Goal: Contribute content: Add original content to the website for others to see

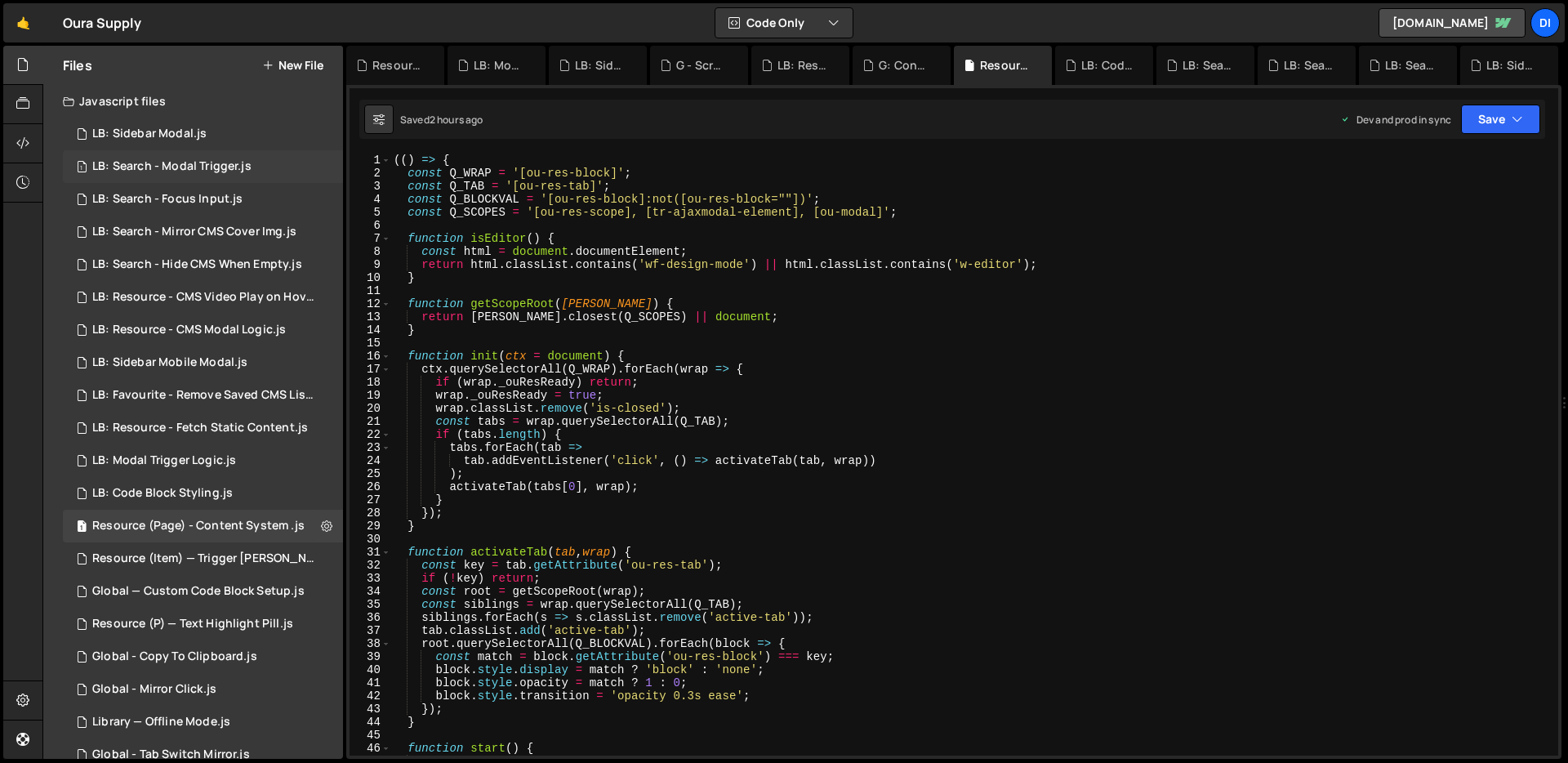
click at [193, 160] on div "LB: Search - Modal Trigger.js" at bounding box center [172, 167] width 160 height 15
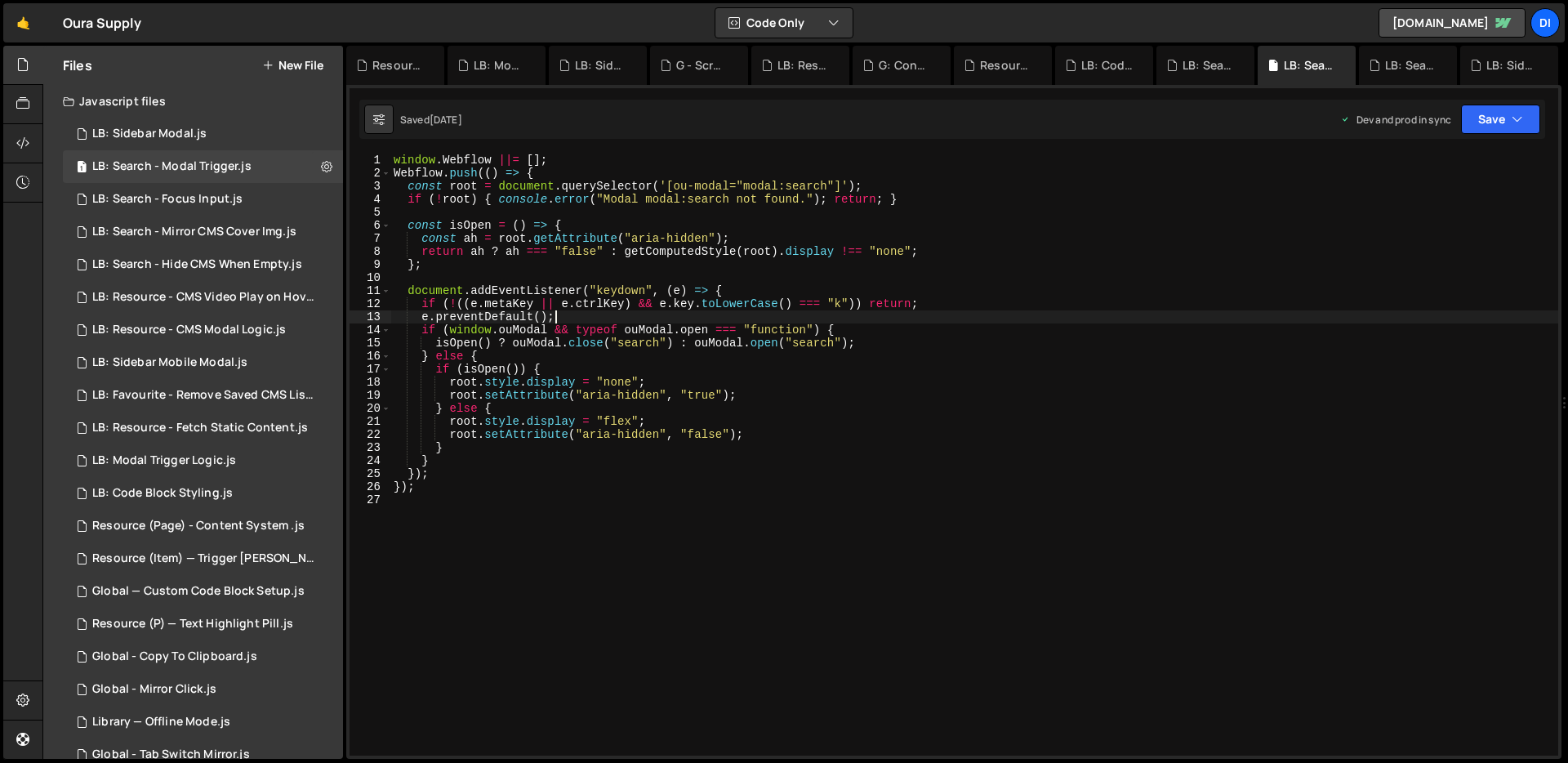
click at [575, 320] on div "window . Webflow ||= [ ] ; Webflow . push (( ) => { const root = document . que…" at bounding box center [974, 467] width 1168 height 629
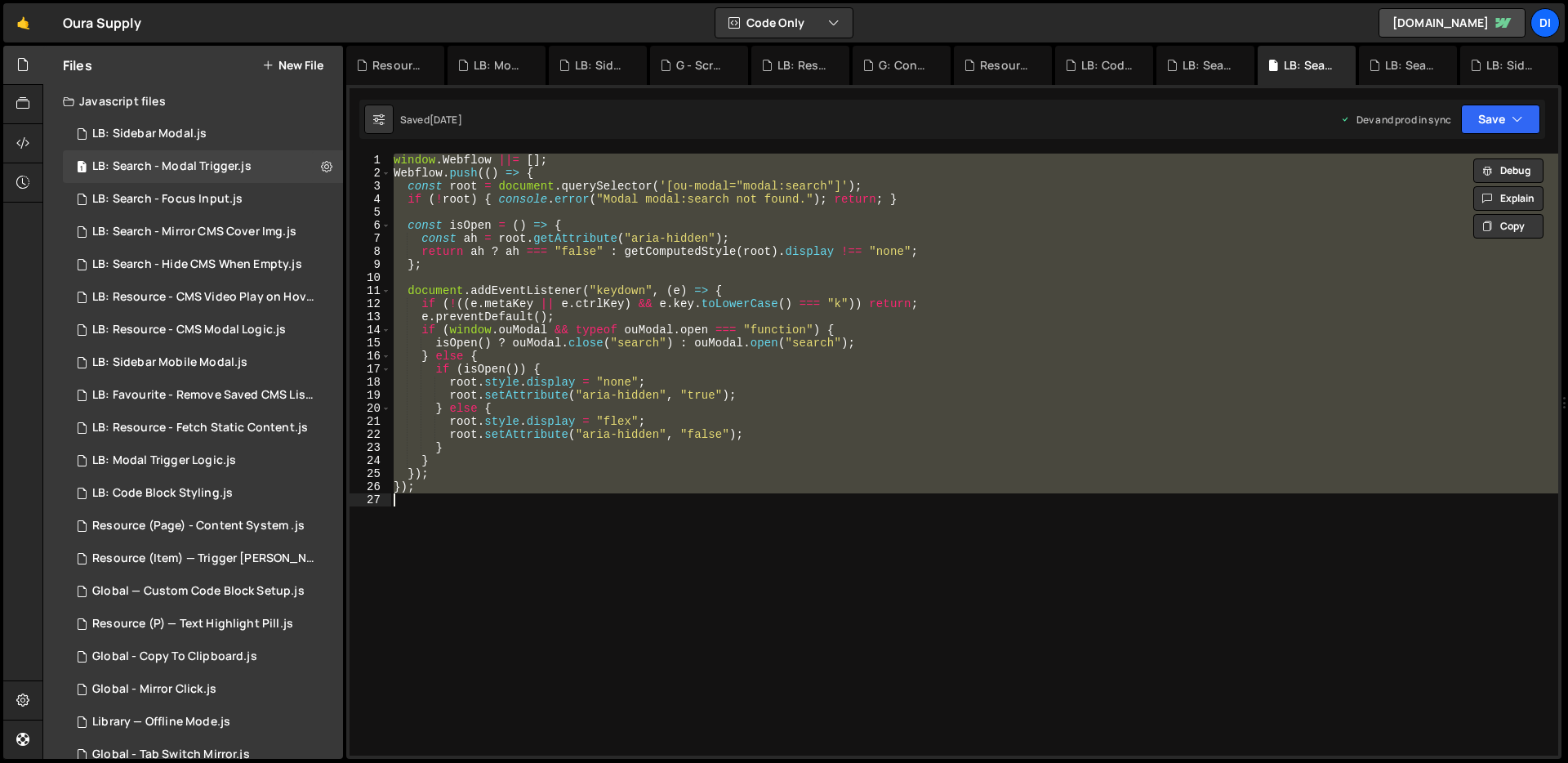
click at [553, 428] on div "window . Webflow ||= [ ] ; Webflow . push (( ) => { const root = document . que…" at bounding box center [974, 454] width 1168 height 603
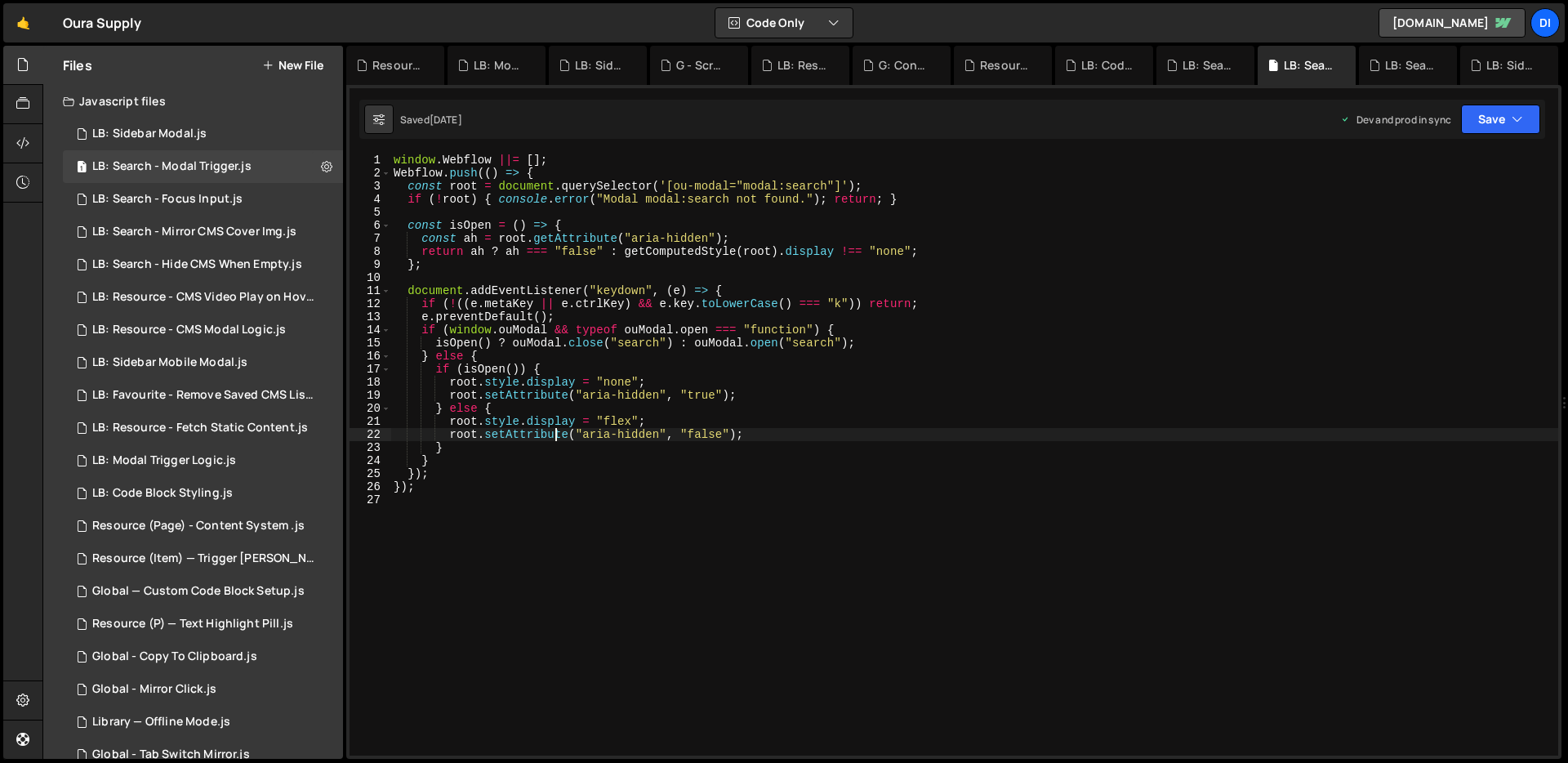
type textarea "});"
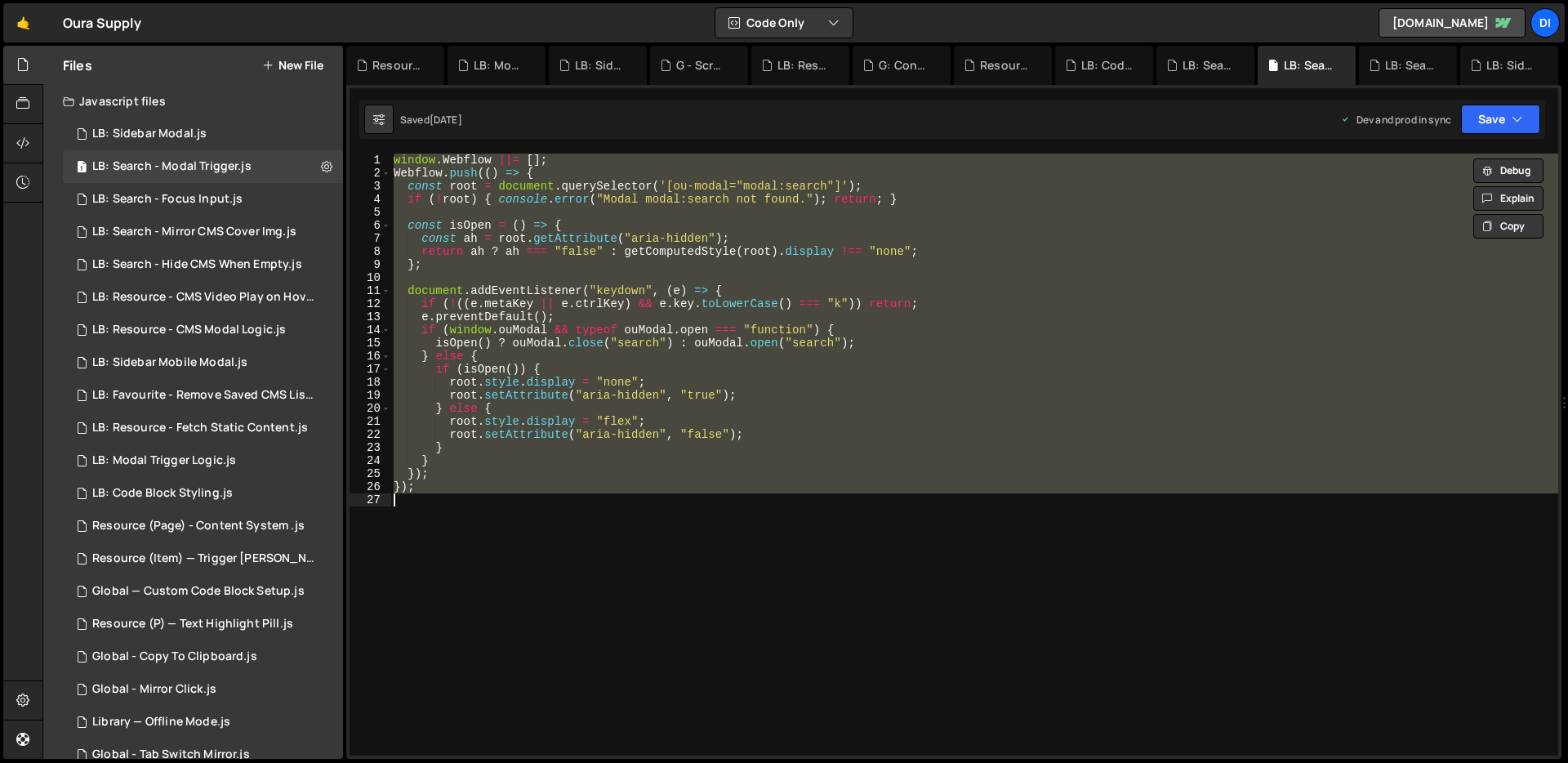
click at [731, 510] on div "window . Webflow ||= [ ] ; Webflow . push (( ) => { const root = document . que…" at bounding box center [974, 454] width 1168 height 603
click at [696, 267] on div "window . Webflow ||= [ ] ; Webflow . push (( ) => { const root = document . que…" at bounding box center [974, 454] width 1168 height 603
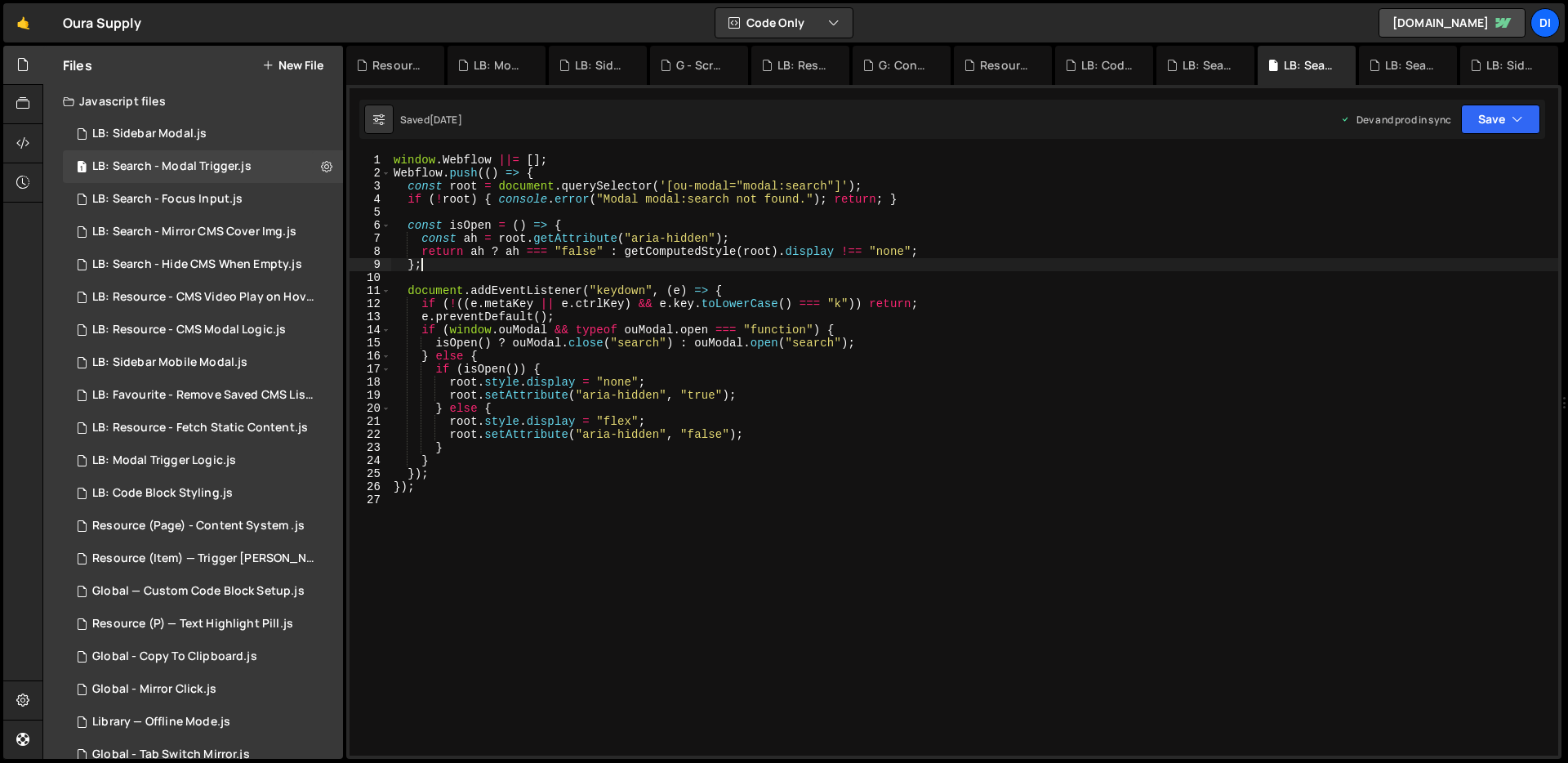
type textarea "});"
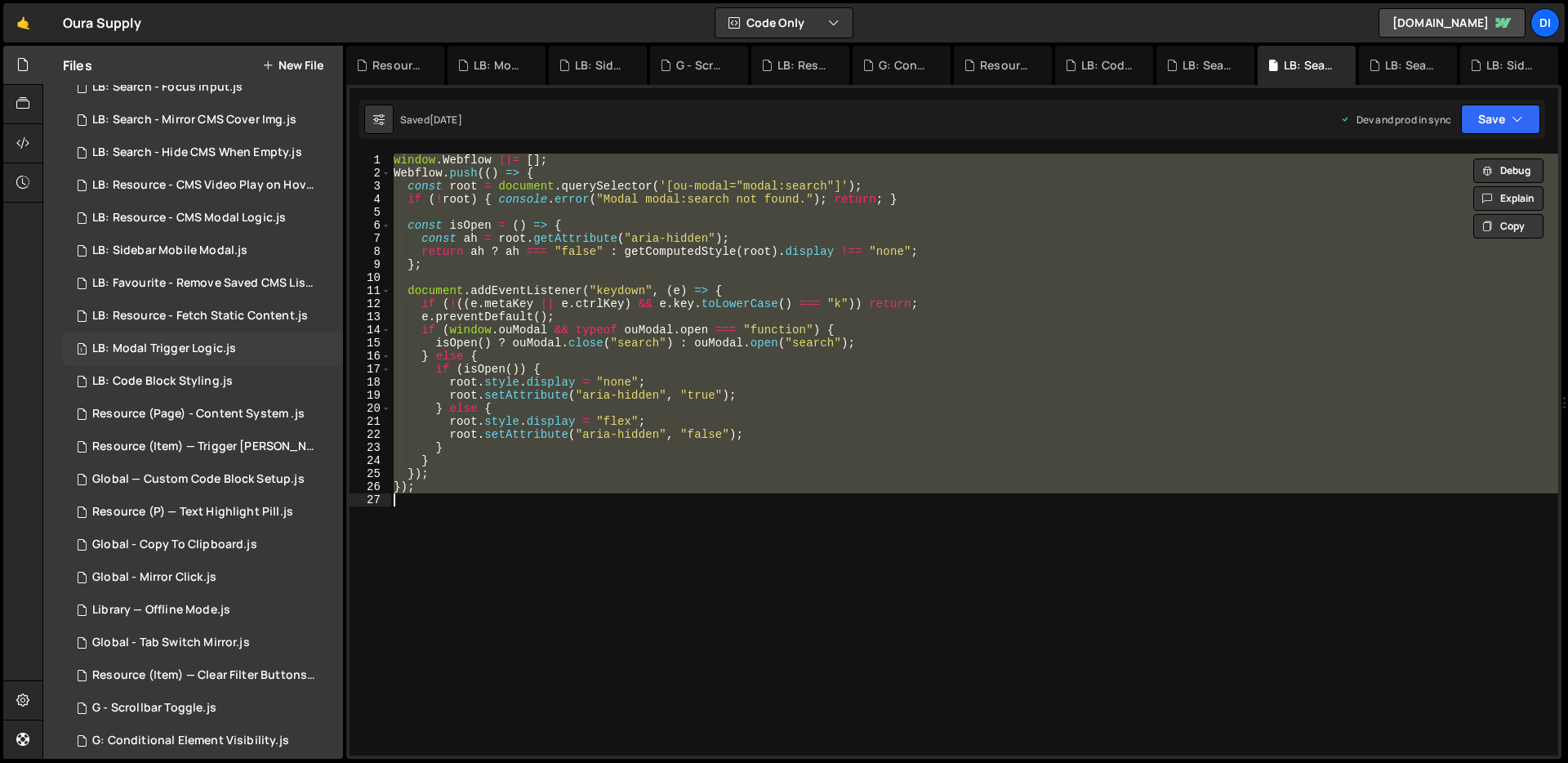
scroll to position [108, 0]
click at [198, 361] on div "1 LB: Modal Trigger Logic.js 0" at bounding box center [202, 352] width 280 height 32
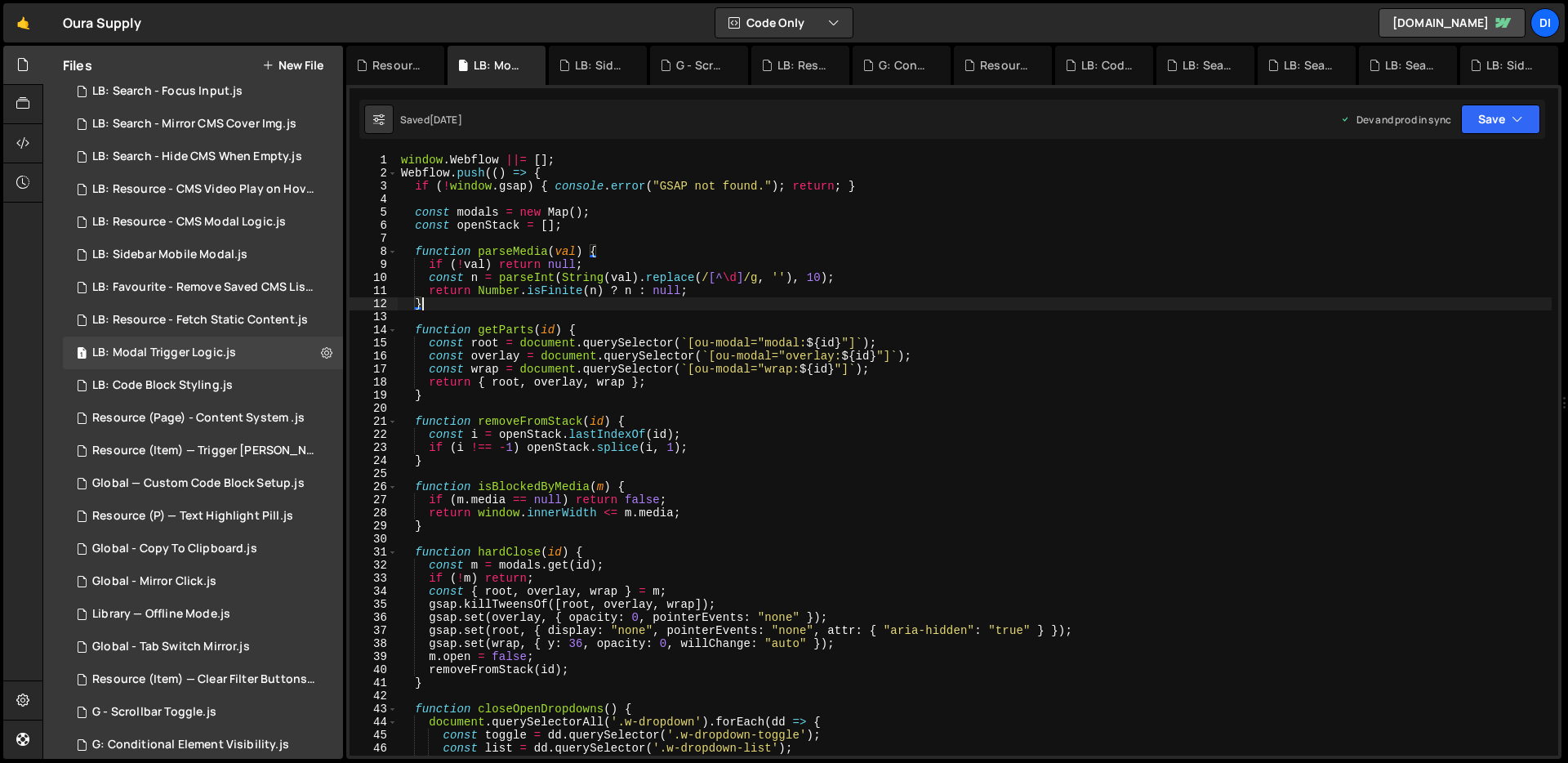
click at [487, 305] on div "window . Webflow ||= [ ] ; Webflow . push (( ) => { if ( ! window . gsap ) { co…" at bounding box center [974, 467] width 1154 height 629
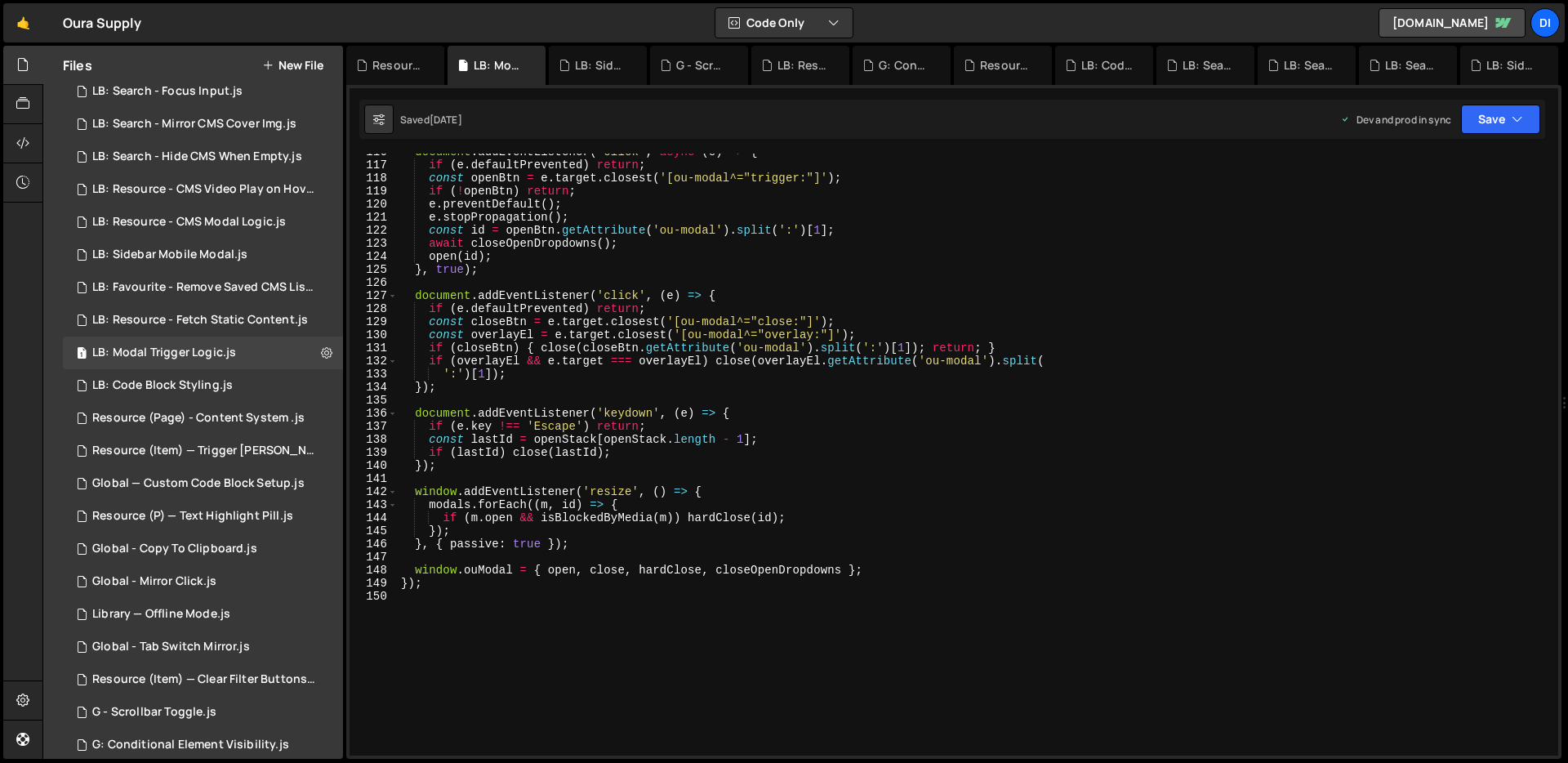
scroll to position [1512, 0]
click at [487, 305] on div "document . addEventListener ( 'click' , async ( e ) => { if ( e . defaultPreven…" at bounding box center [974, 460] width 1154 height 629
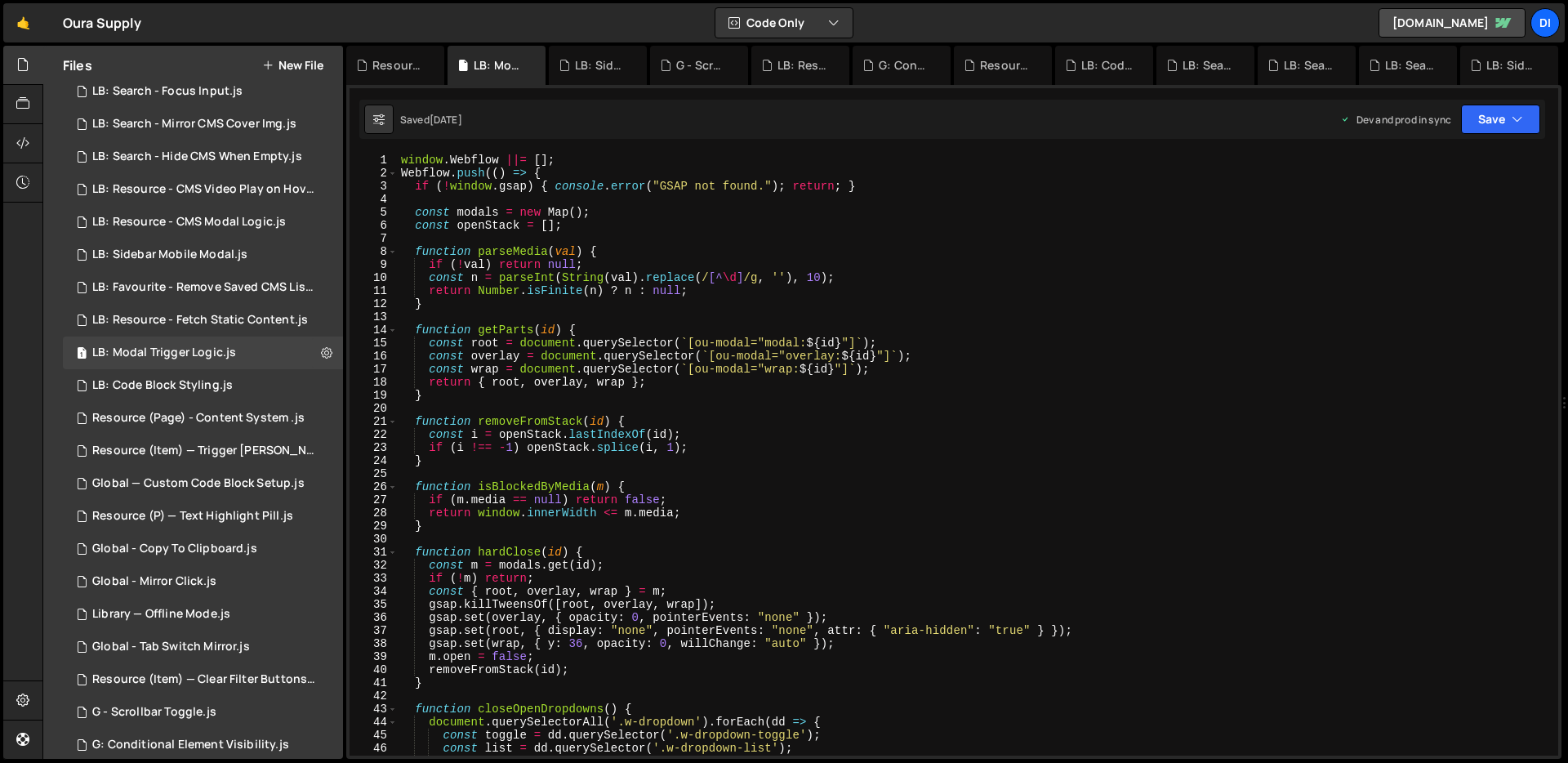
scroll to position [0, 0]
click at [487, 305] on div "window . Webflow ||= [ ] ; Webflow . push (( ) => { if ( ! window . gsap ) { co…" at bounding box center [974, 467] width 1154 height 629
type textarea "});"
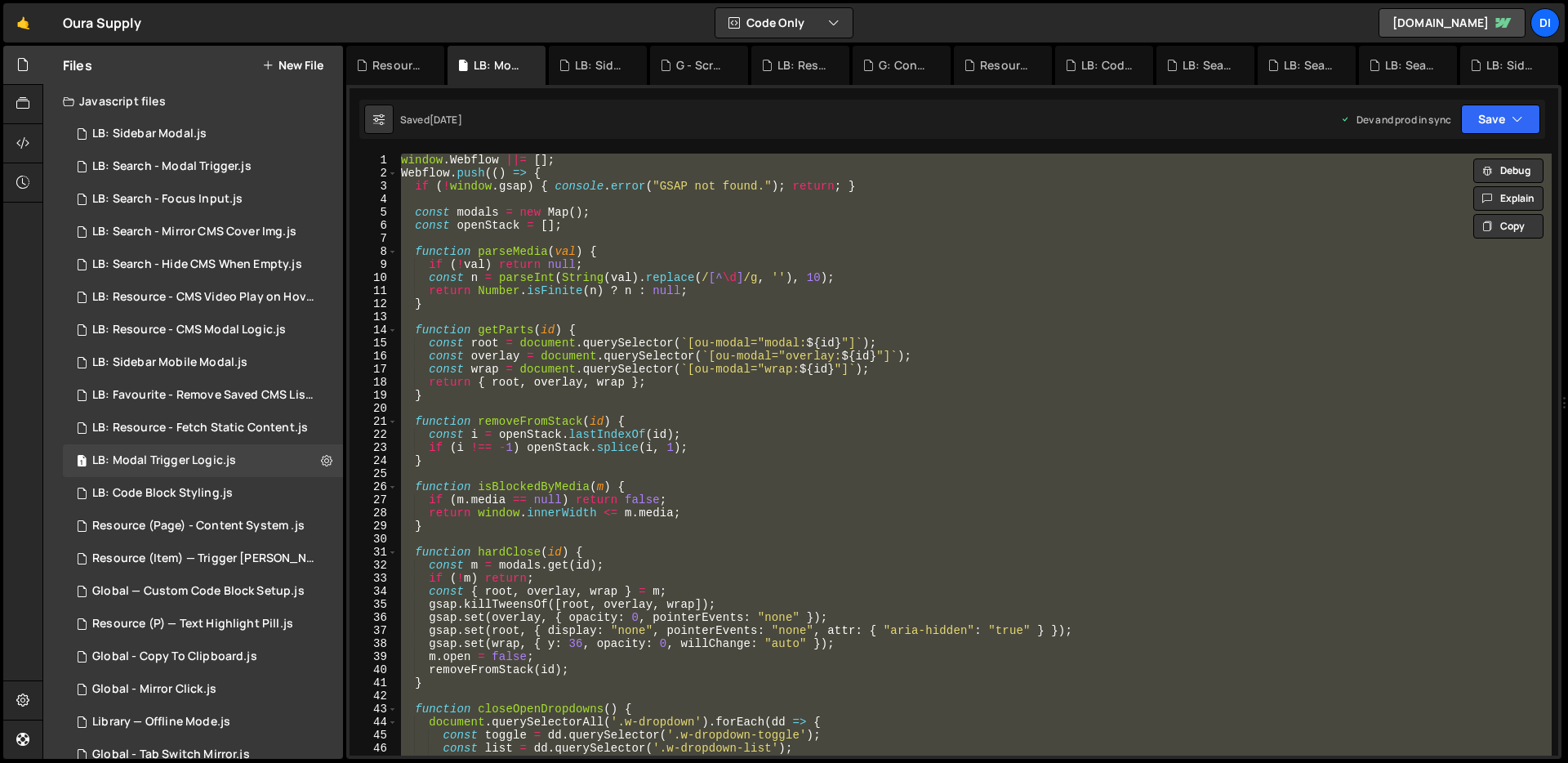
click at [317, 68] on button "New File" at bounding box center [293, 65] width 61 height 13
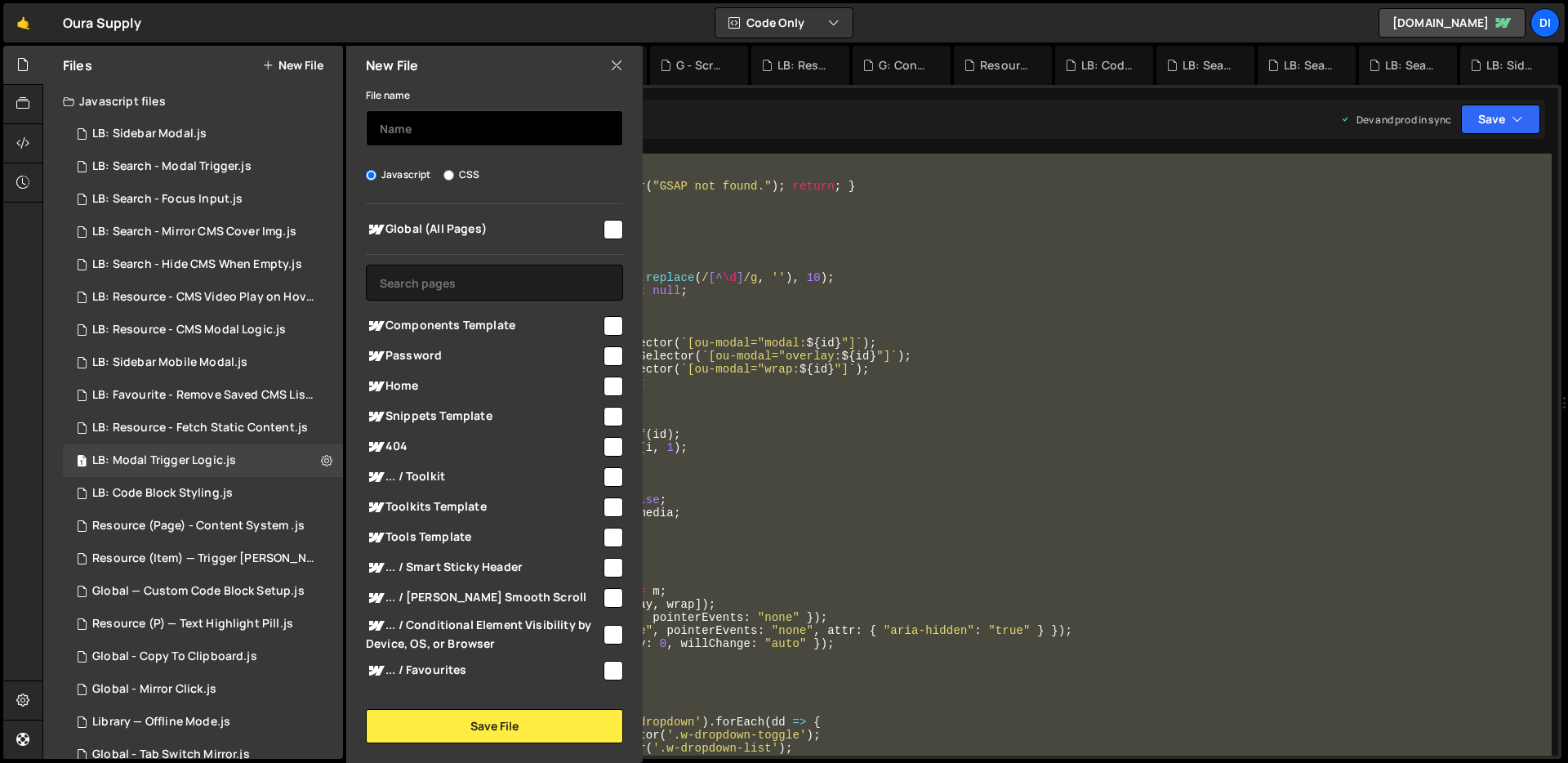
click at [402, 133] on input "text" at bounding box center [494, 128] width 257 height 36
type input "Resource Preview Modal"
click at [601, 225] on div at bounding box center [612, 228] width 22 height 22
click at [606, 222] on input "checkbox" at bounding box center [614, 229] width 19 height 19
checkbox input "true"
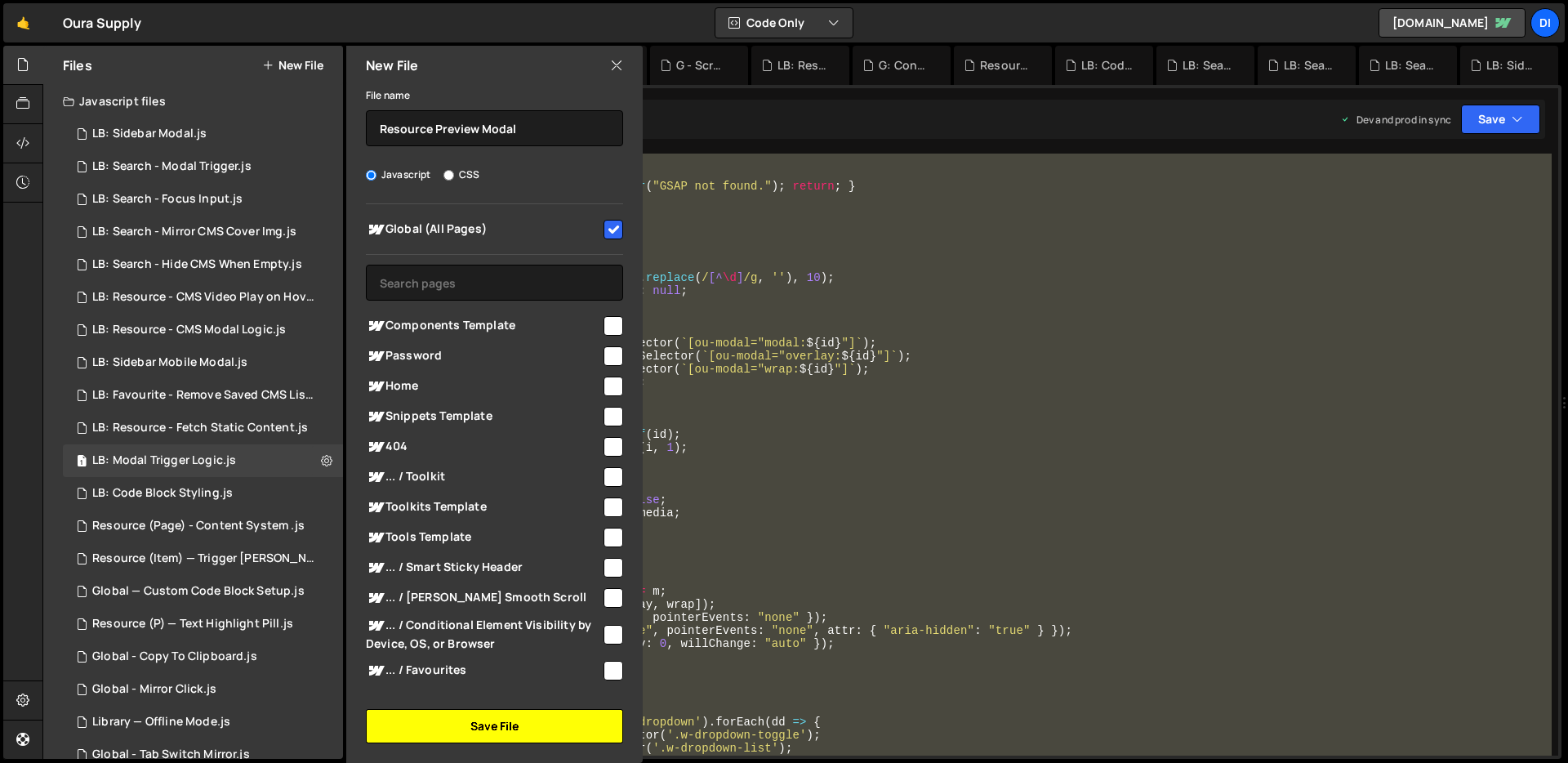
click at [466, 727] on button "Save File" at bounding box center [494, 726] width 257 height 34
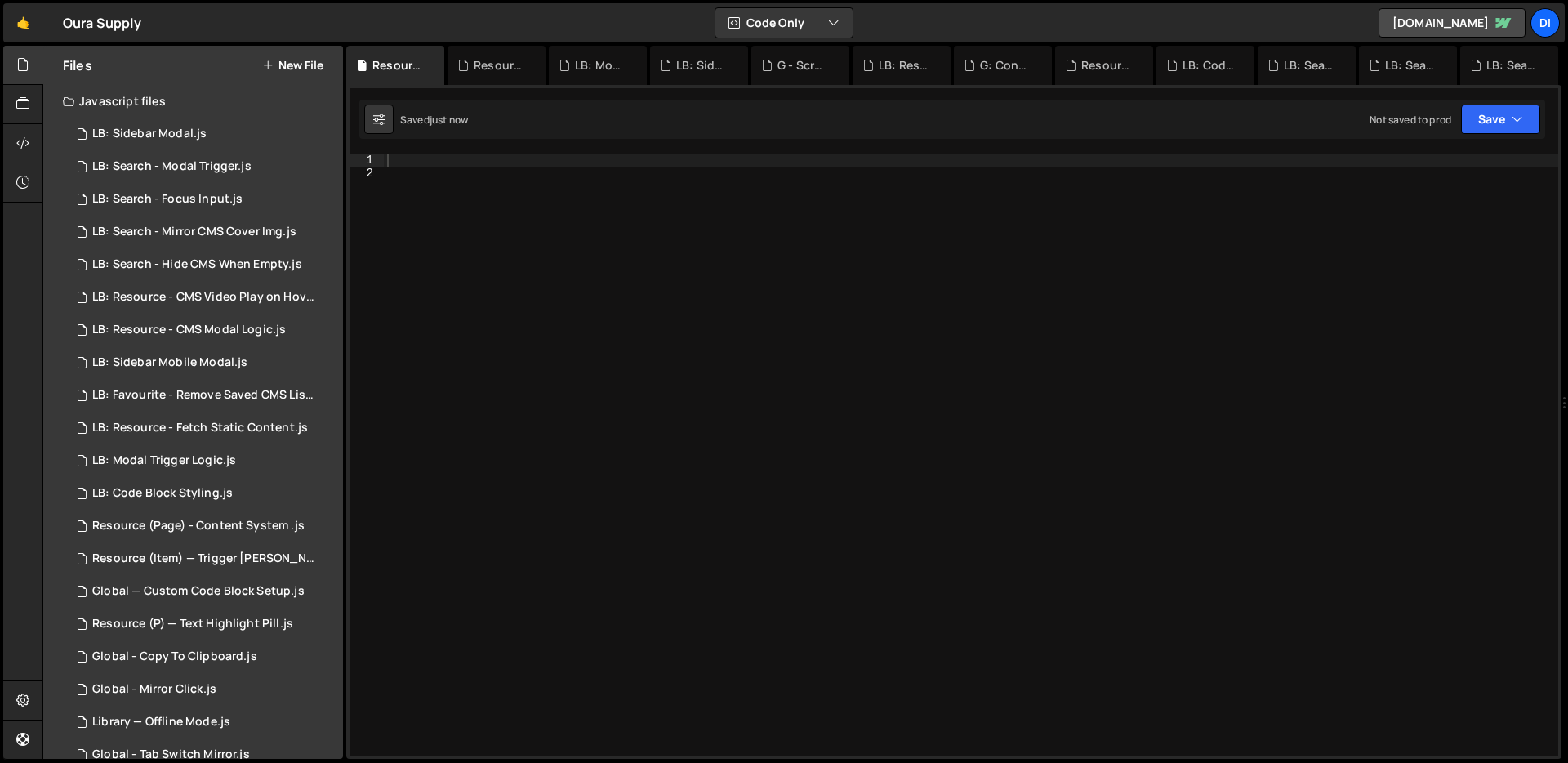
click at [528, 471] on div at bounding box center [971, 467] width 1175 height 629
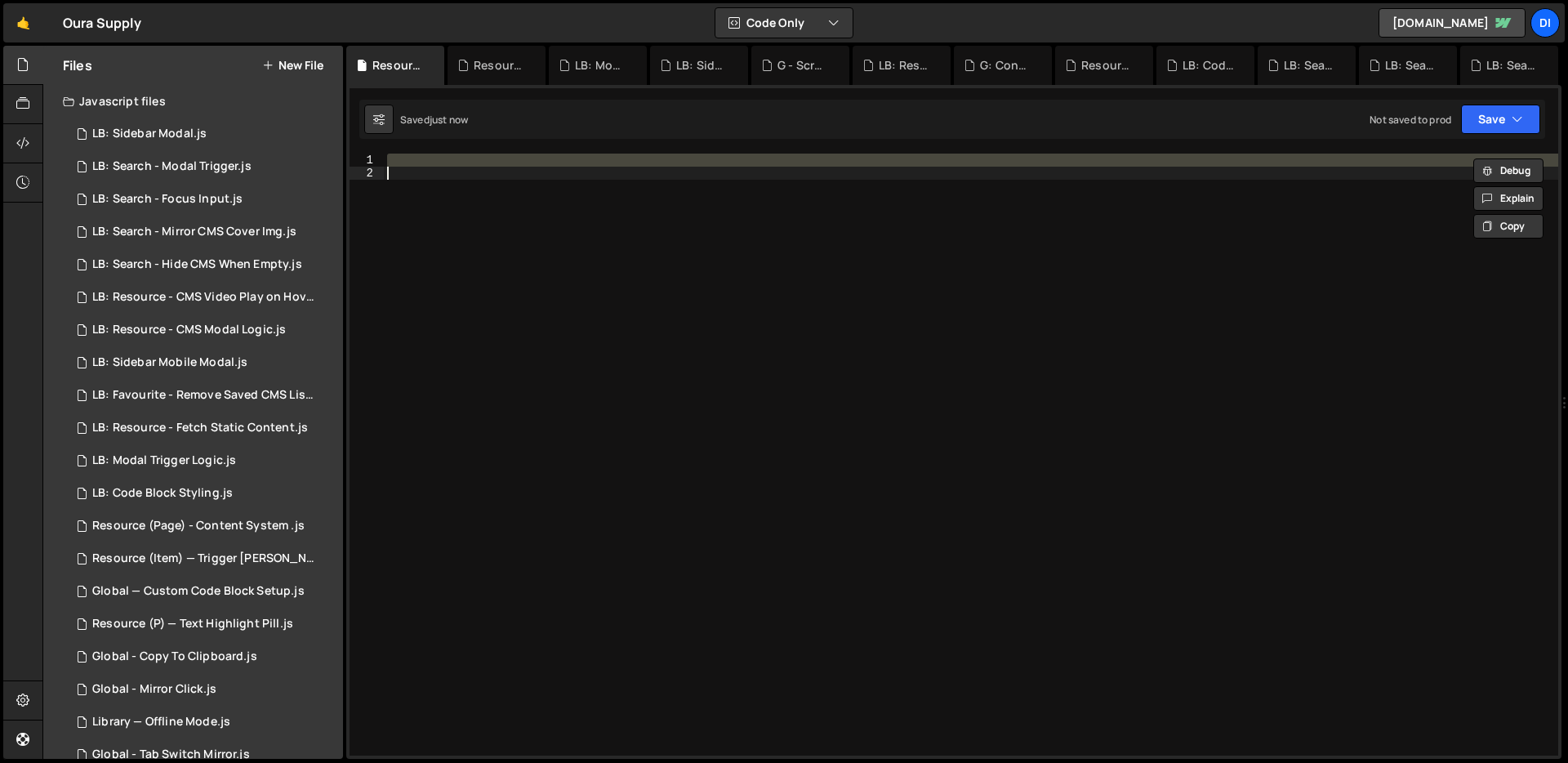
paste textarea
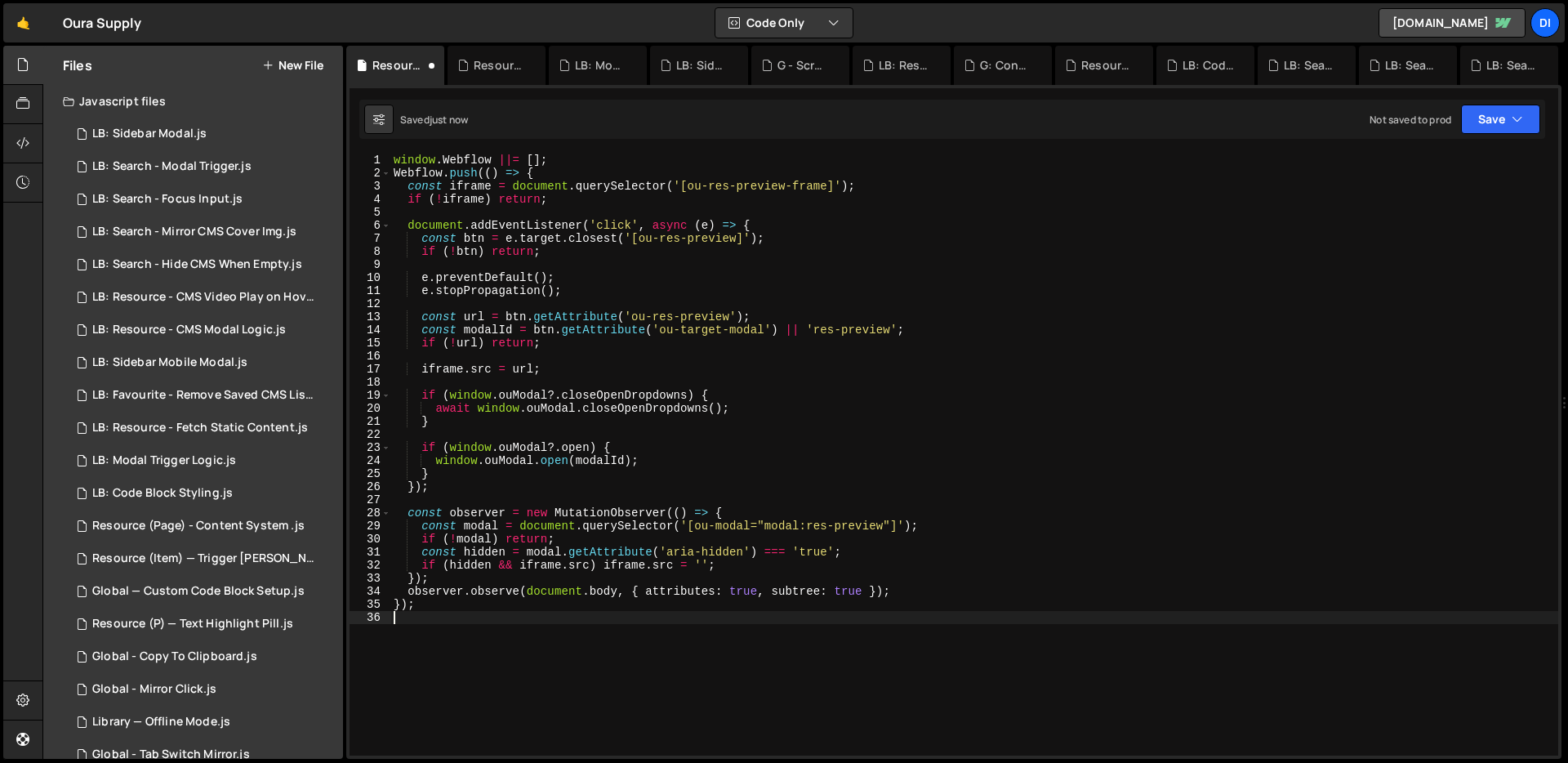
click at [528, 471] on div "window . Webflow ||= [ ] ; Webflow . push (( ) => { const iframe = document . q…" at bounding box center [974, 467] width 1168 height 629
click at [528, 191] on div "window . Webflow ||= [ ] ; Webflow . push (( ) => { const iframe = document . q…" at bounding box center [974, 467] width 1168 height 629
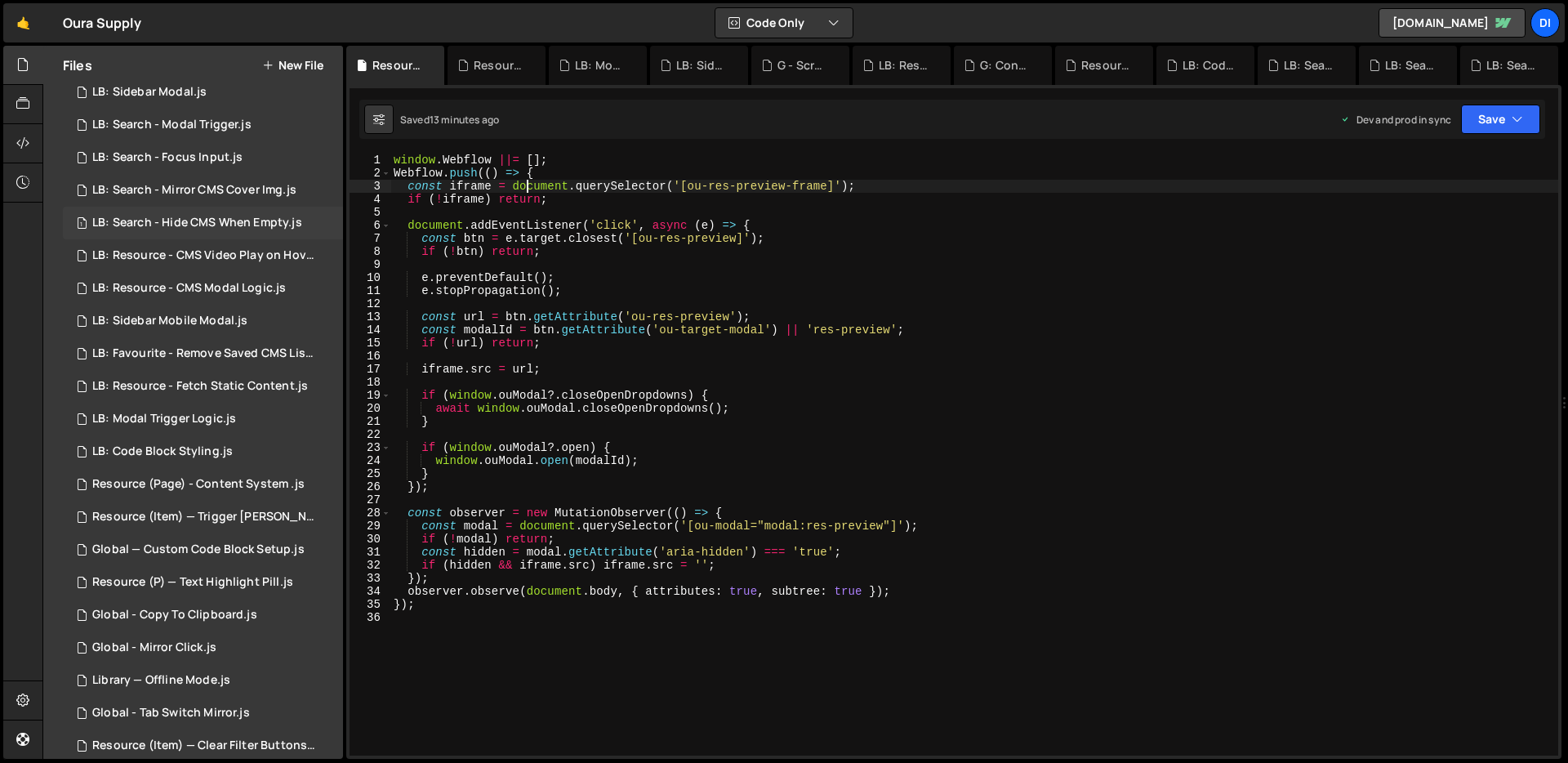
scroll to position [290, 0]
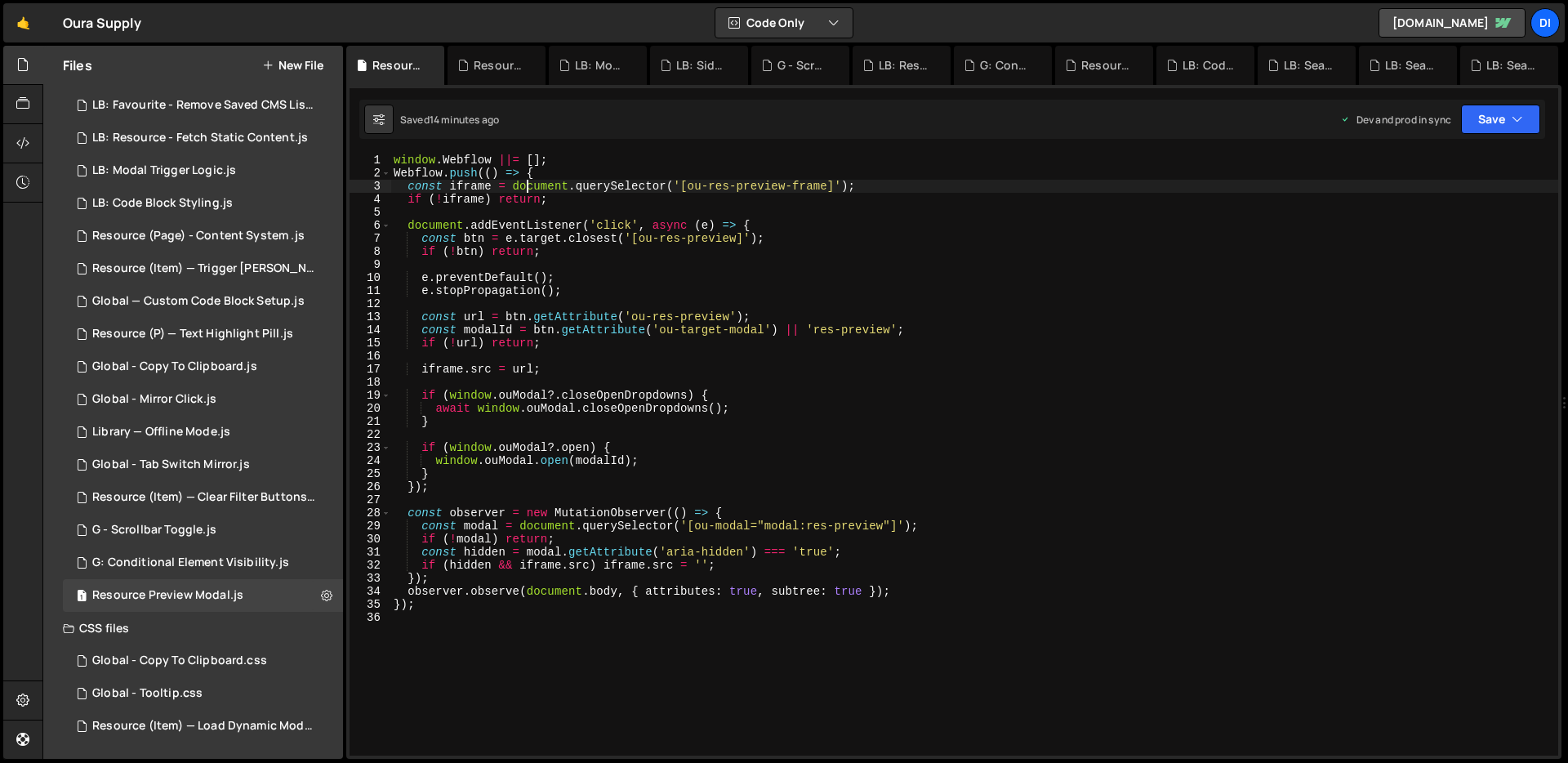
click at [609, 405] on div "window . Webflow ||= [ ] ; Webflow . push (( ) => { const iframe = document . q…" at bounding box center [974, 467] width 1168 height 629
type textarea "});"
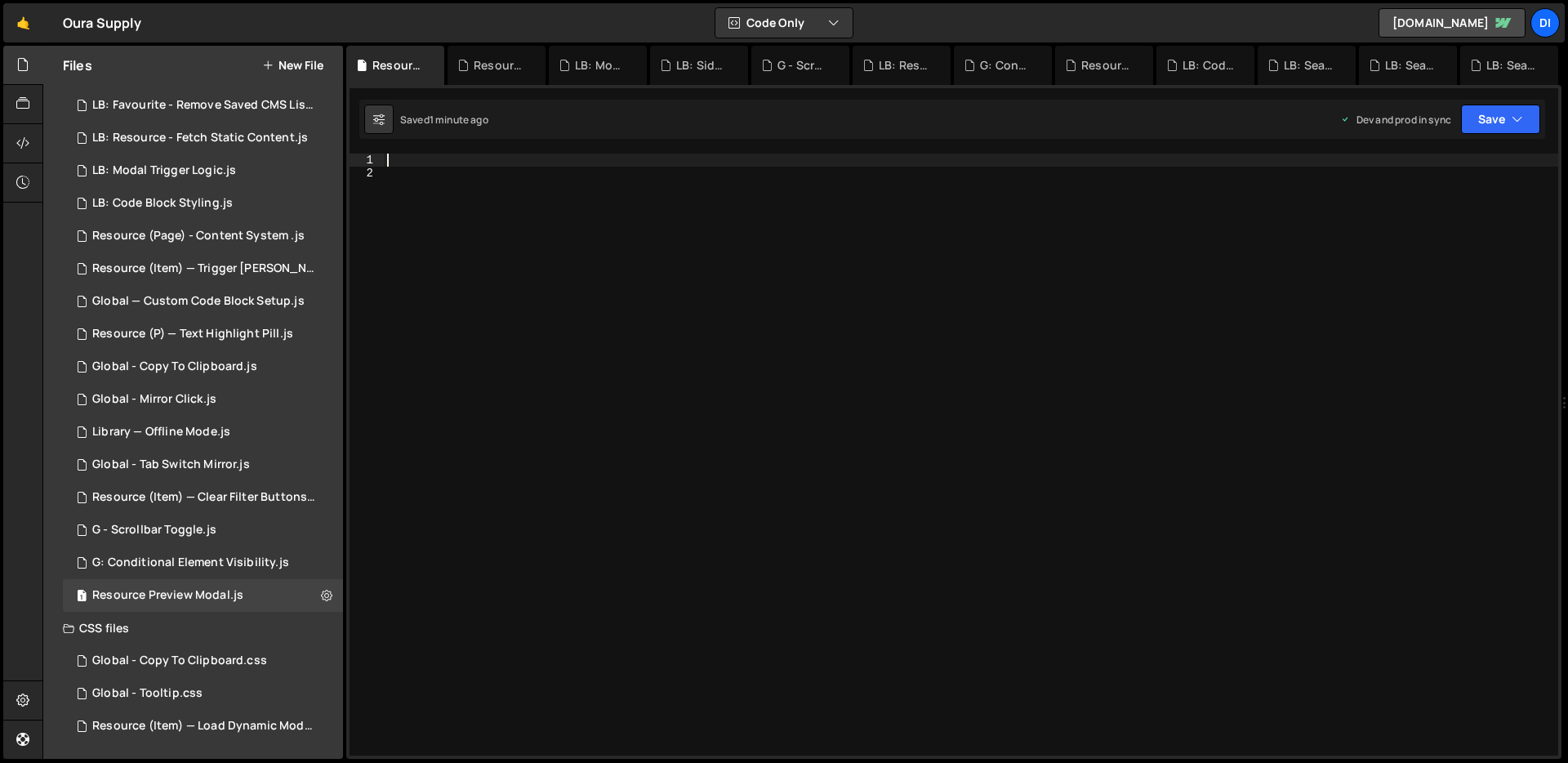
click at [540, 306] on div at bounding box center [971, 467] width 1175 height 629
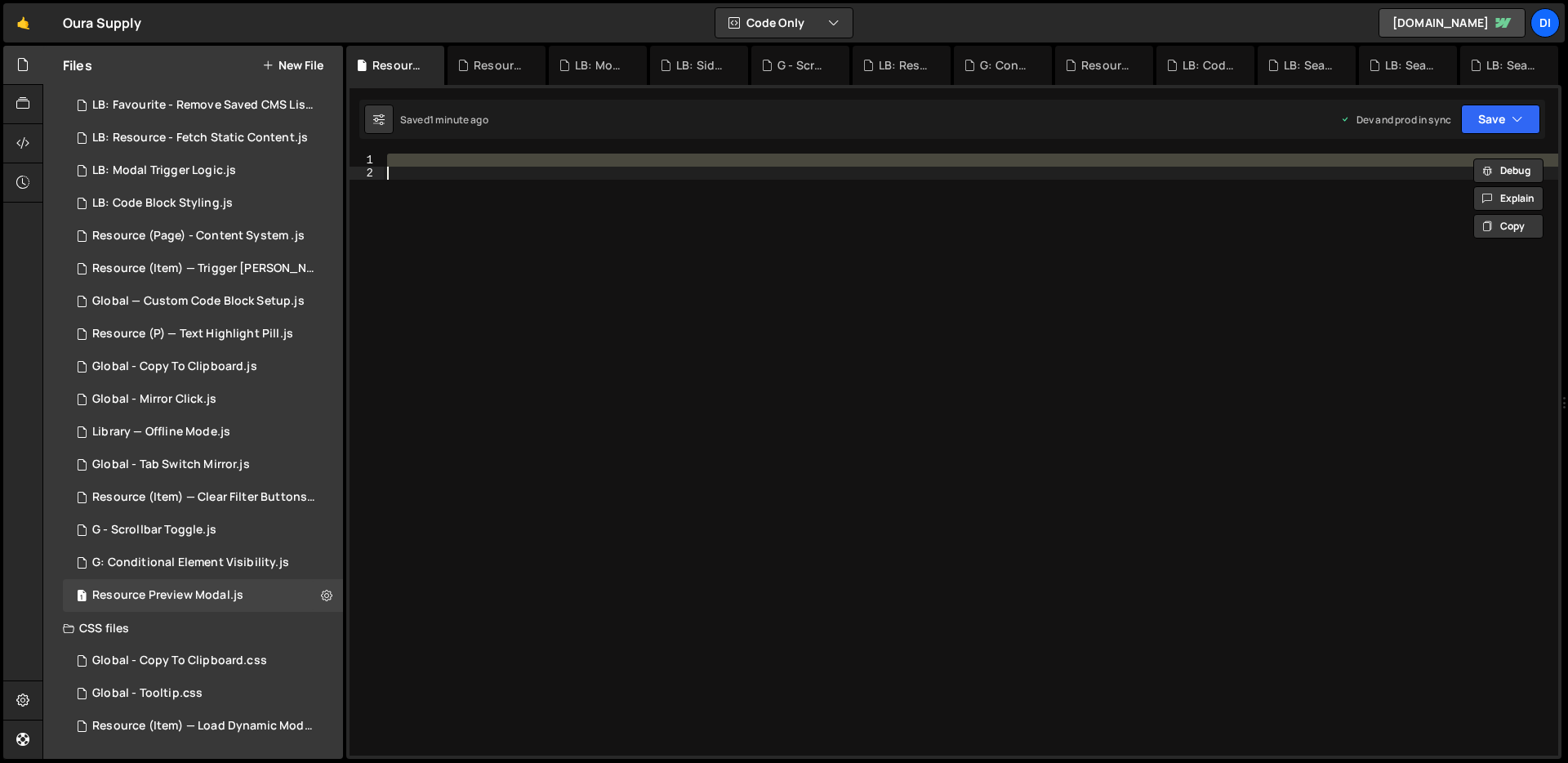
paste textarea
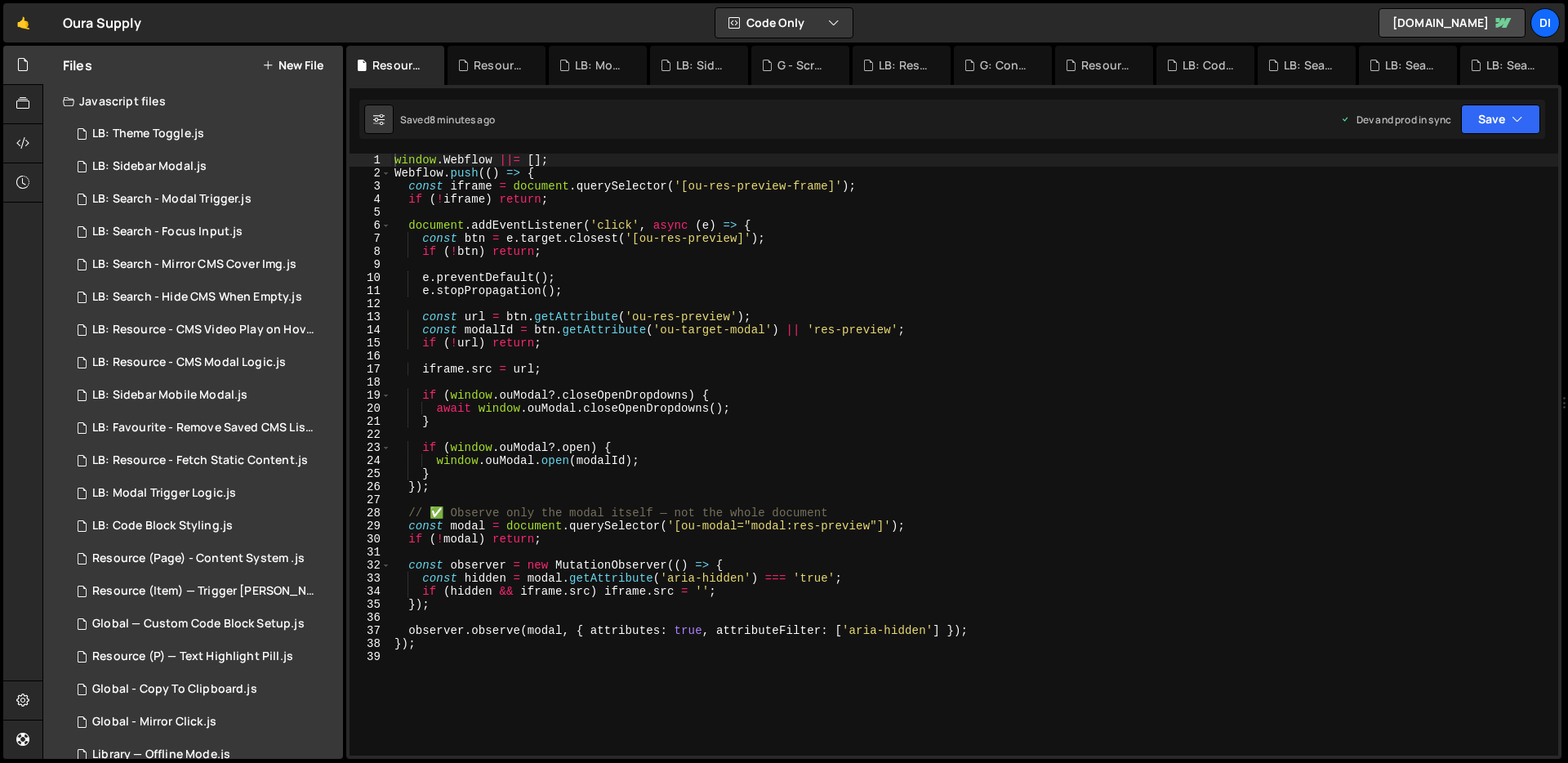
click at [614, 392] on div "window . Webflow ||= [ ] ; Webflow . push (( ) => { const iframe = document . q…" at bounding box center [974, 467] width 1167 height 629
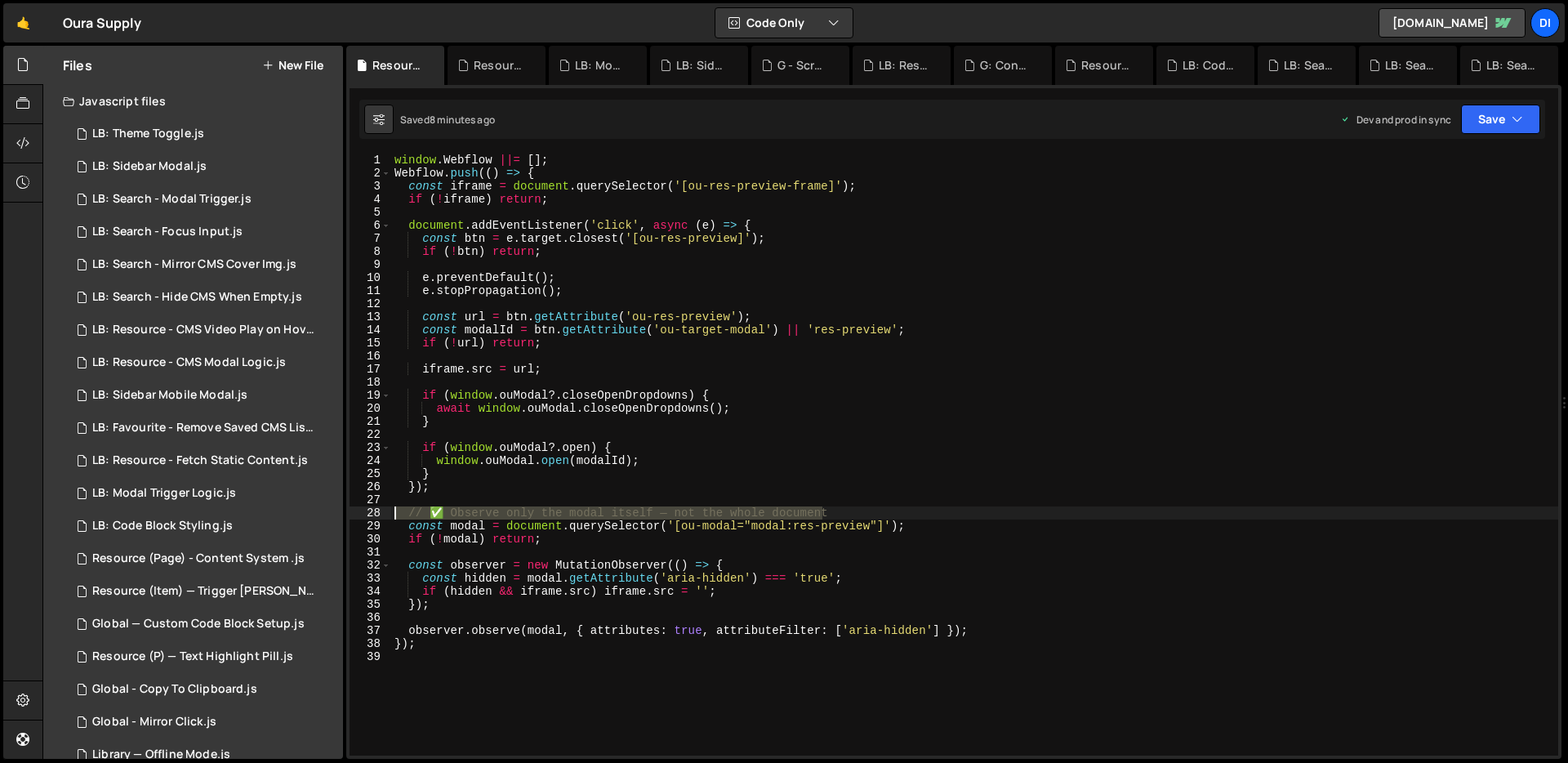
drag, startPoint x: 841, startPoint y: 508, endPoint x: 375, endPoint y: 507, distance: 466.0
click at [375, 507] on div "if (window.ouModal?.closeOpenDropdowns) { 1 2 3 4 5 6 7 8 9 10 11 12 13 14 15 1…" at bounding box center [954, 454] width 1209 height 603
click at [874, 516] on div "window . Webflow ||= [ ] ; Webflow . push (( ) => { const iframe = document . q…" at bounding box center [974, 454] width 1167 height 603
drag, startPoint x: 897, startPoint y: 513, endPoint x: 406, endPoint y: 509, distance: 491.0
click at [399, 512] on div "window . Webflow ||= [ ] ; Webflow . push (( ) => { const iframe = document . q…" at bounding box center [974, 467] width 1167 height 629
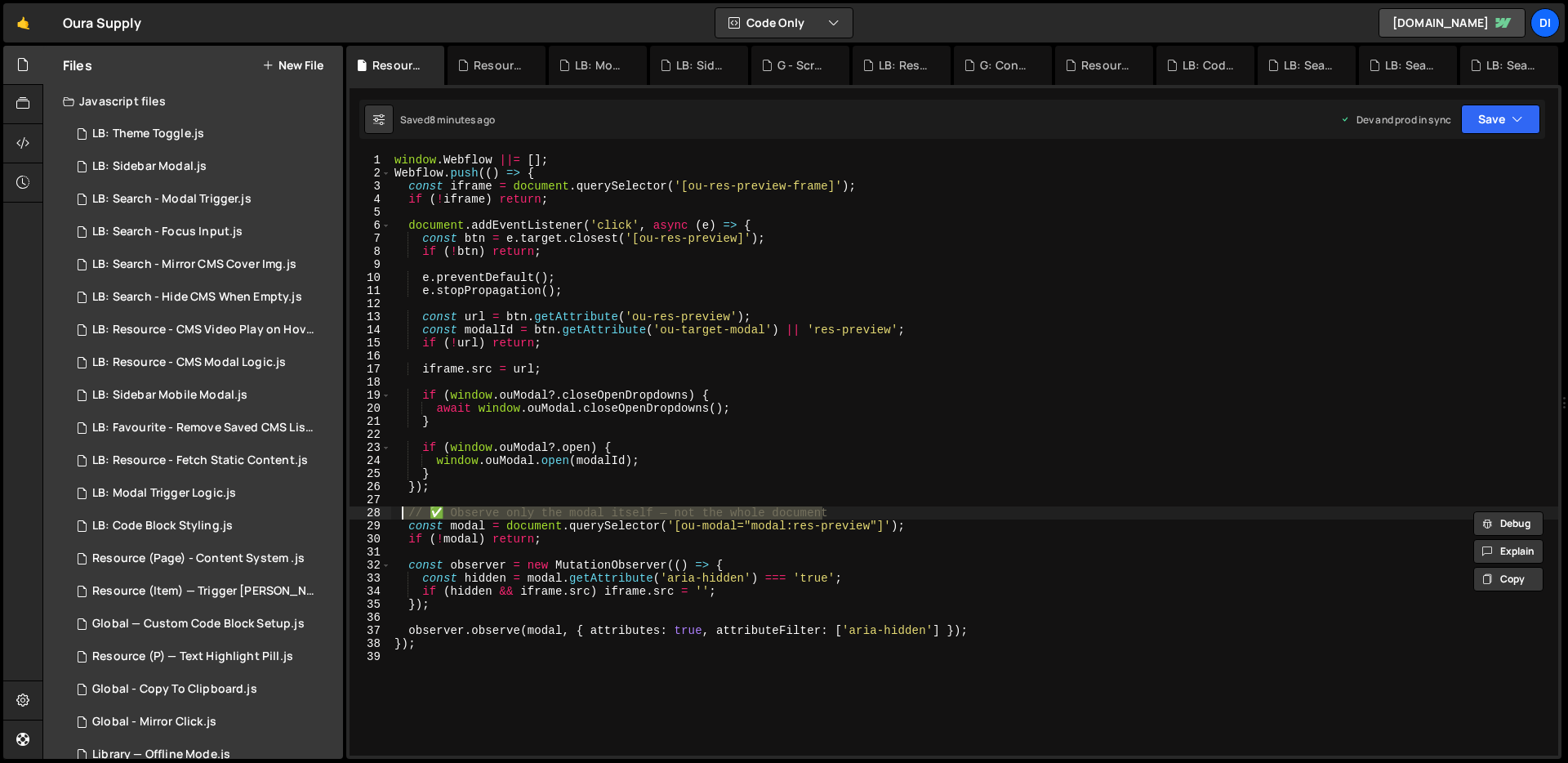
click at [729, 514] on div "window . Webflow ||= [ ] ; Webflow . push (( ) => { const iframe = document . q…" at bounding box center [974, 454] width 1167 height 603
click at [729, 514] on div "window . Webflow ||= [ ] ; Webflow . push (( ) => { const iframe = document . q…" at bounding box center [974, 467] width 1167 height 629
type textarea "const modal = document.querySelector('[ou-modal="modal:res-preview"]');"
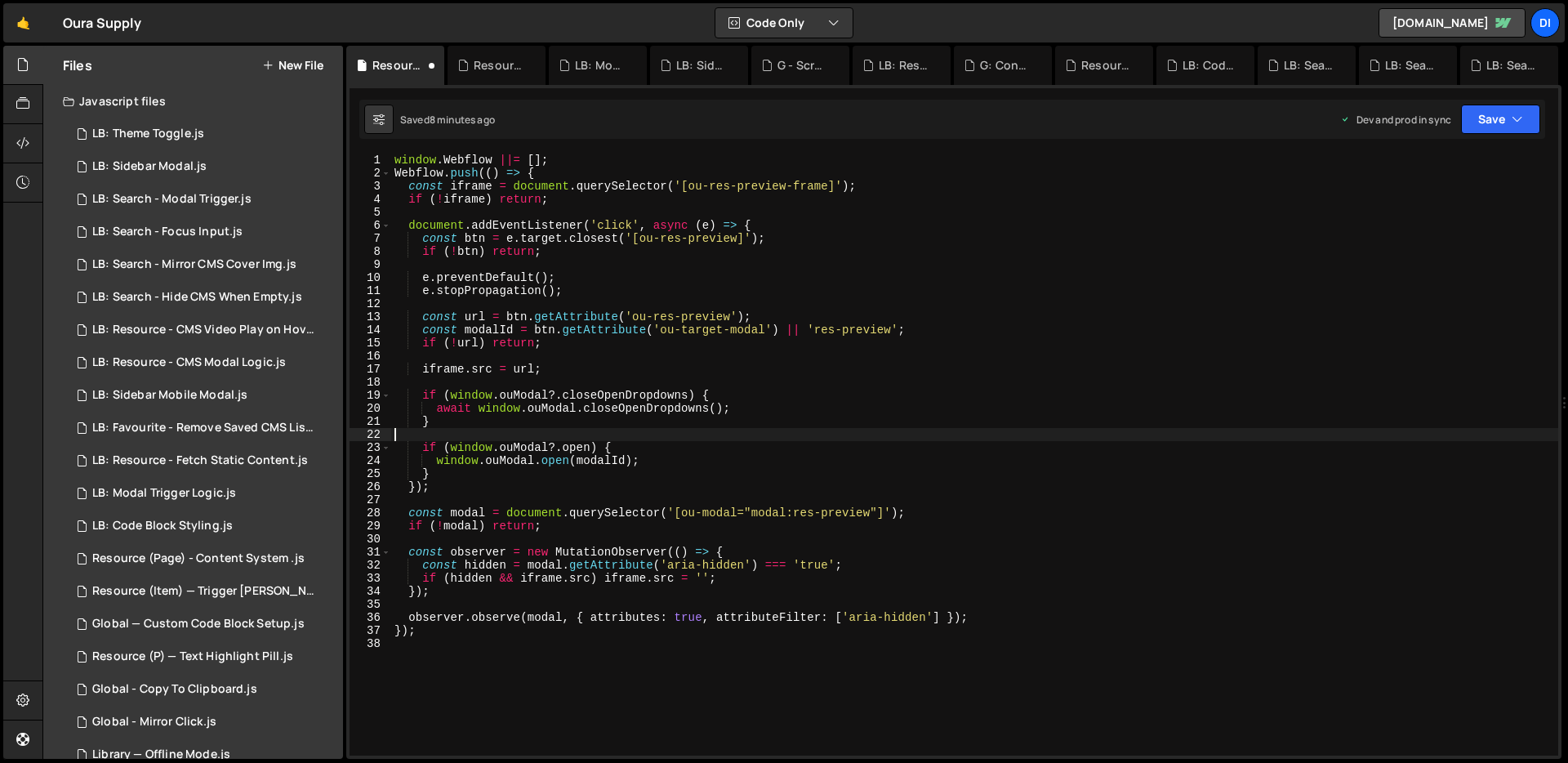
click at [742, 435] on div "window . Webflow ||= [ ] ; Webflow . push (( ) => { const iframe = document . q…" at bounding box center [974, 467] width 1167 height 629
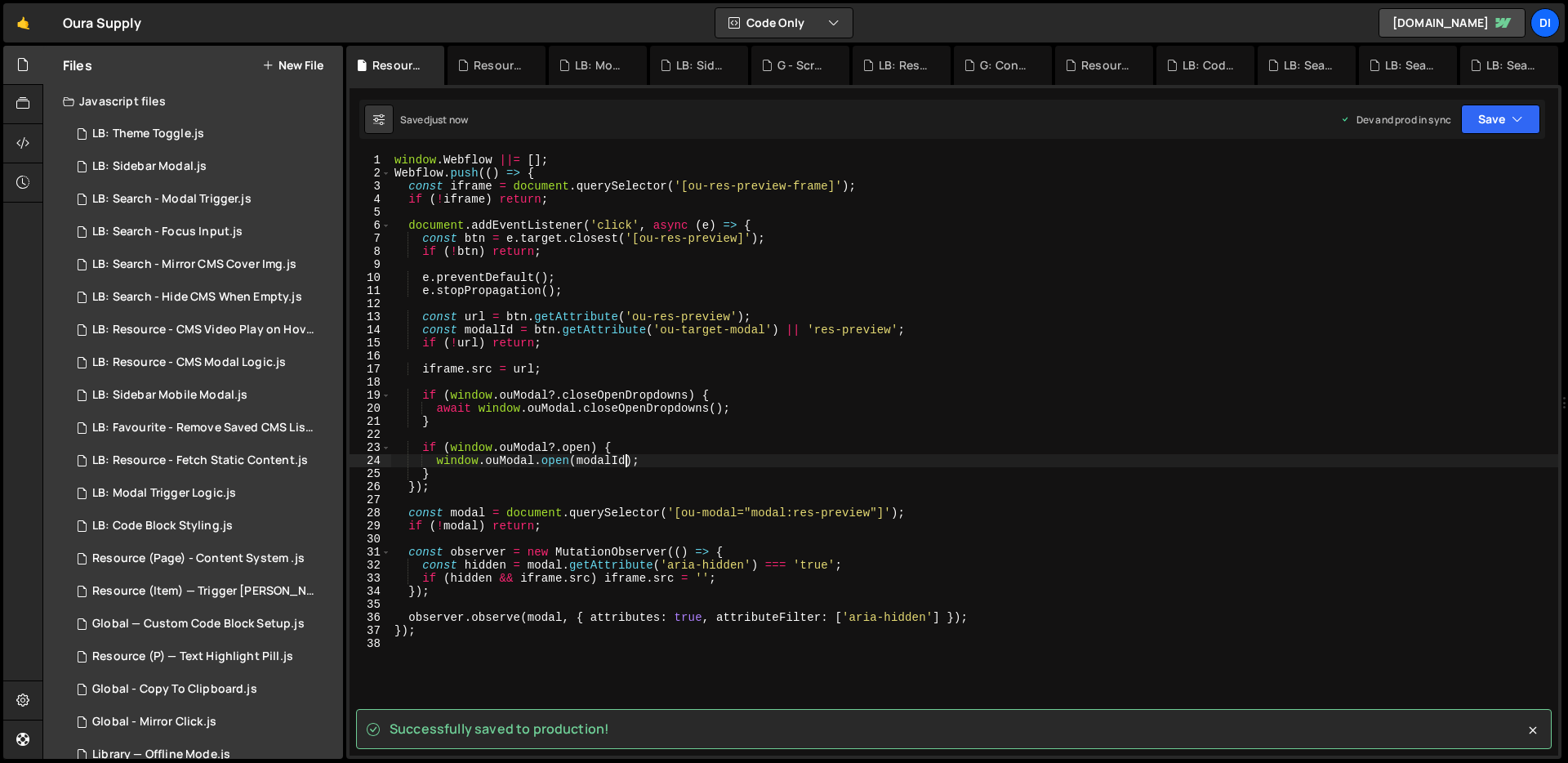
click at [624, 460] on div "window . Webflow ||= [ ] ; Webflow . push (( ) => { const iframe = document . q…" at bounding box center [974, 467] width 1167 height 629
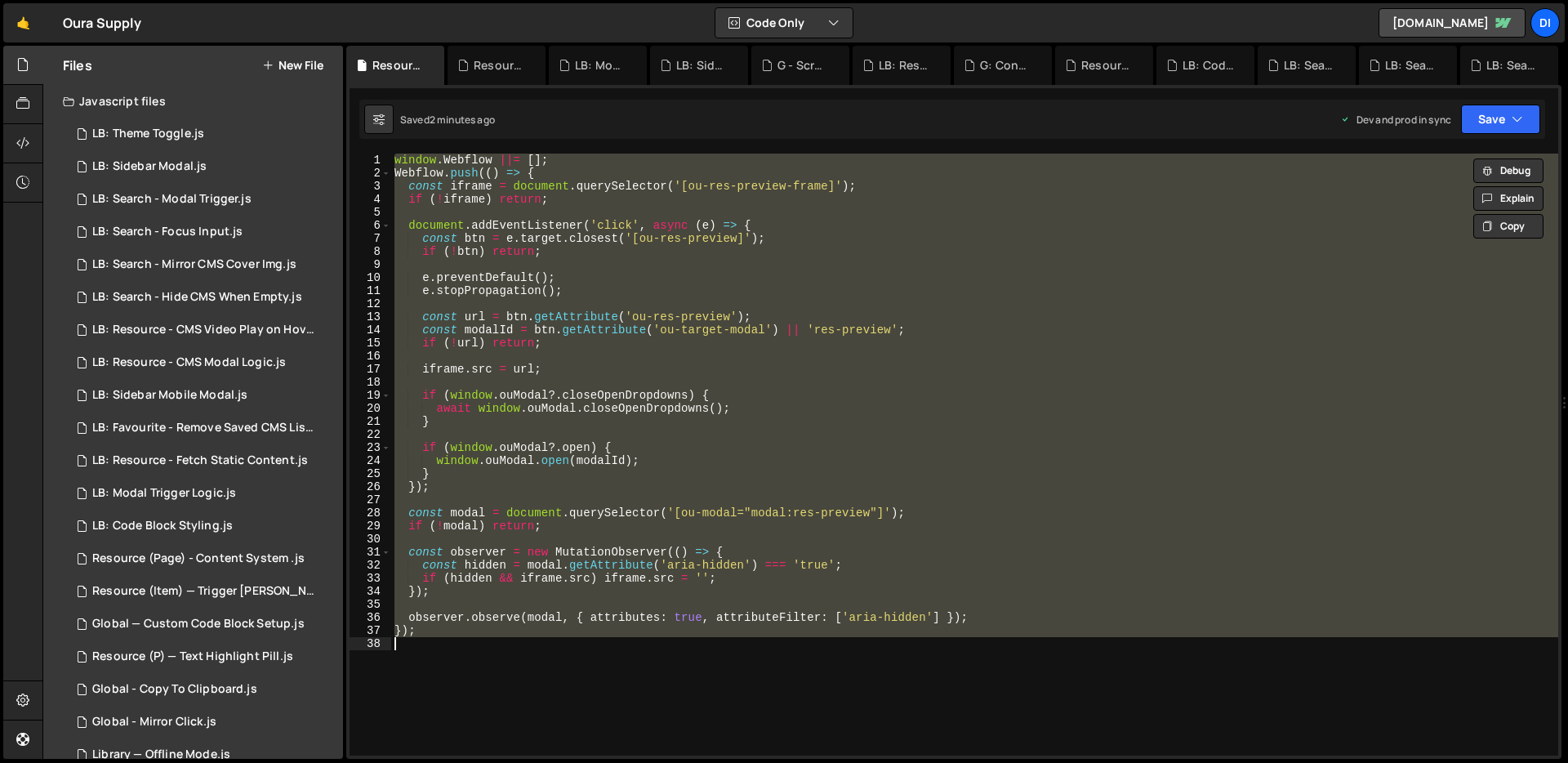
click at [578, 279] on div "window . Webflow ||= [ ] ; Webflow . push (( ) => { const iframe = document . q…" at bounding box center [974, 454] width 1167 height 603
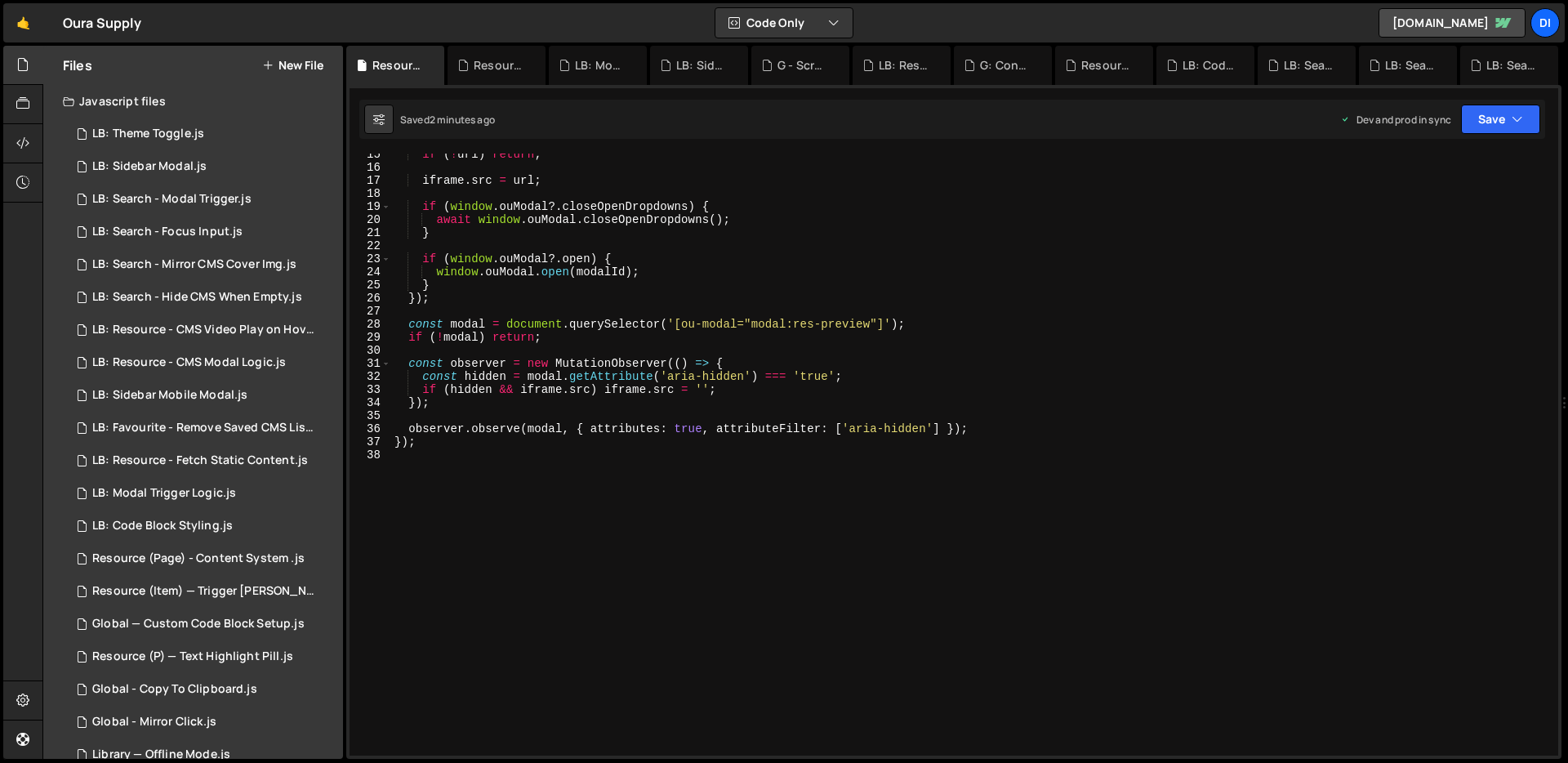
click at [578, 279] on div "if ( ! url ) return ; iframe . src = url ; if ( window . ouModal ?. closeOpenDr…" at bounding box center [972, 462] width 1161 height 629
type textarea "});"
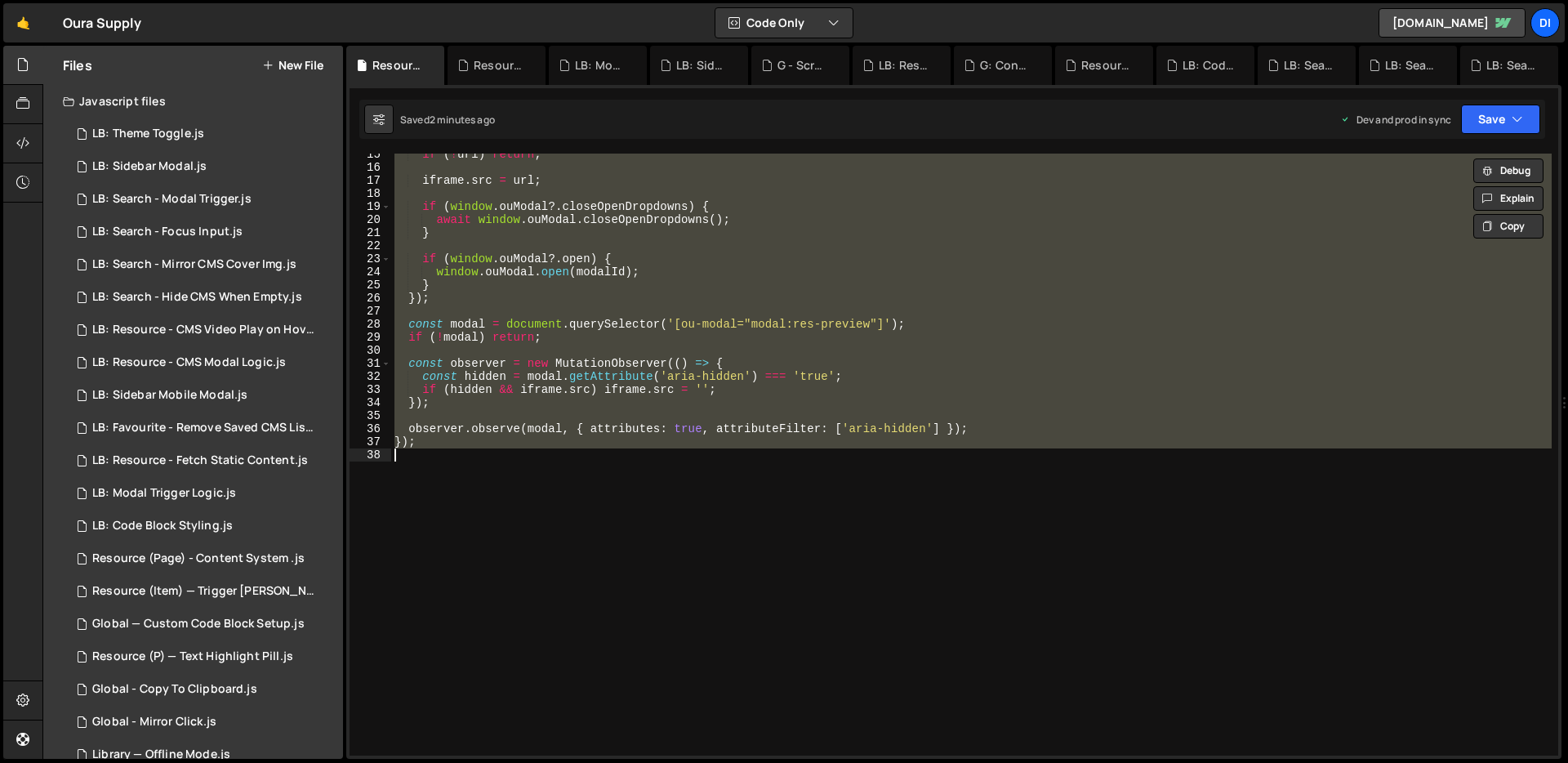
paste textarea
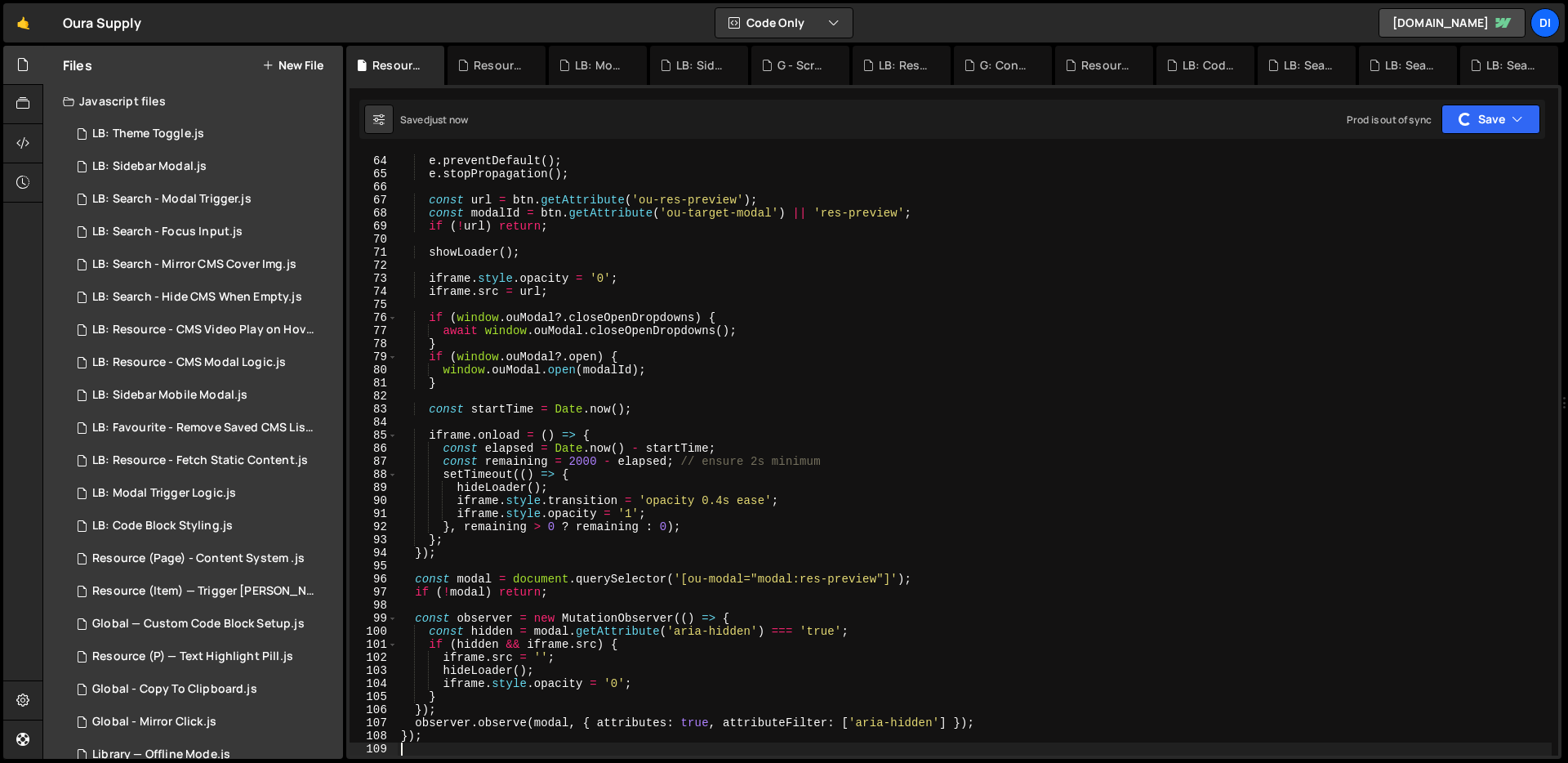
type textarea "});"
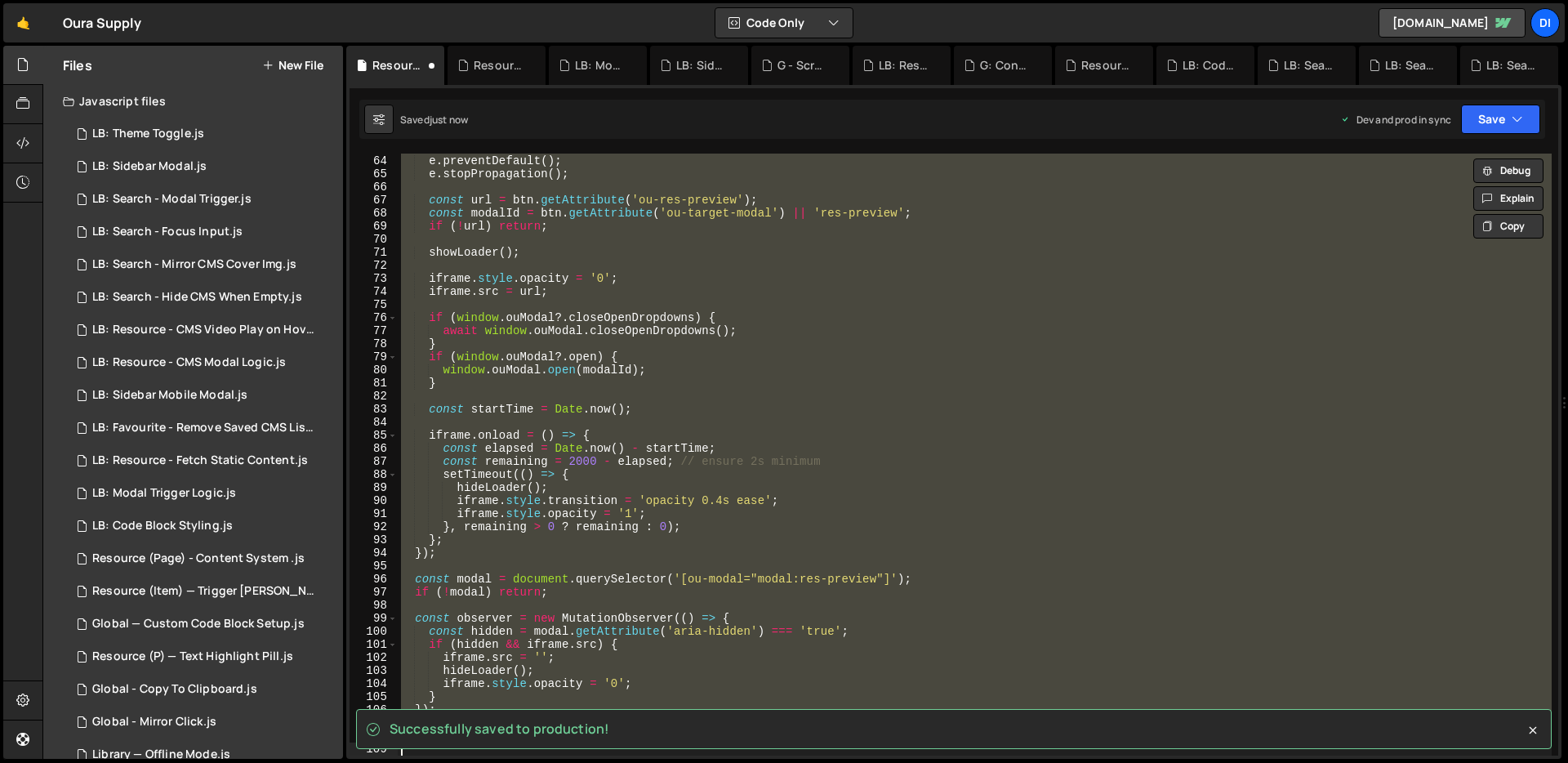
scroll to position [183, 0]
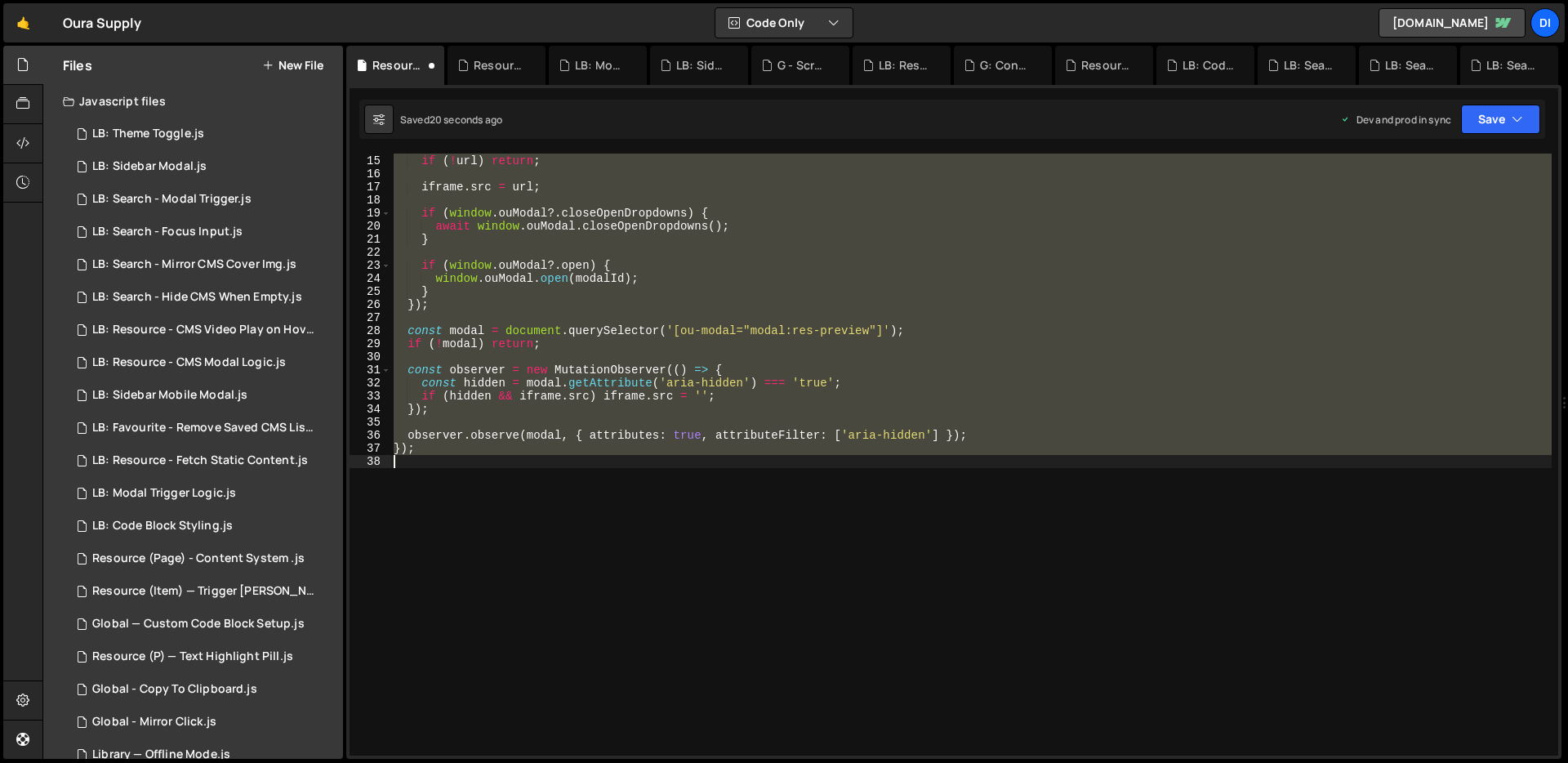
click at [757, 426] on div "const modalId = btn . getAttribute ( 'ou-target-modal' ) || 'res-preview' ; if …" at bounding box center [971, 454] width 1162 height 603
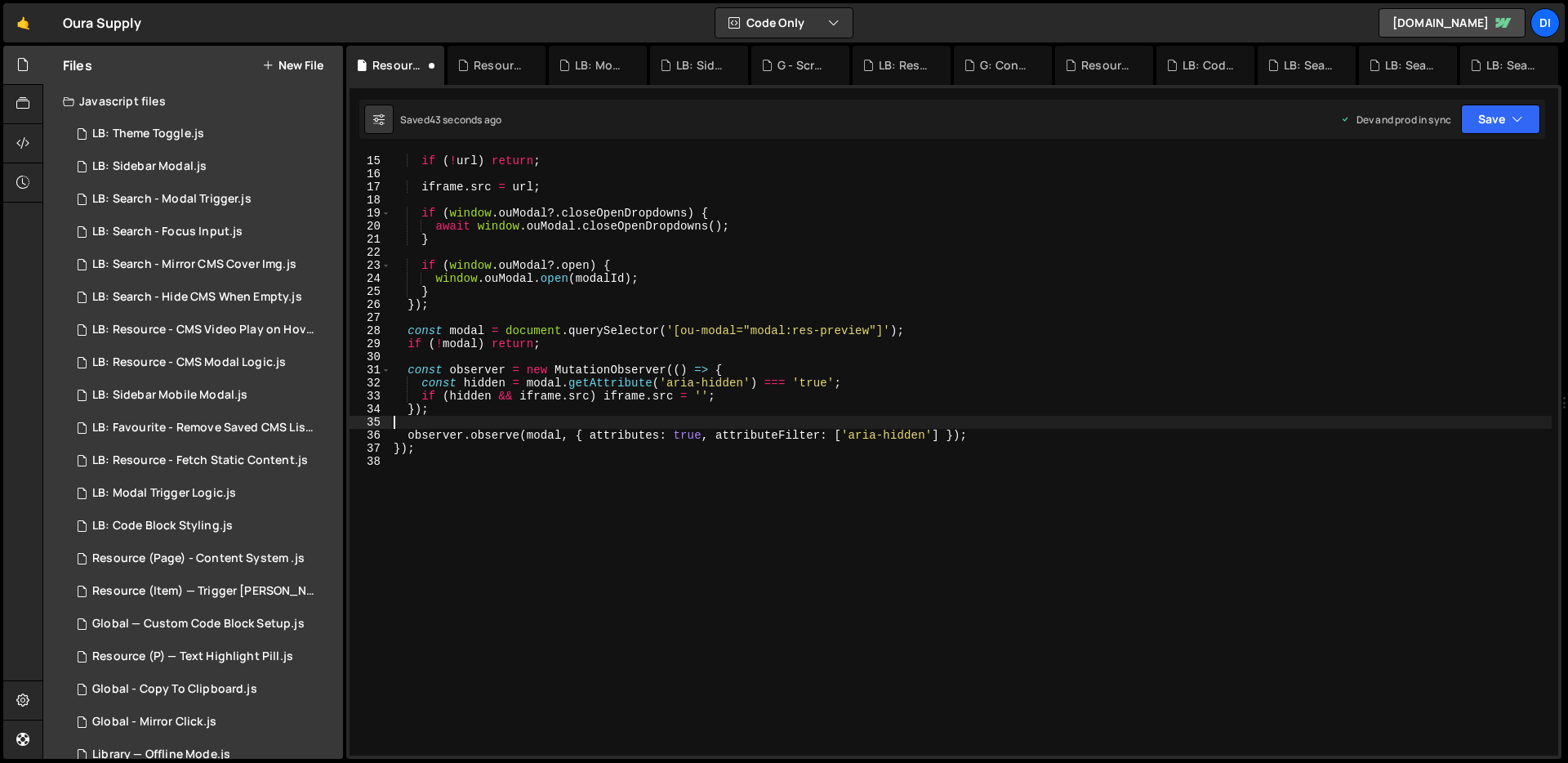
click at [519, 252] on div "const modalId = btn . getAttribute ( 'ou-target-modal' ) || 'res-preview' ; if …" at bounding box center [971, 455] width 1162 height 629
type textarea "});"
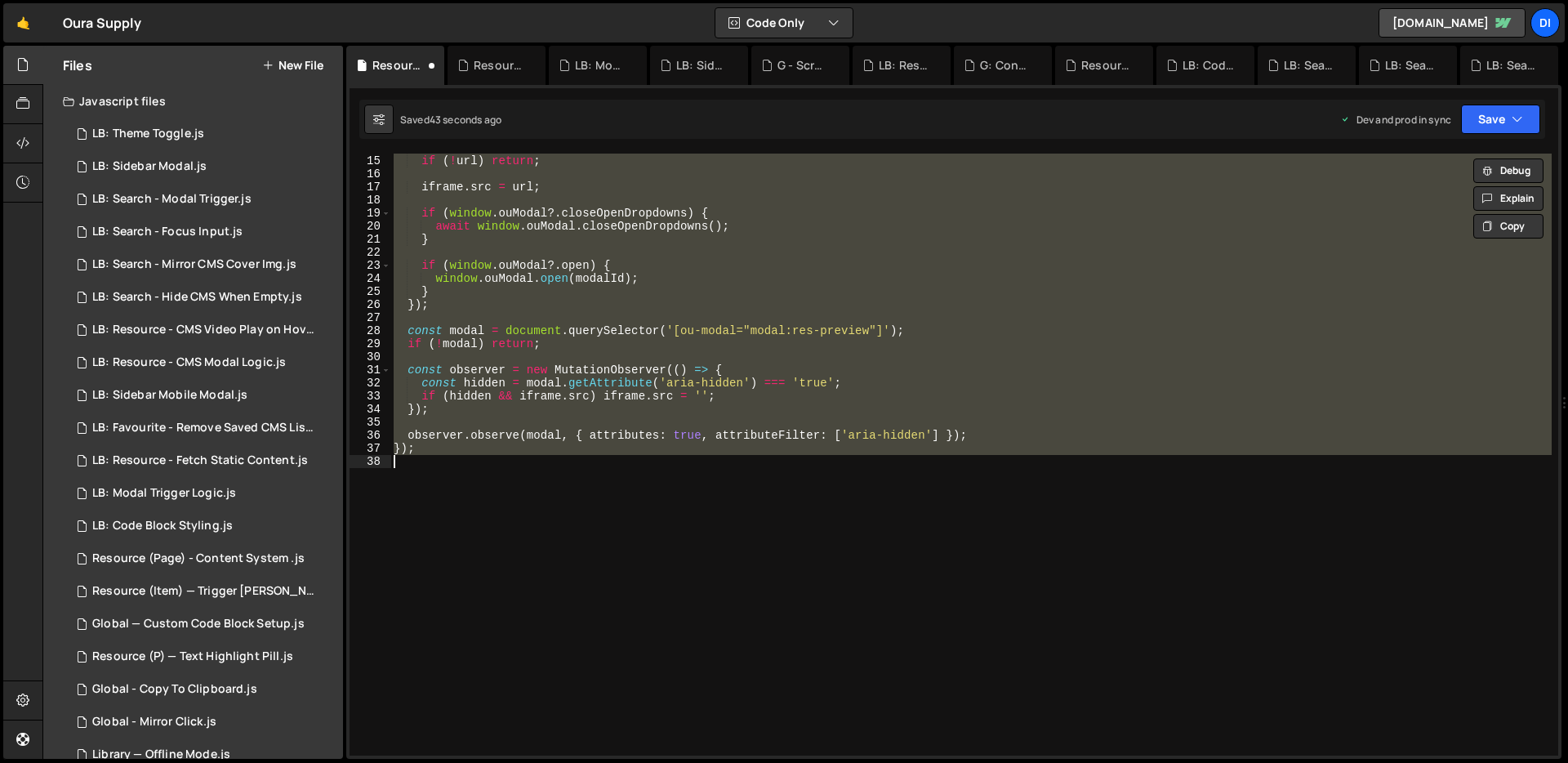
paste textarea
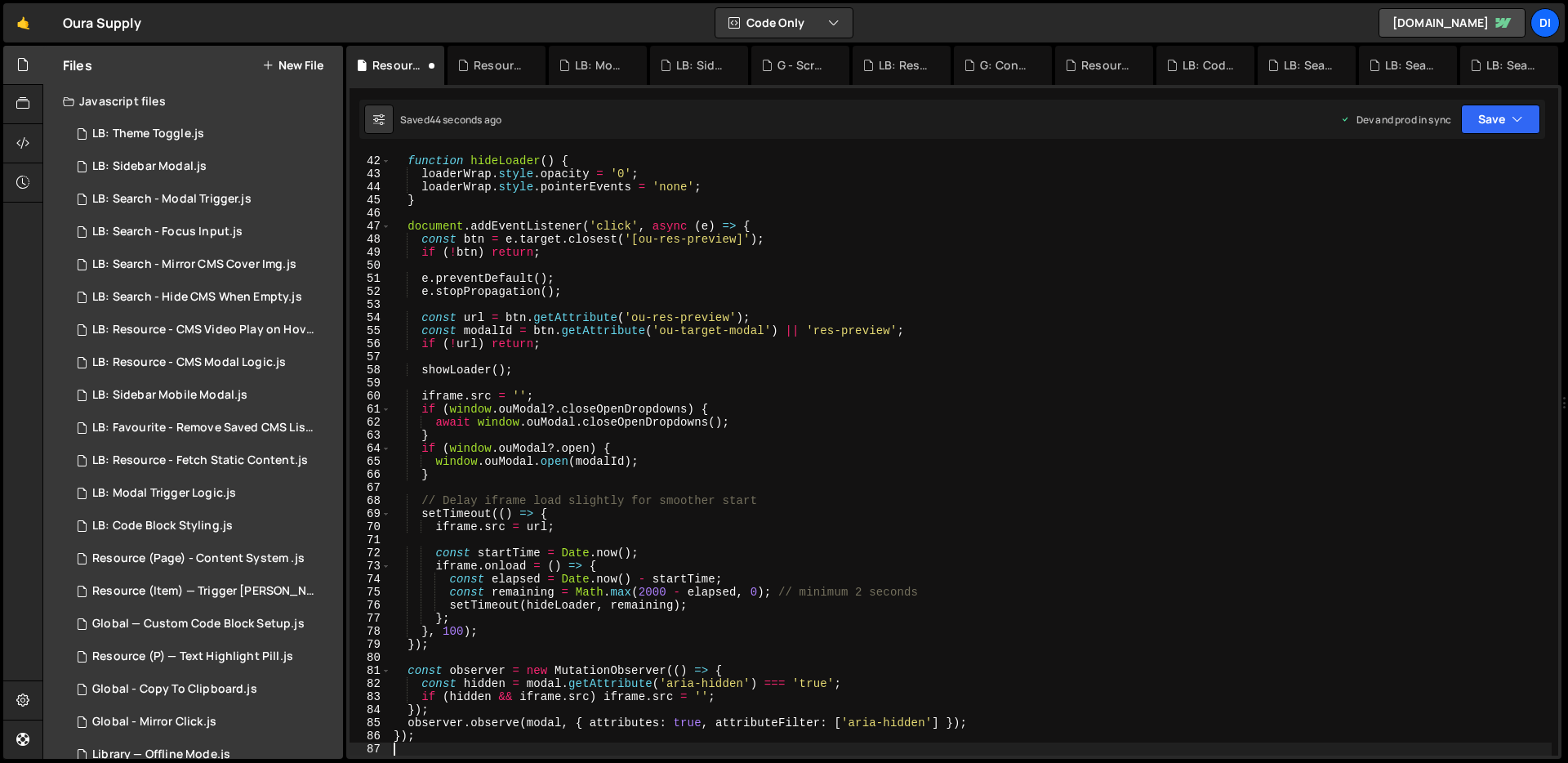
scroll to position [548, 0]
click at [519, 252] on div "function hideLoader ( ) { loaderWrap . style . opacity = '0' ; loaderWrap . sty…" at bounding box center [971, 455] width 1162 height 629
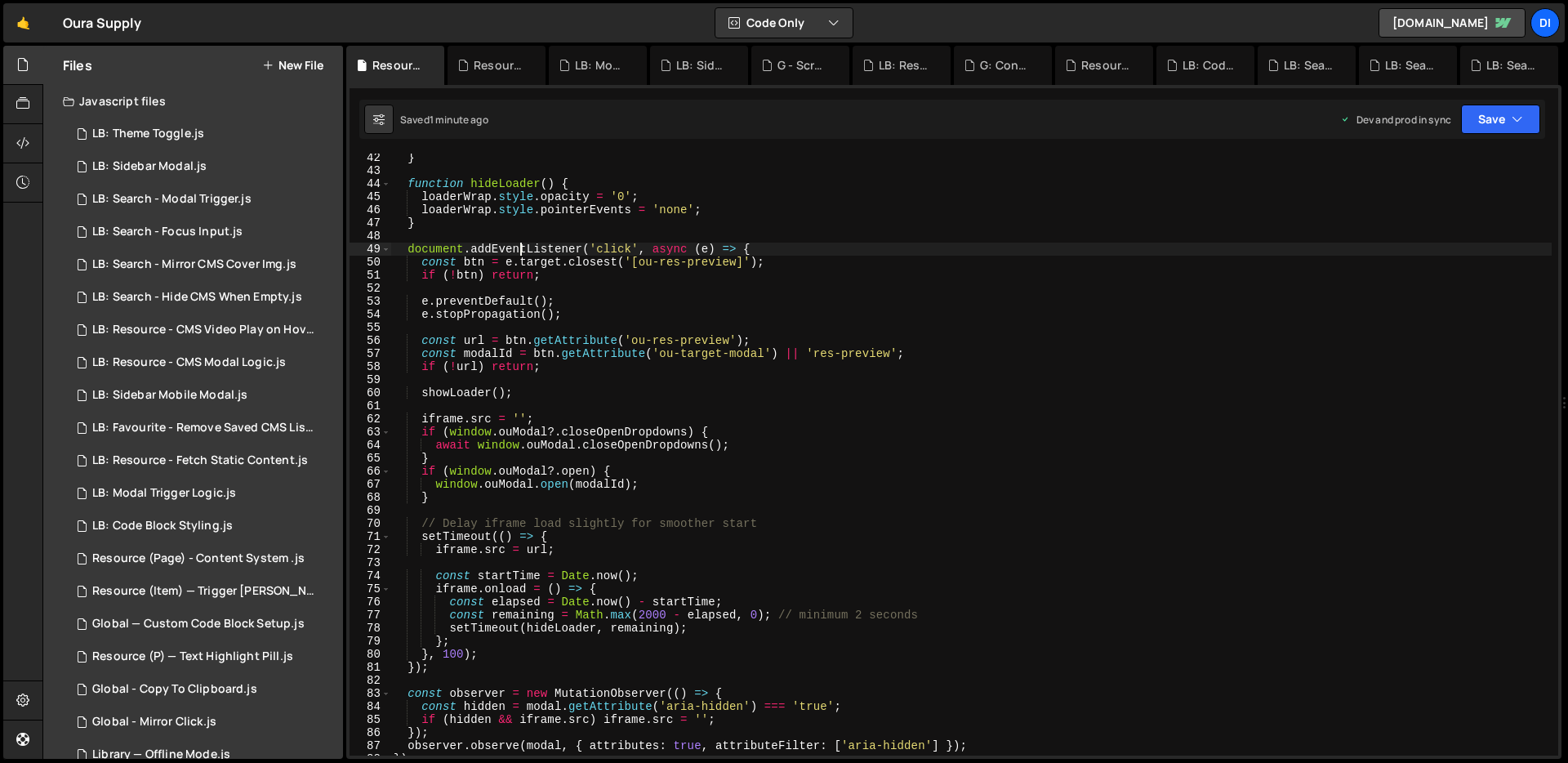
scroll to position [856, 0]
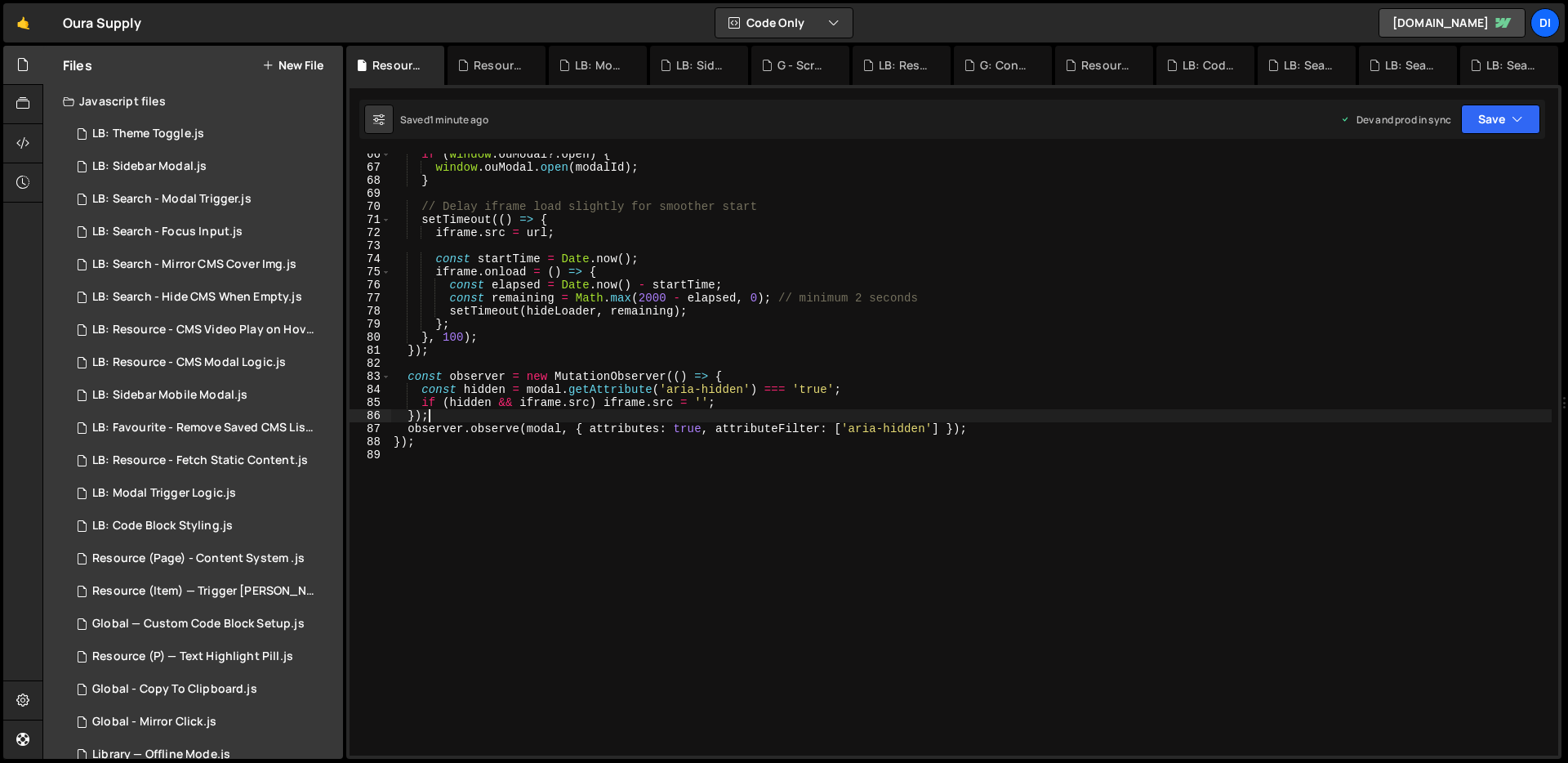
click at [657, 412] on div "if ( window . ouModal ?. open ) { window . ouModal . open ( modalId ) ; } // De…" at bounding box center [971, 462] width 1162 height 629
type textarea "});"
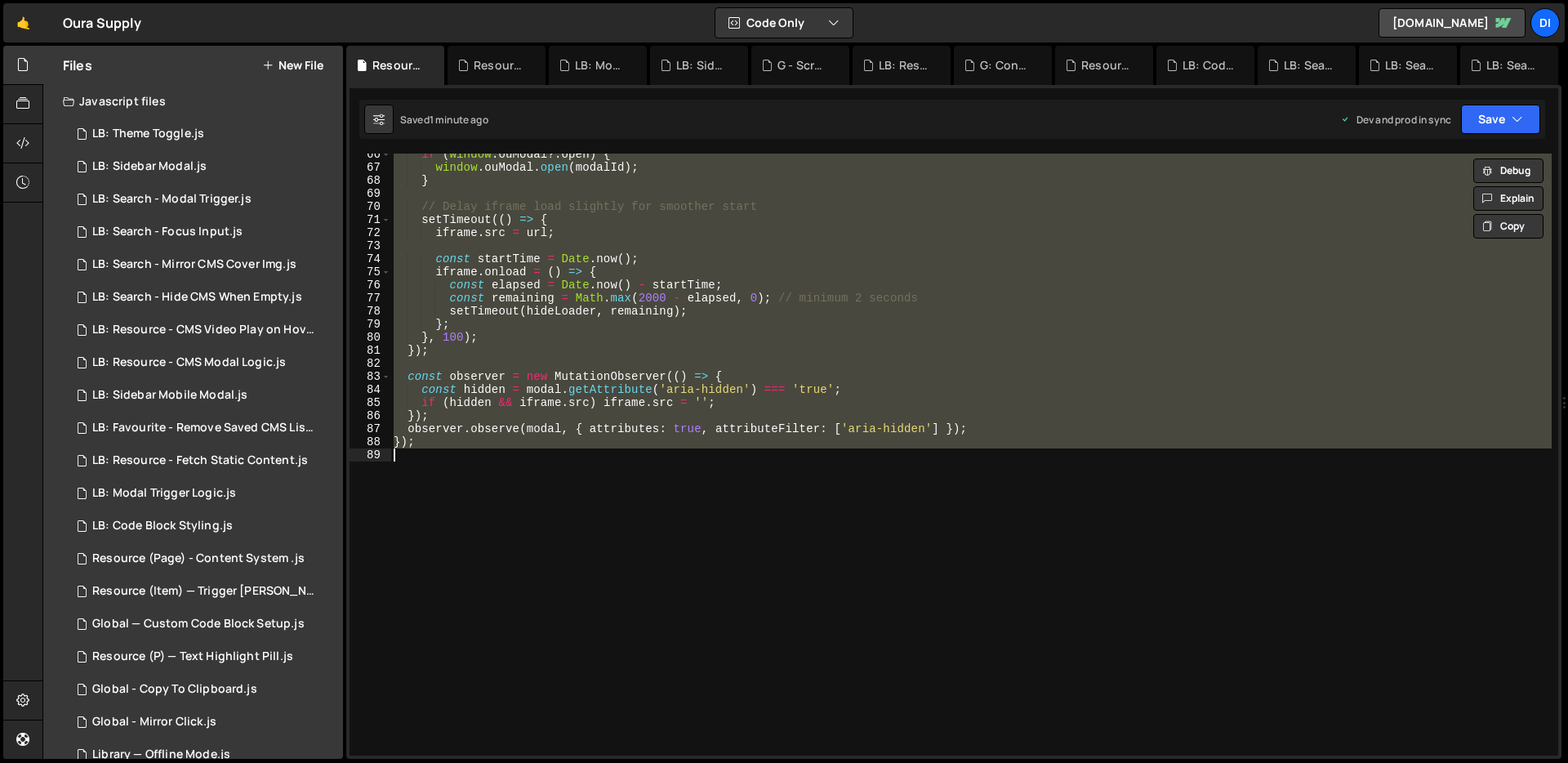
paste textarea
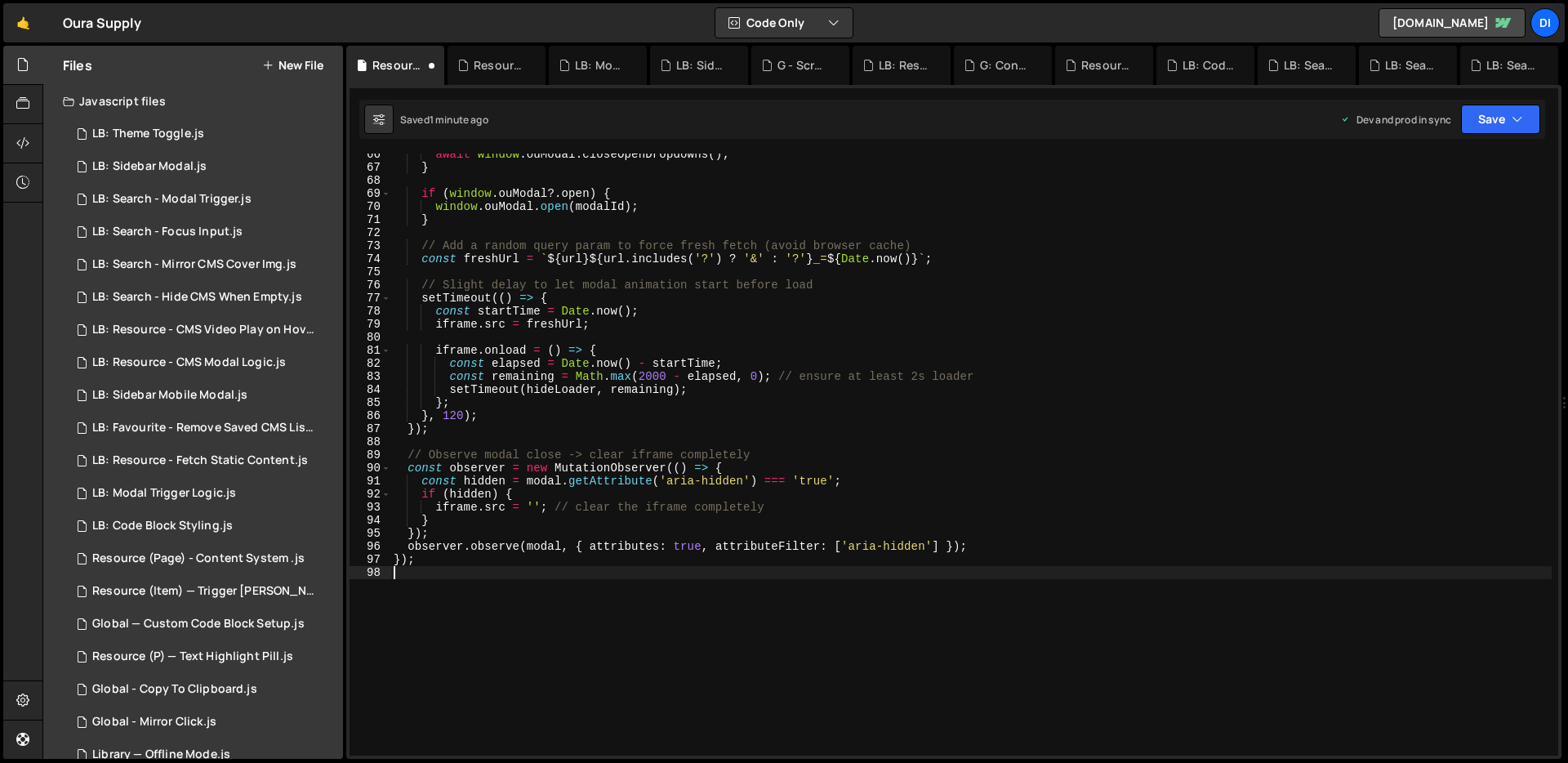
click at [657, 412] on div "await window . ouModal . closeOpenDropdowns ( ) ; } if ( window . ouModal ?. op…" at bounding box center [971, 462] width 1162 height 629
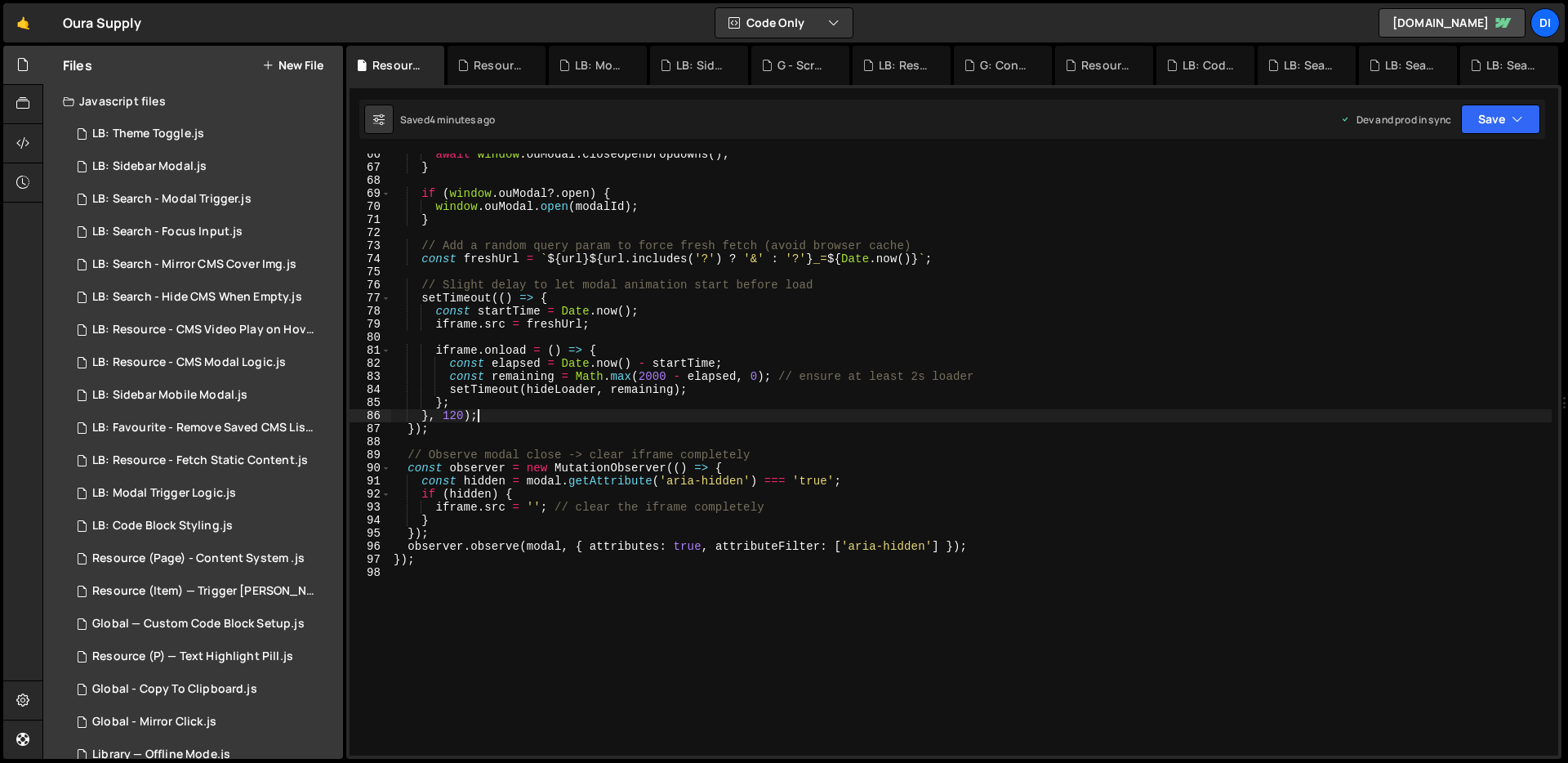
scroll to position [974, 0]
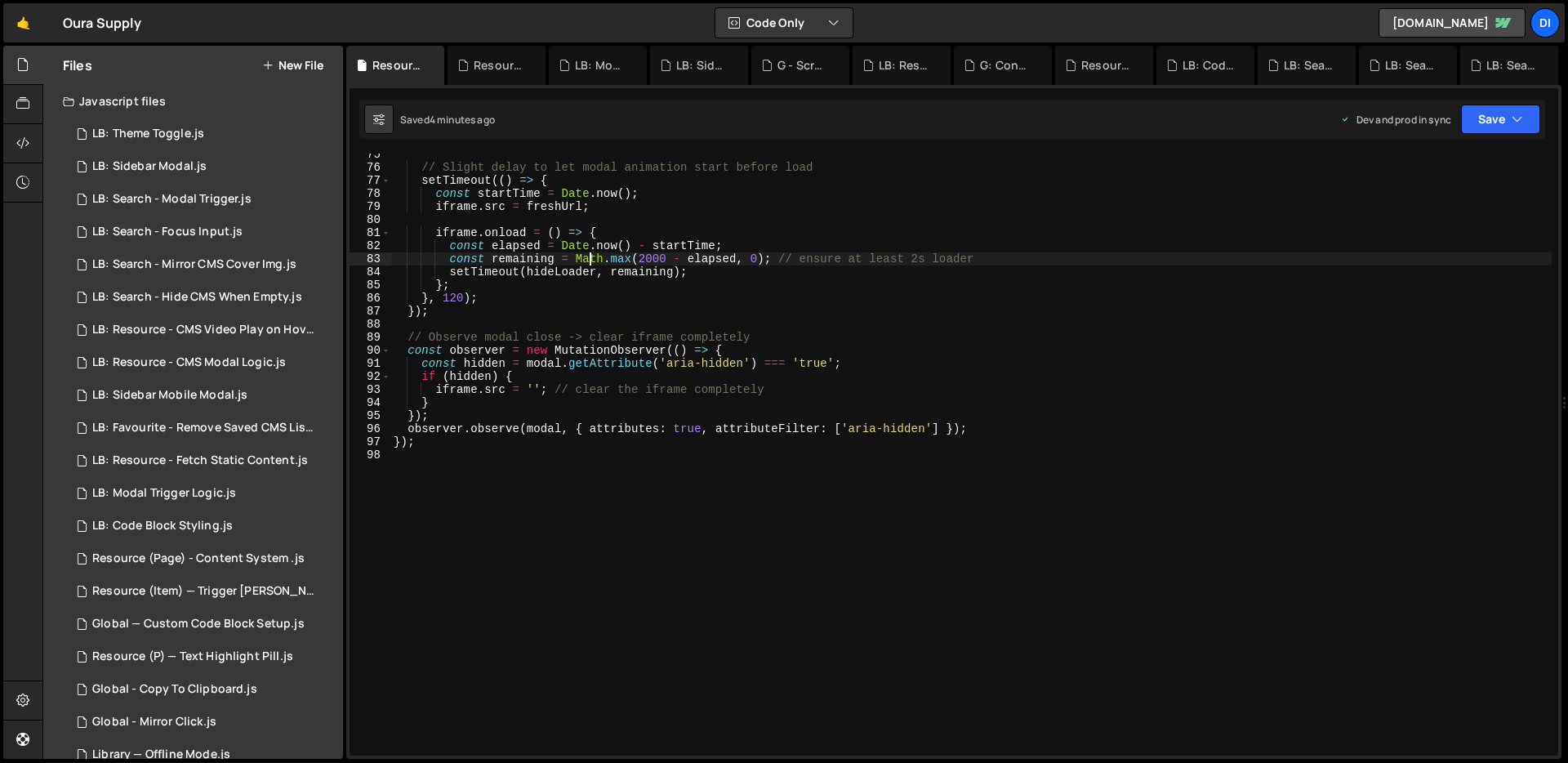
click at [588, 261] on div "// Slight delay to let modal animation start before load setTimeout (( ) => { c…" at bounding box center [971, 462] width 1162 height 629
type textarea "});"
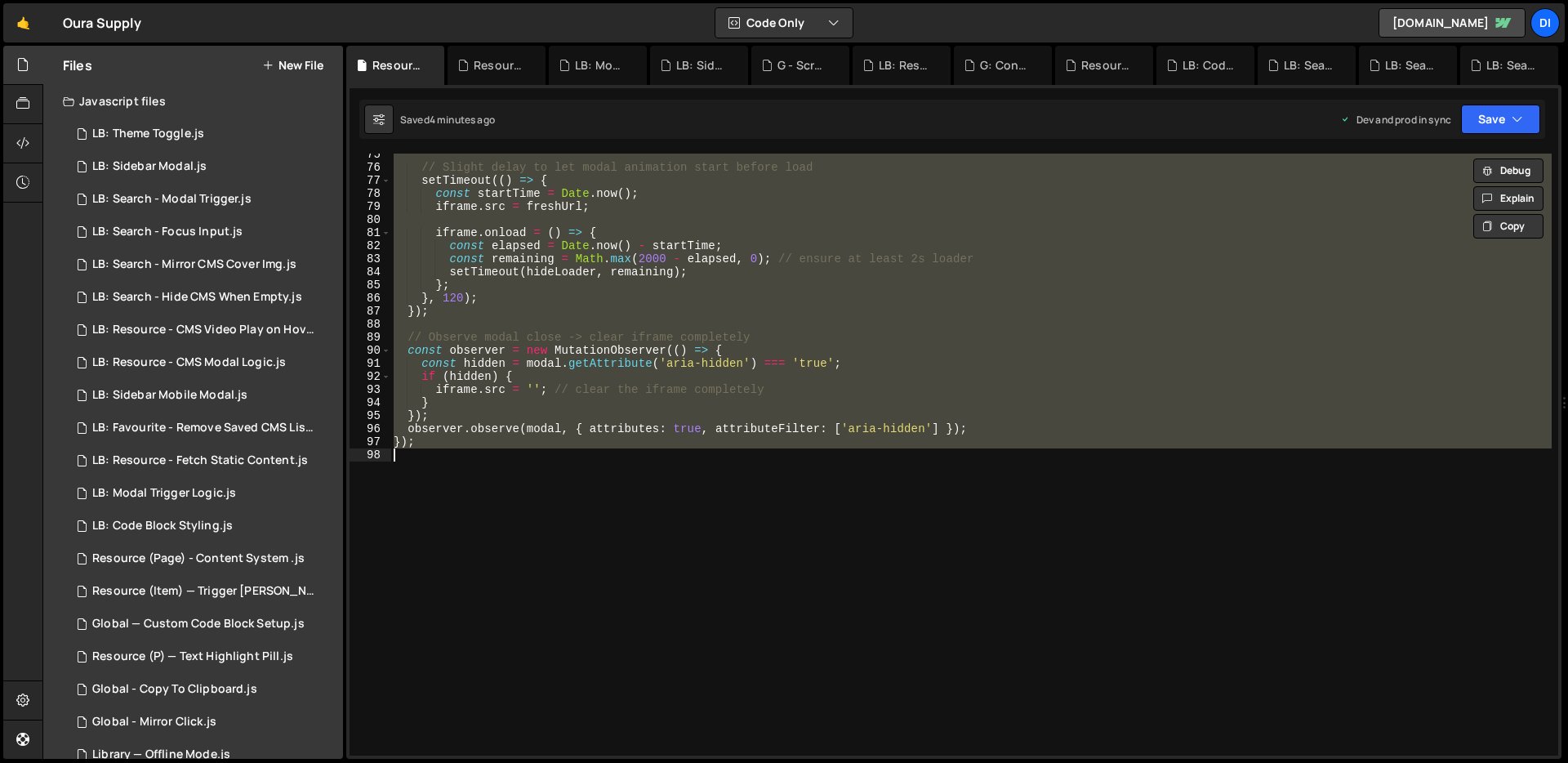
paste textarea
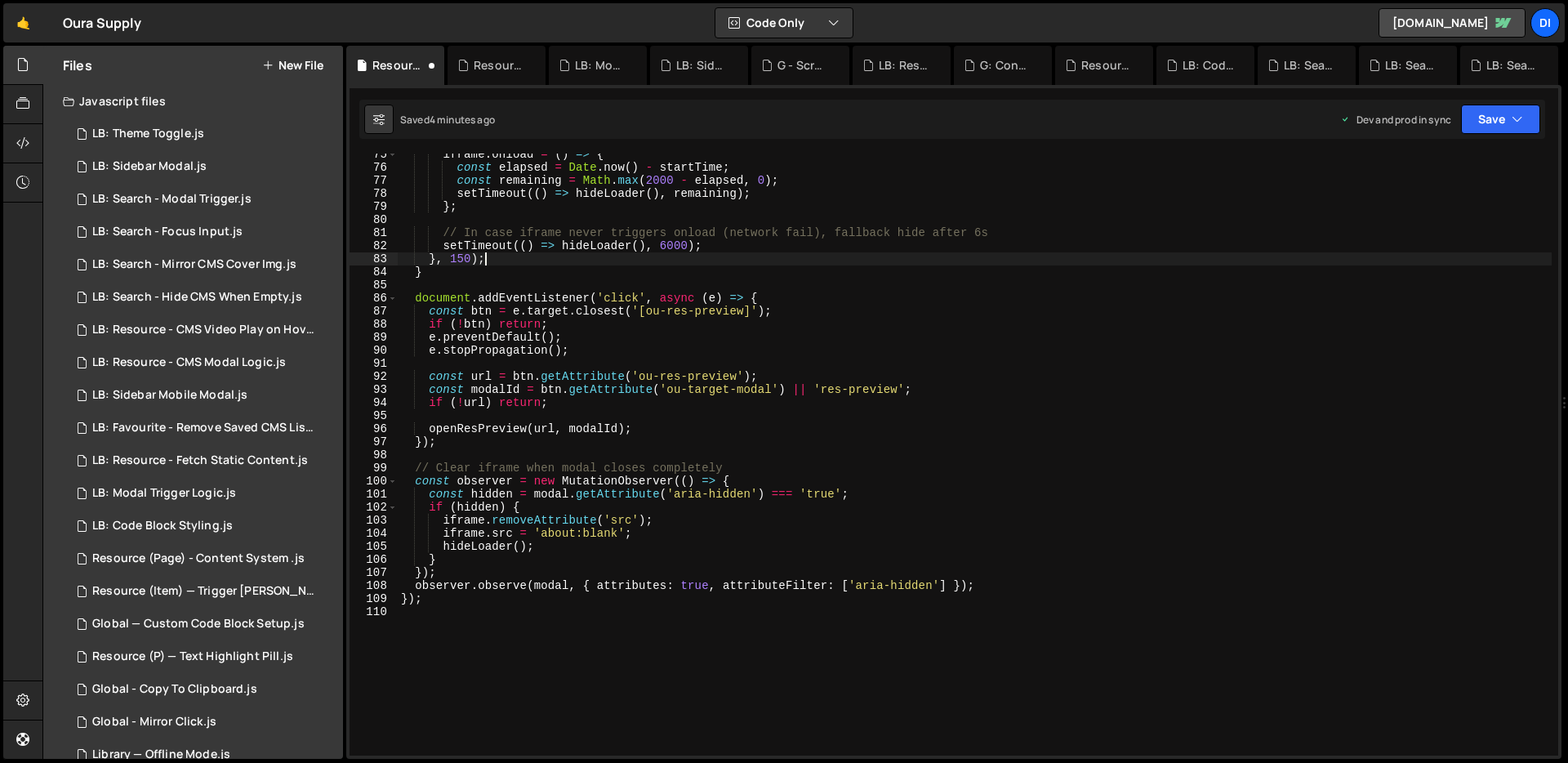
click at [588, 261] on div "iframe . onload = ( ) => { const elapsed = Date . now ( ) - startTime ; const r…" at bounding box center [974, 462] width 1154 height 629
type textarea "}, 150);"
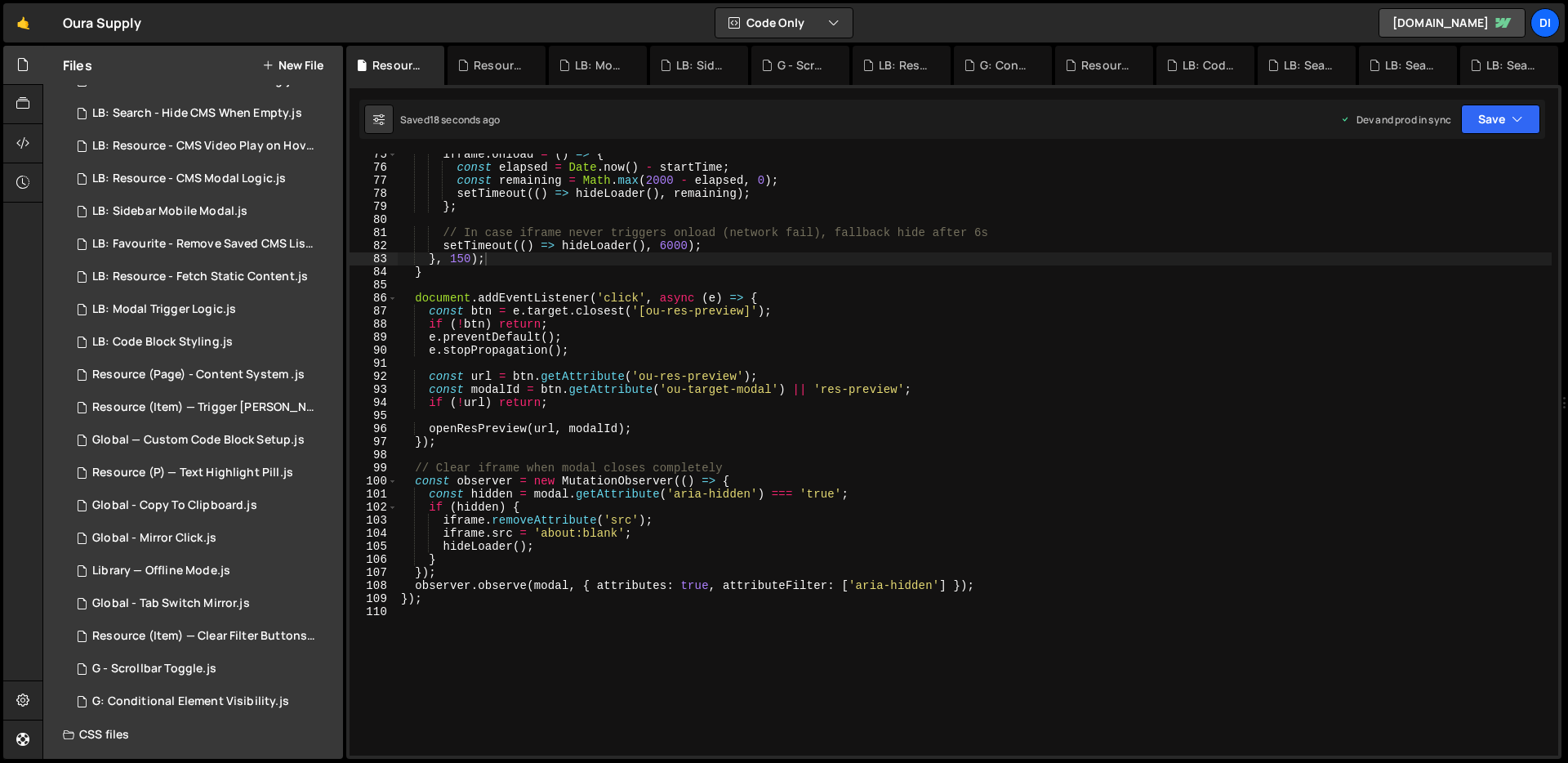
scroll to position [0, 0]
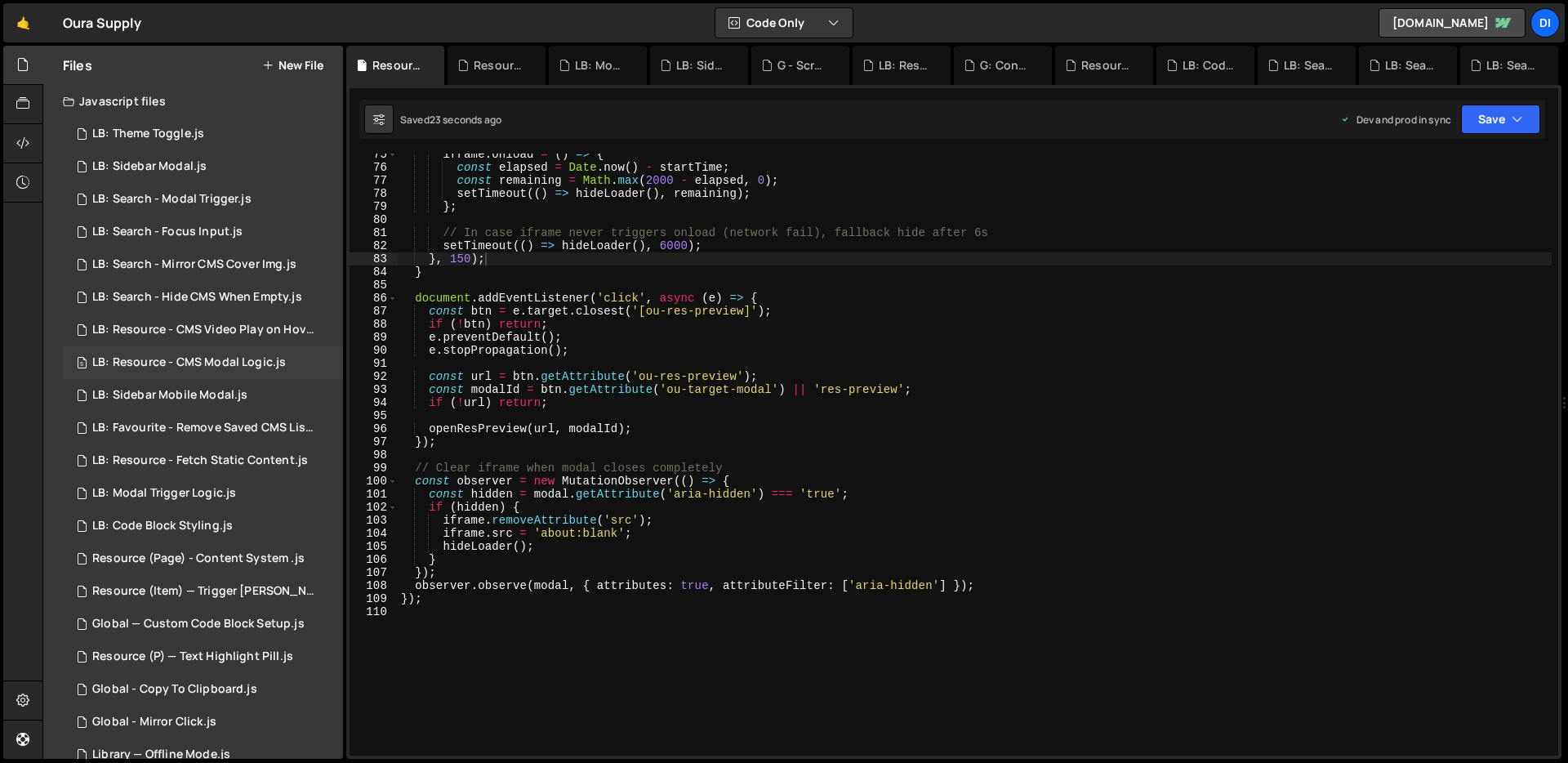
click at [209, 358] on div "LB: Resource - CMS Modal Logic.js" at bounding box center [189, 363] width 193 height 15
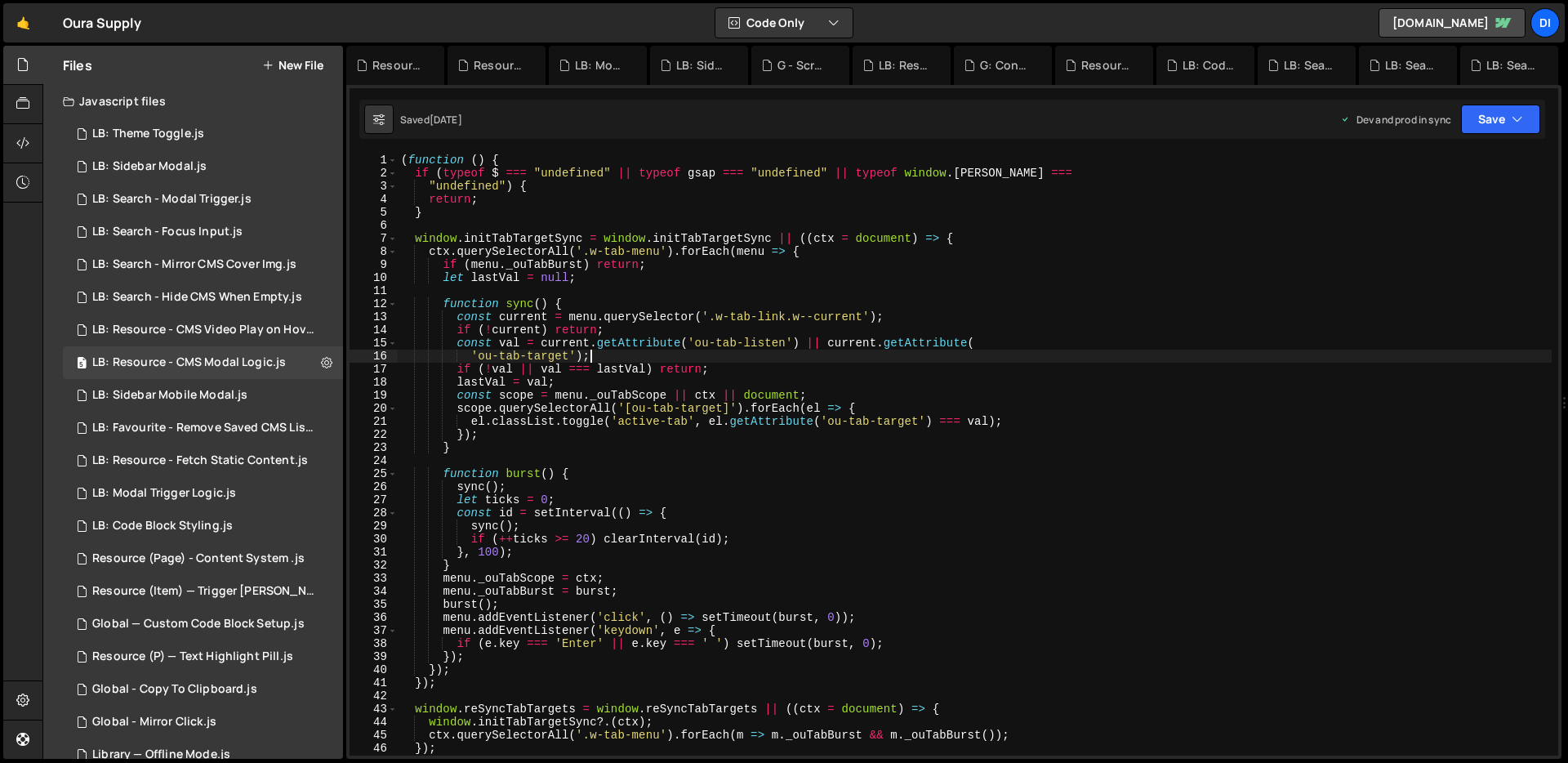
click at [711, 354] on div "( function ( ) { if ( typeof $ === "undefined" || typeof gsap === "undefined" |…" at bounding box center [974, 467] width 1154 height 629
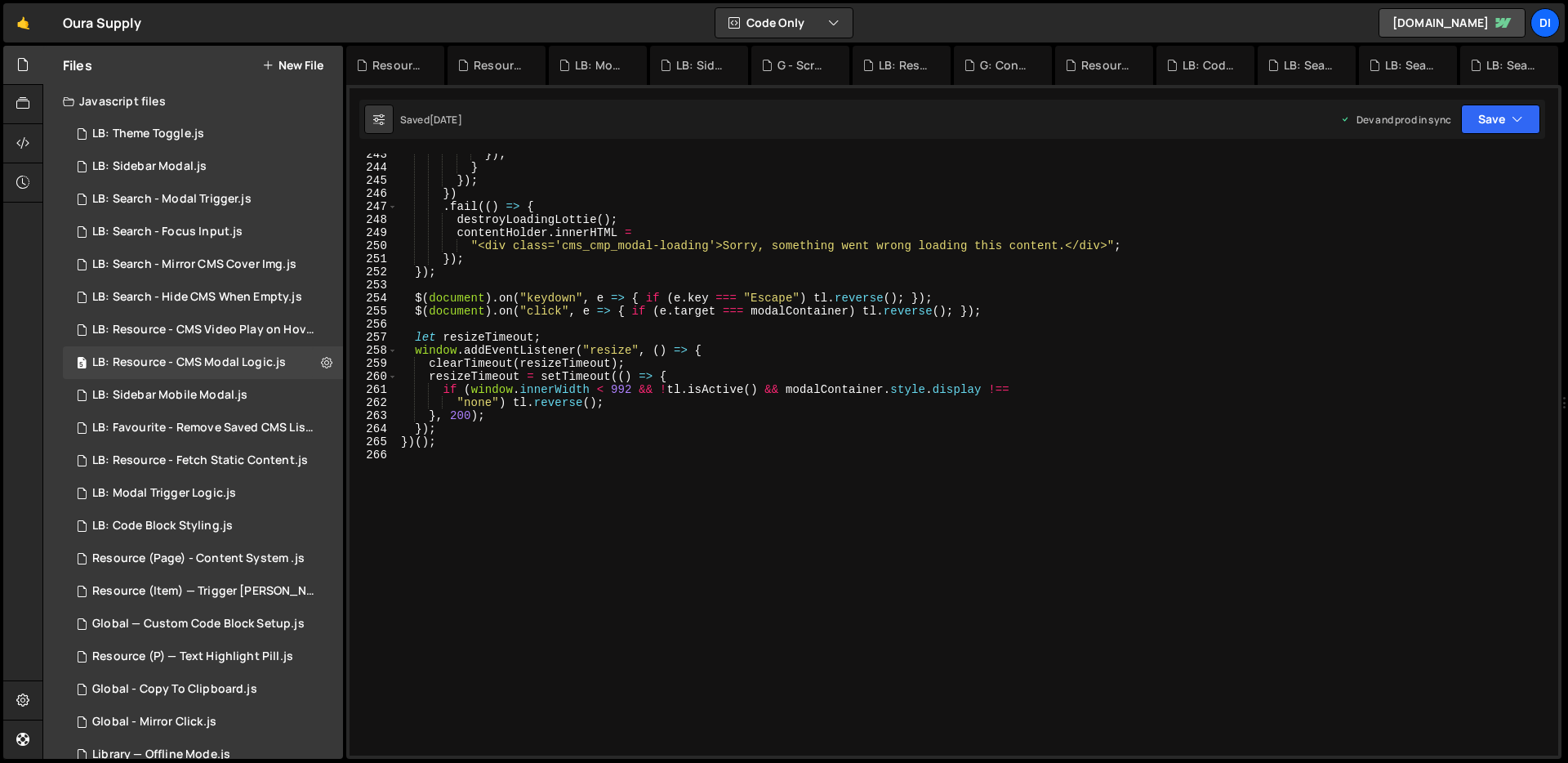
scroll to position [3184, 0]
click at [711, 351] on div "}) ; } }) ; }) . fail (( ) => { destroyLoadingLottie ( ) ; contentHolder . inne…" at bounding box center [974, 462] width 1154 height 629
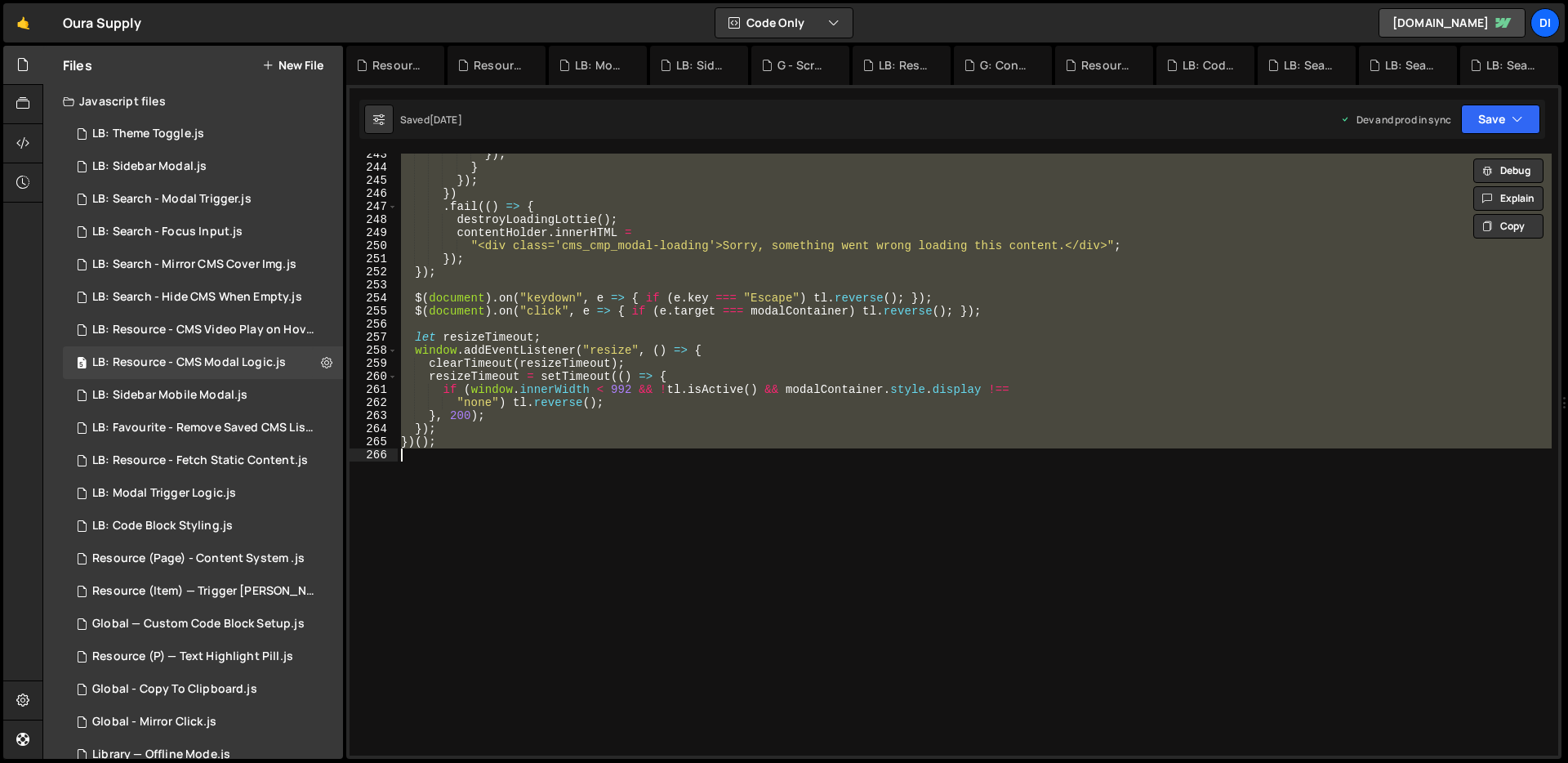
click at [670, 375] on div "}) ; } }) ; }) . fail (( ) => { destroyLoadingLottie ( ) ; contentHolder . inne…" at bounding box center [974, 454] width 1154 height 603
type textarea "})();"
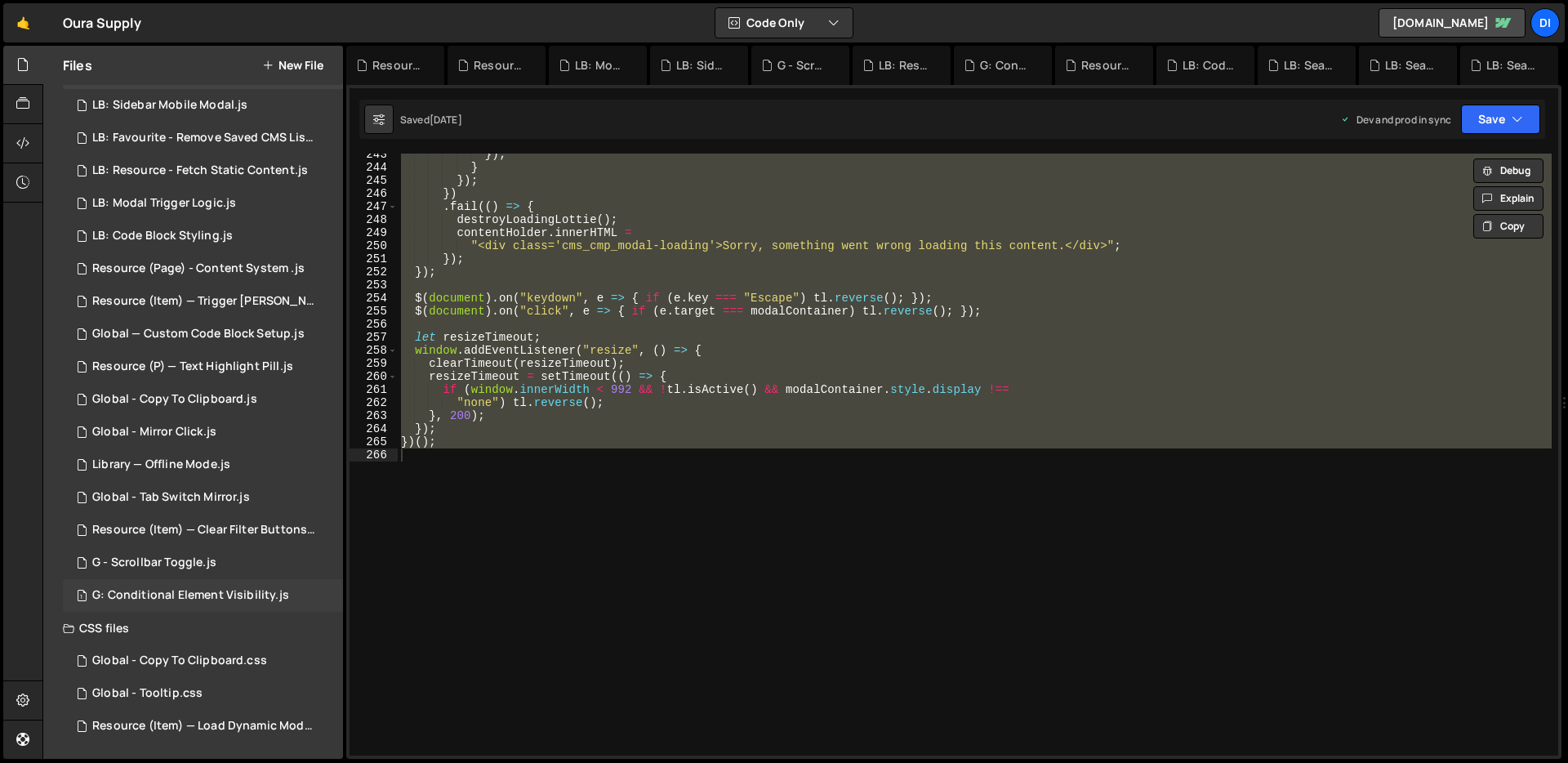
click at [175, 598] on div "G: Conditional Element Visibility.js" at bounding box center [191, 596] width 197 height 15
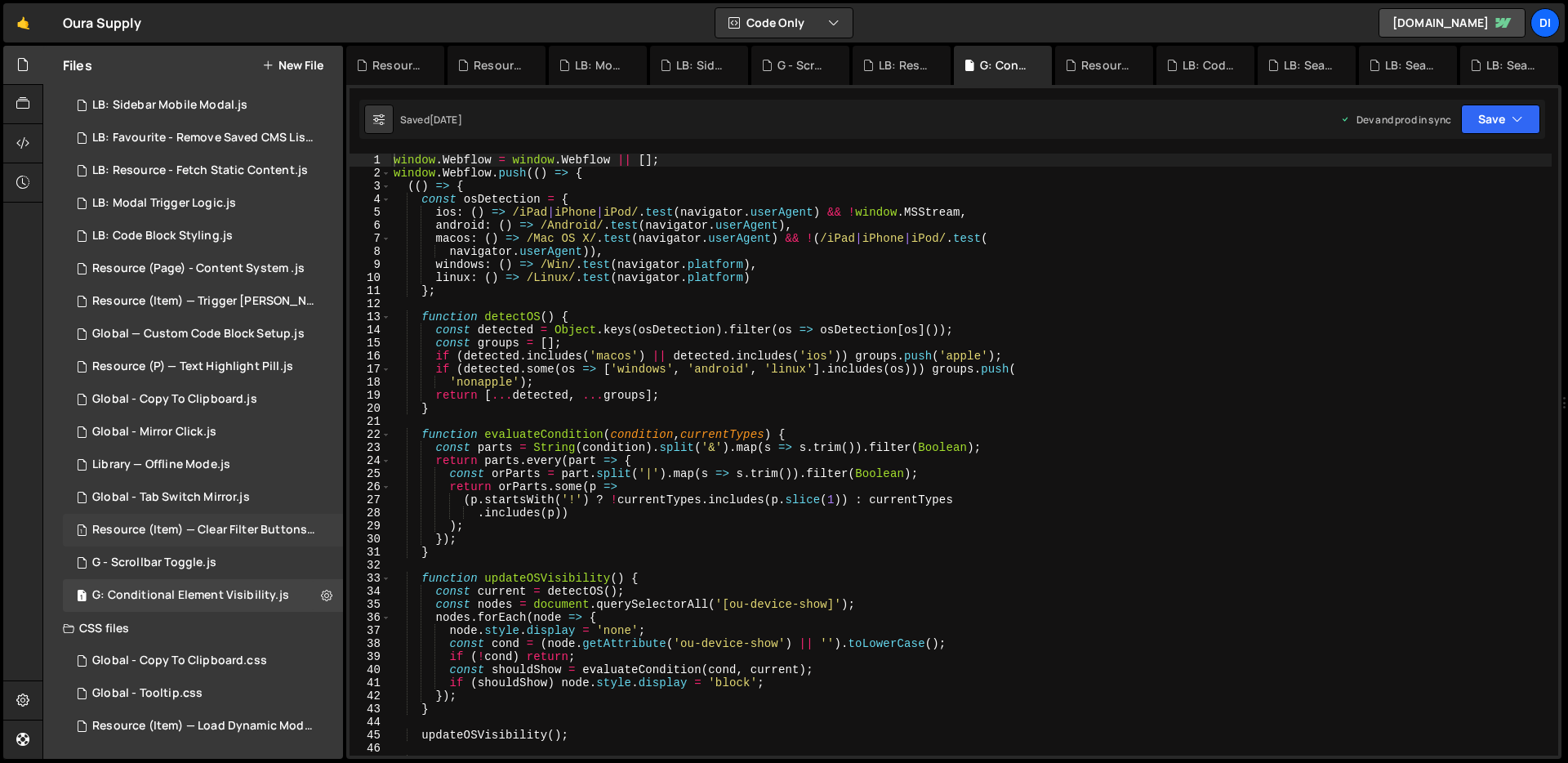
click at [185, 537] on div "Resource (Item) — Clear Filter Buttons.js" at bounding box center [205, 530] width 226 height 15
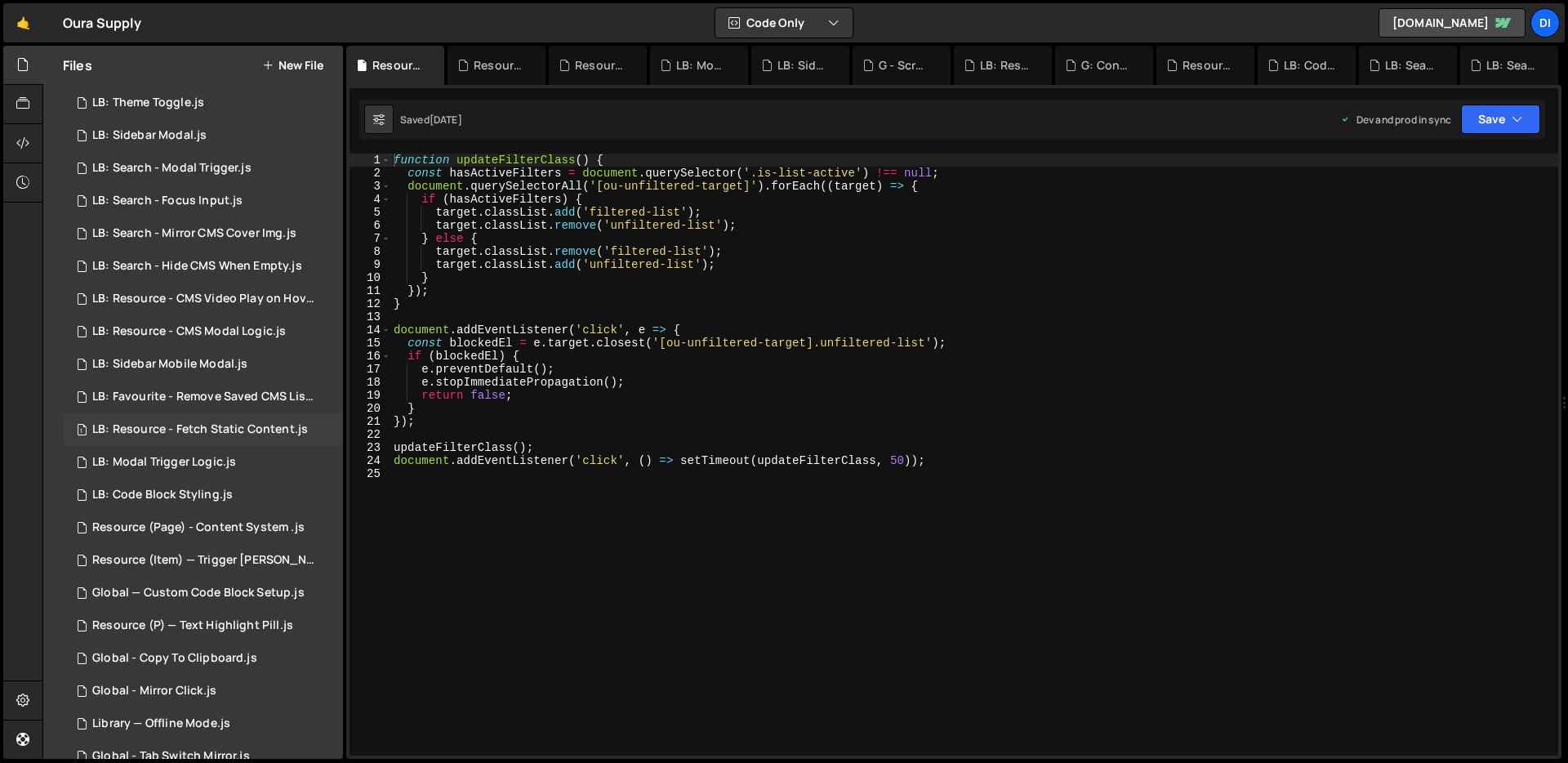
scroll to position [32, 0]
click at [211, 436] on div "1 LB: Resource - Fetch Static Content.js 0" at bounding box center [202, 428] width 280 height 32
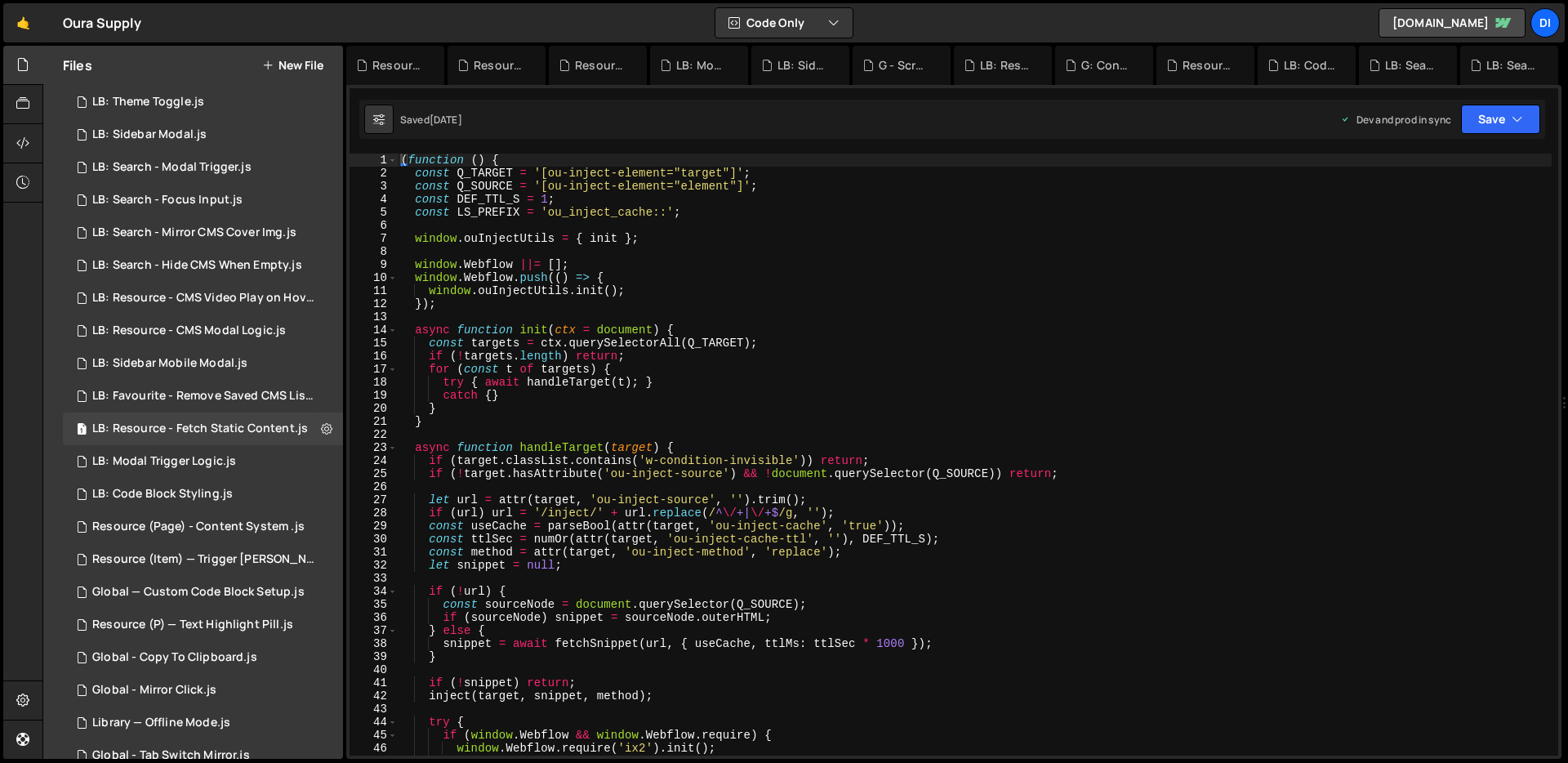
type textarea "}"
click at [563, 421] on div "( function ( ) { const Q_TARGET = '[ou-inject-element="target"]' ; const Q_SOUR…" at bounding box center [974, 467] width 1154 height 629
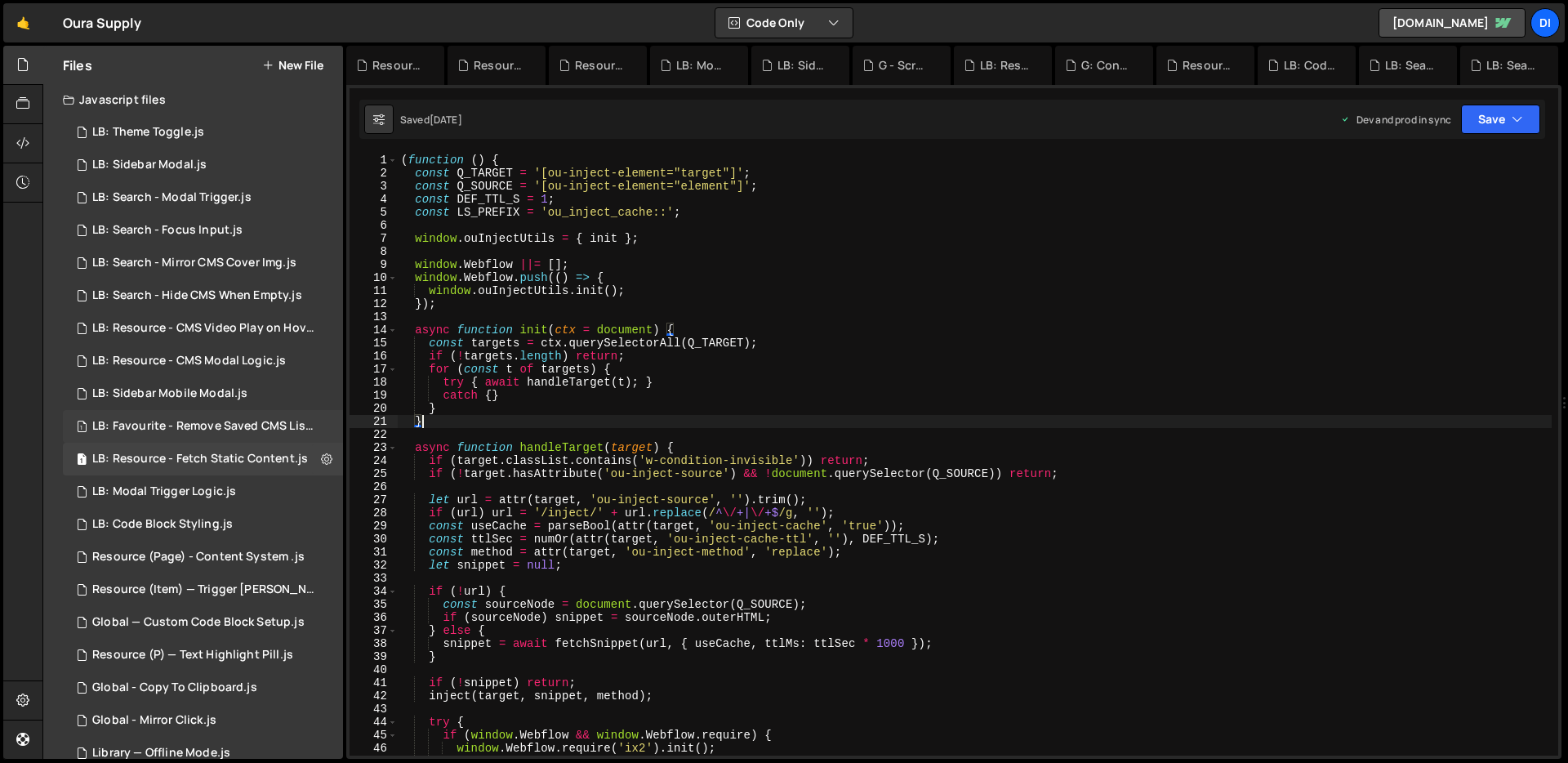
scroll to position [0, 0]
click at [237, 124] on div "1 Resource Preview Modal.js 0" at bounding box center [202, 133] width 280 height 32
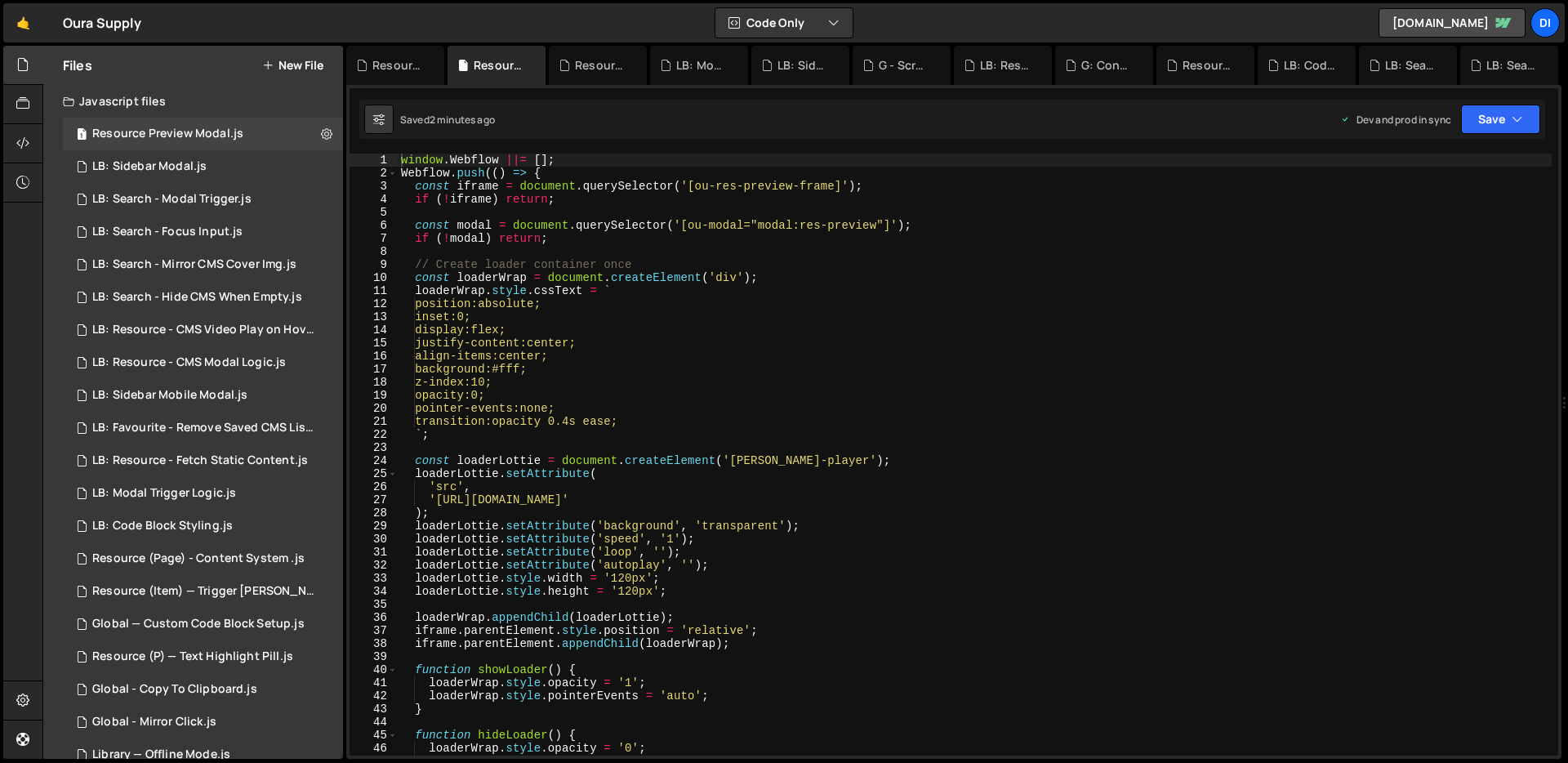
click at [611, 272] on div "window . Webflow ||= [ ] ; Webflow . push (( ) => { const iframe = document . q…" at bounding box center [974, 467] width 1154 height 629
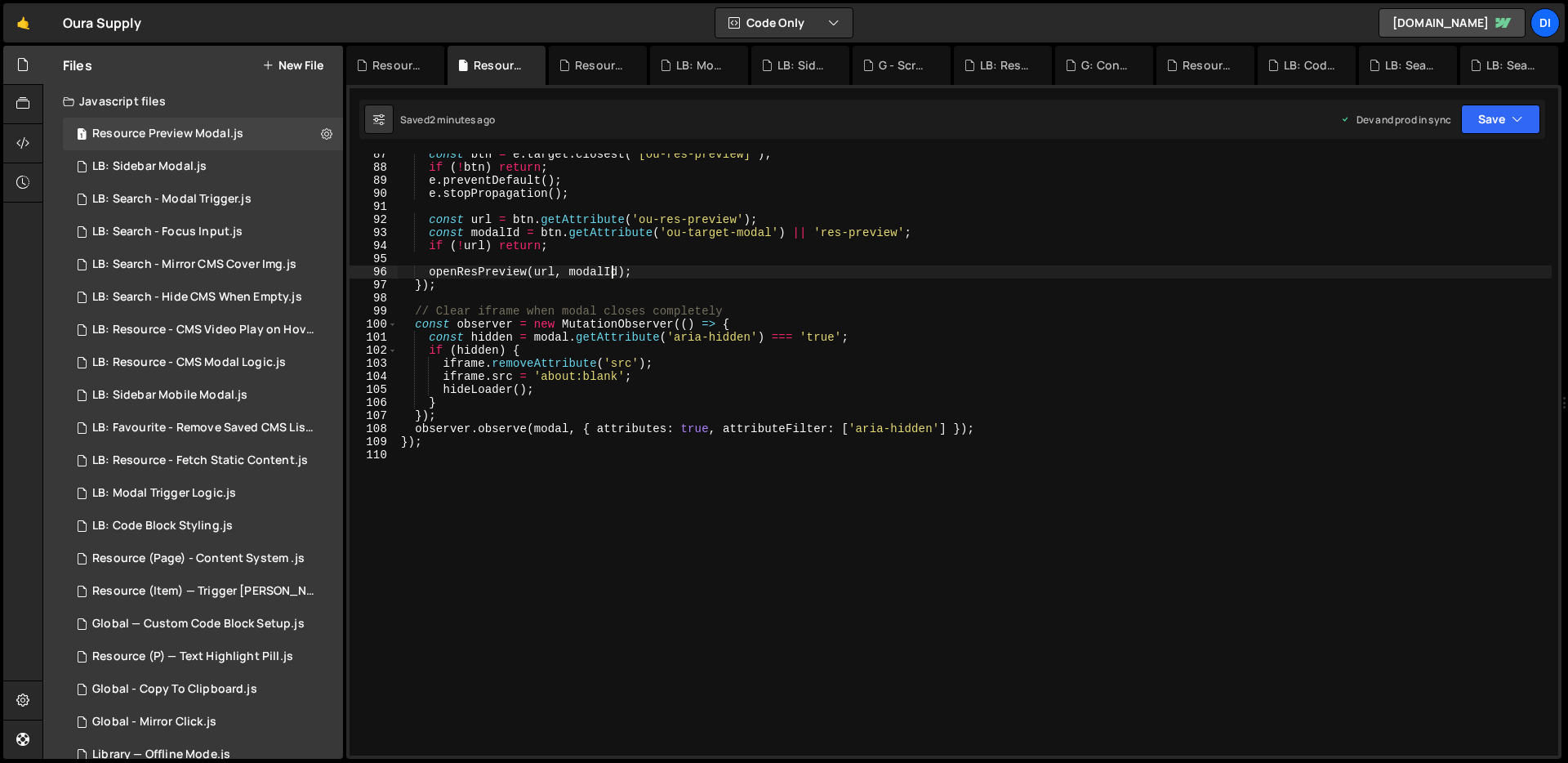
click at [611, 271] on div "const btn = e . target . closest ( '[ou-res-preview]' ) ; if ( ! btn ) return ;…" at bounding box center [974, 462] width 1154 height 629
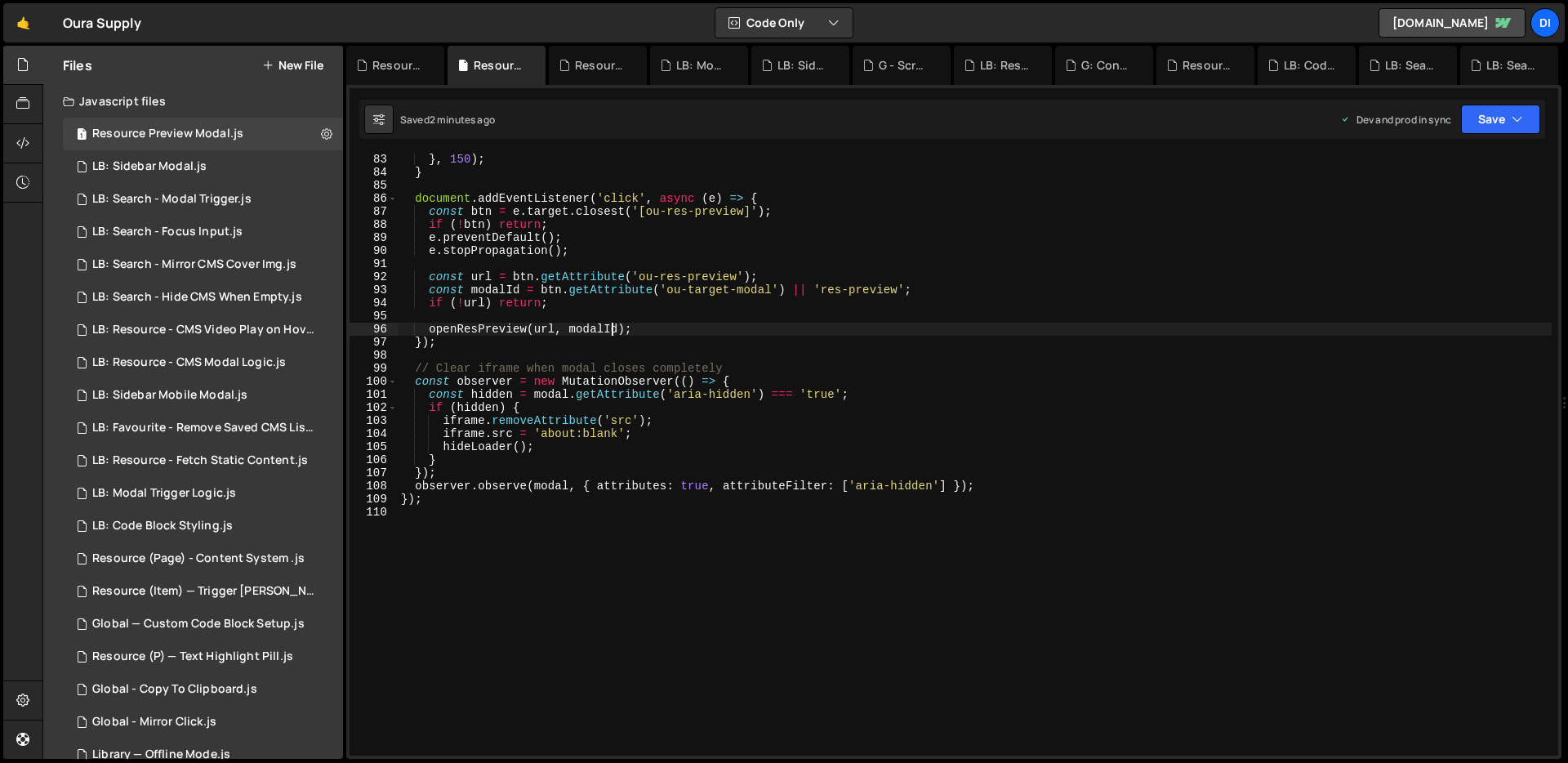
type textarea "});"
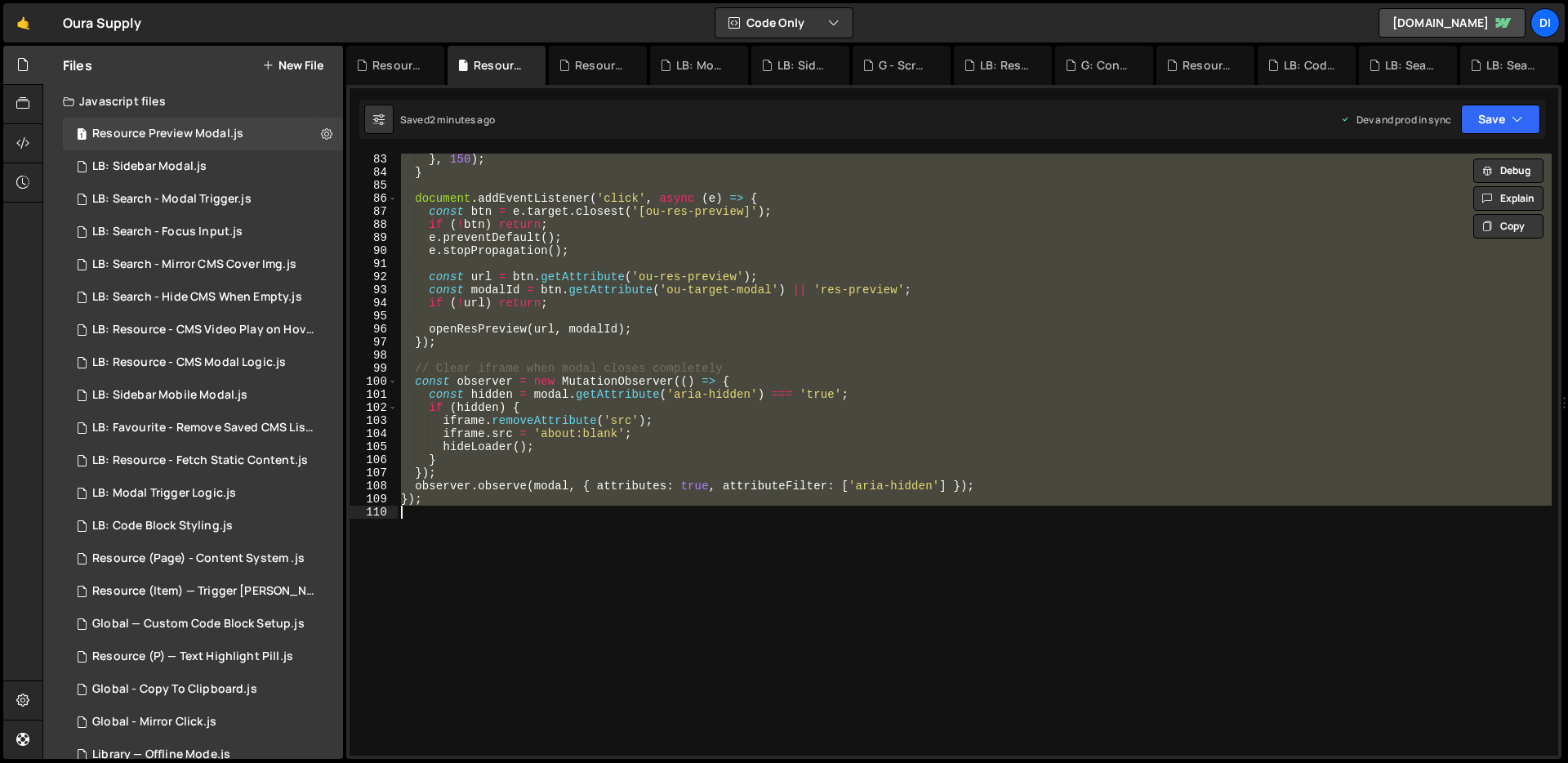
paste textarea
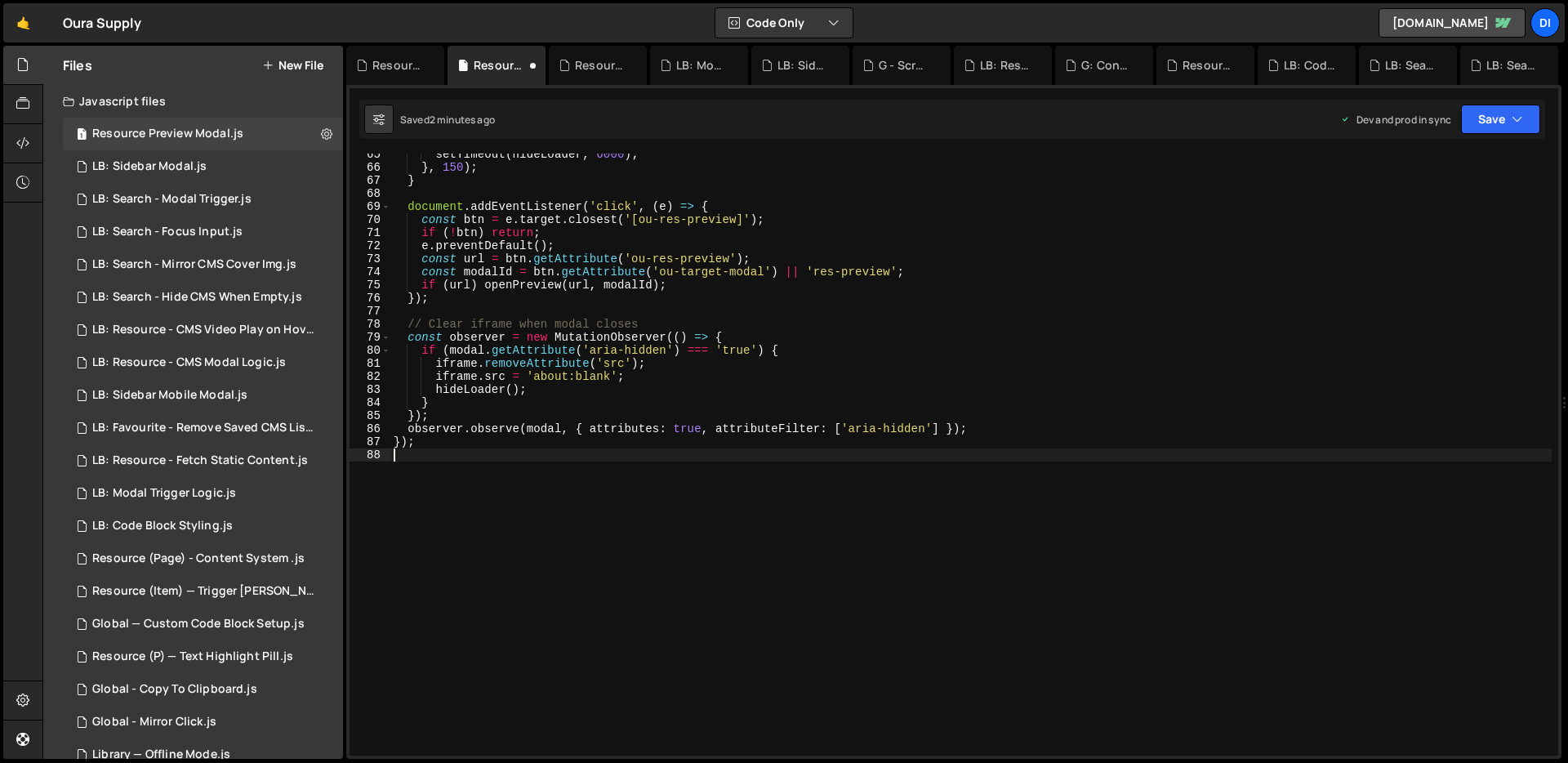
scroll to position [843, 0]
click at [611, 271] on div "setTimeout ( hideLoader , 6000 ) ; } , 150 ) ; } document . addEventListener ( …" at bounding box center [971, 462] width 1162 height 629
click at [574, 396] on div "setTimeout ( hideLoader , 6000 ) ; } , 150 ) ; } document . addEventListener ( …" at bounding box center [971, 462] width 1162 height 629
type textarea "});"
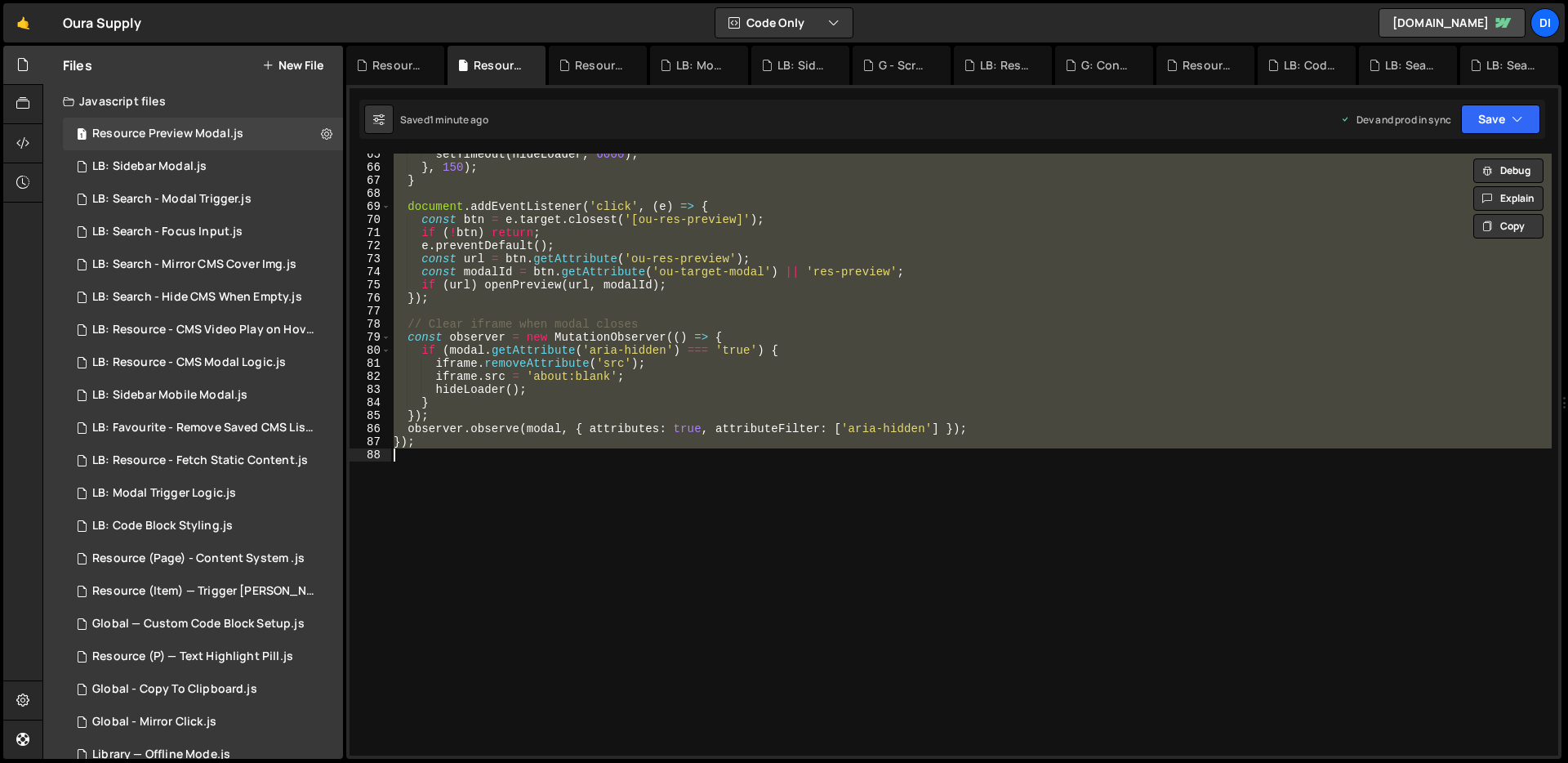
paste textarea
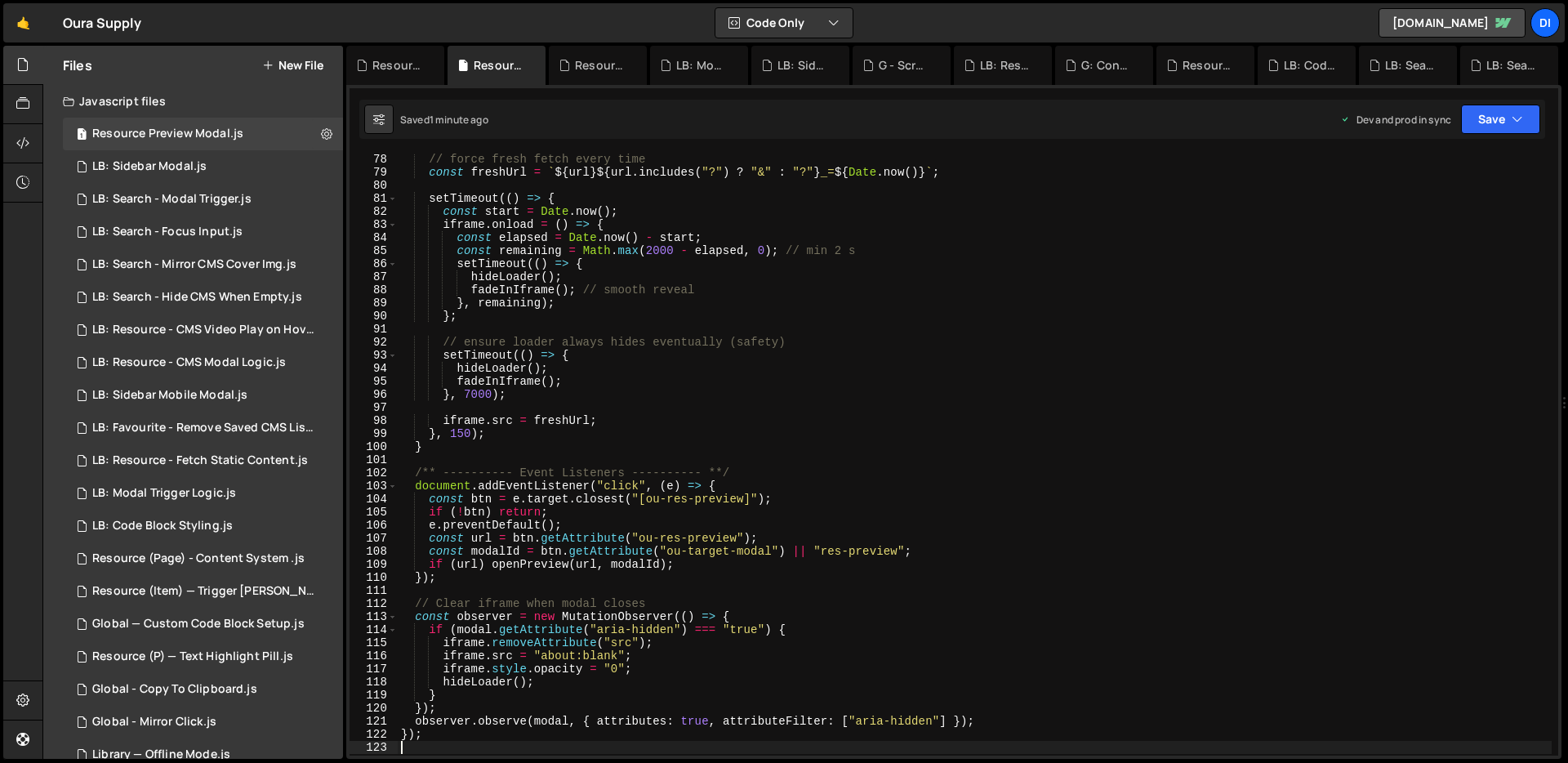
scroll to position [1301, 0]
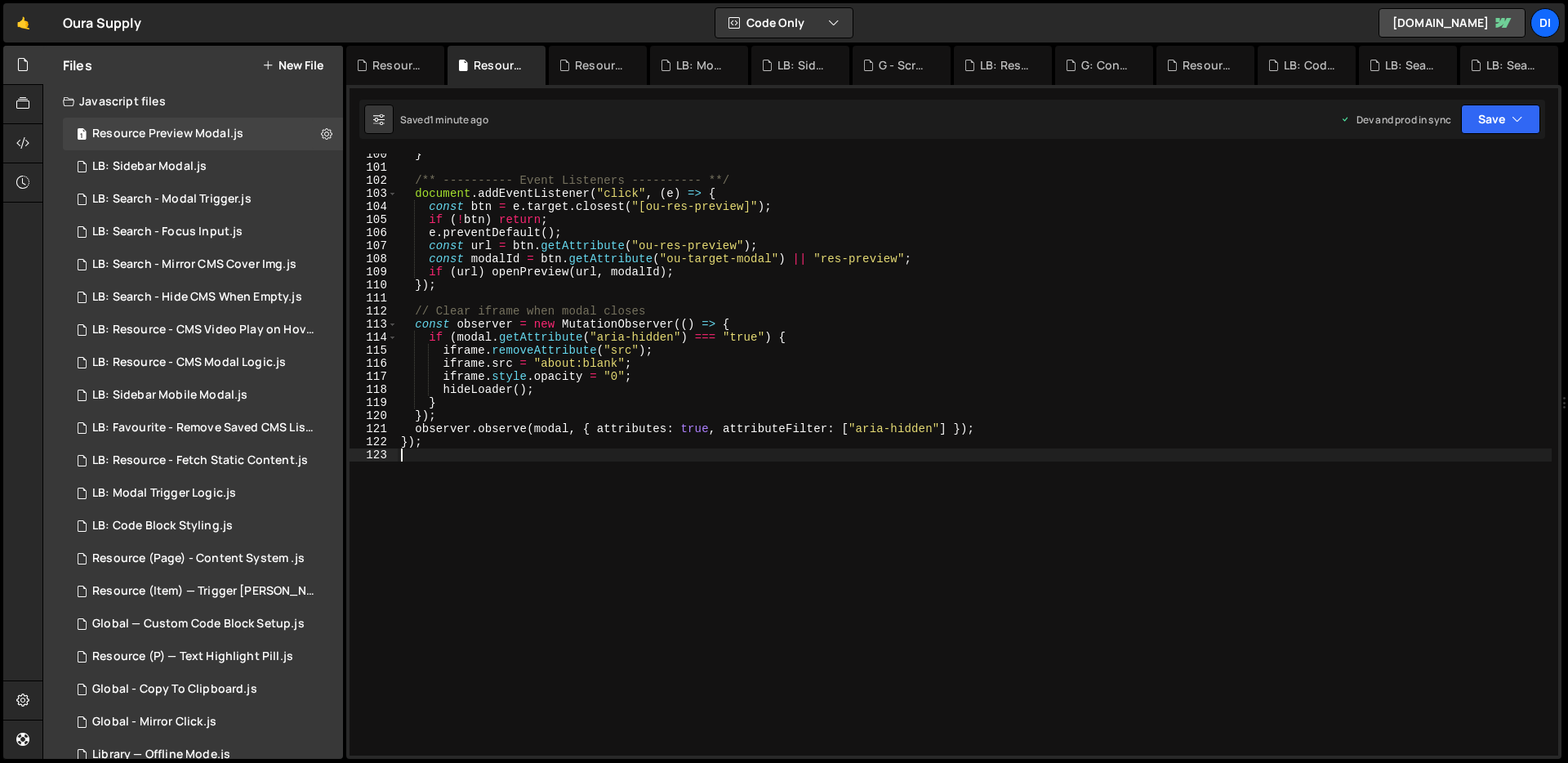
click at [675, 419] on div "} /** ---------- Event Listeners ---------- **/ document . addEventListener ( "…" at bounding box center [974, 462] width 1154 height 629
type textarea "});"
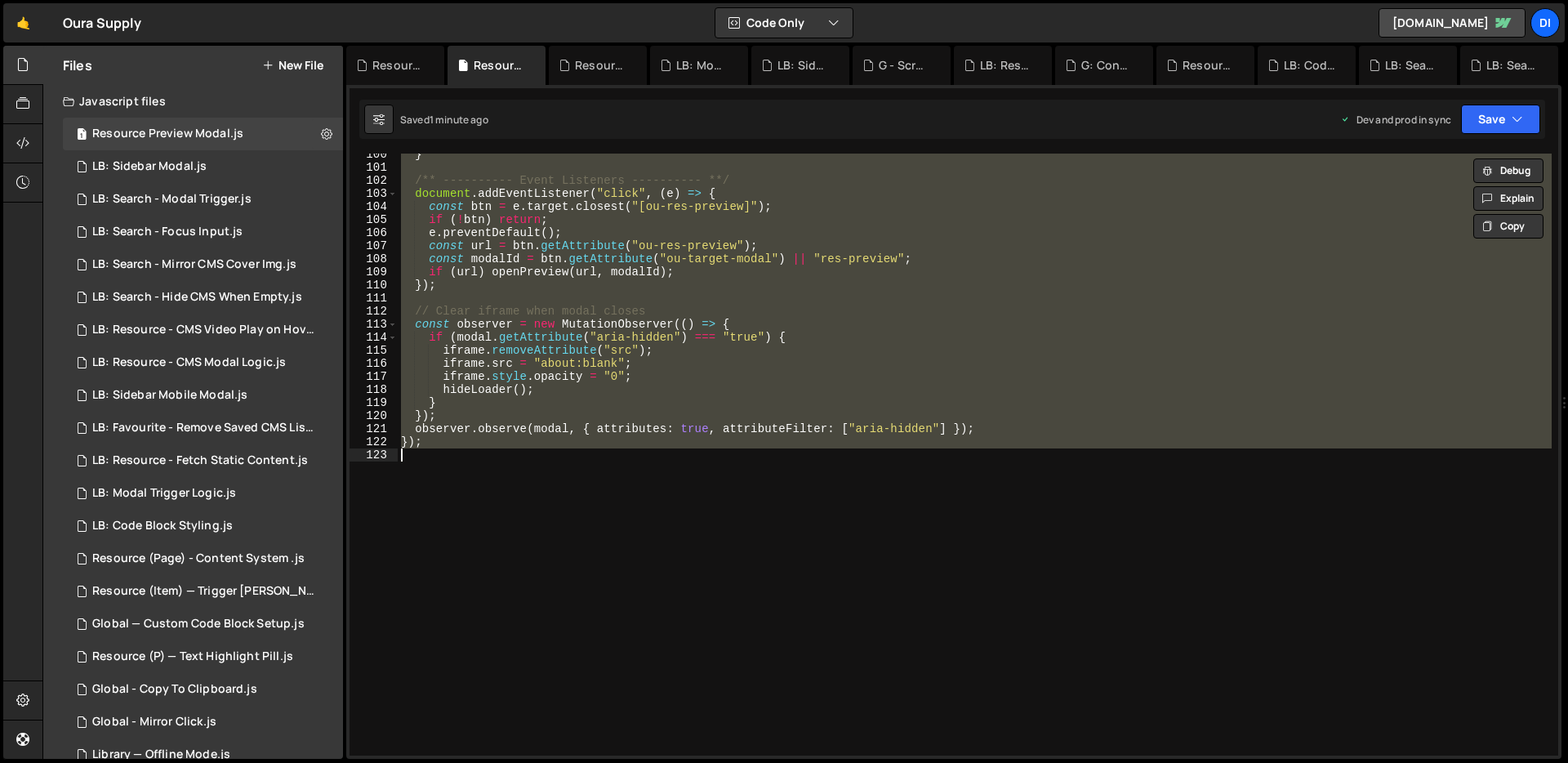
paste textarea
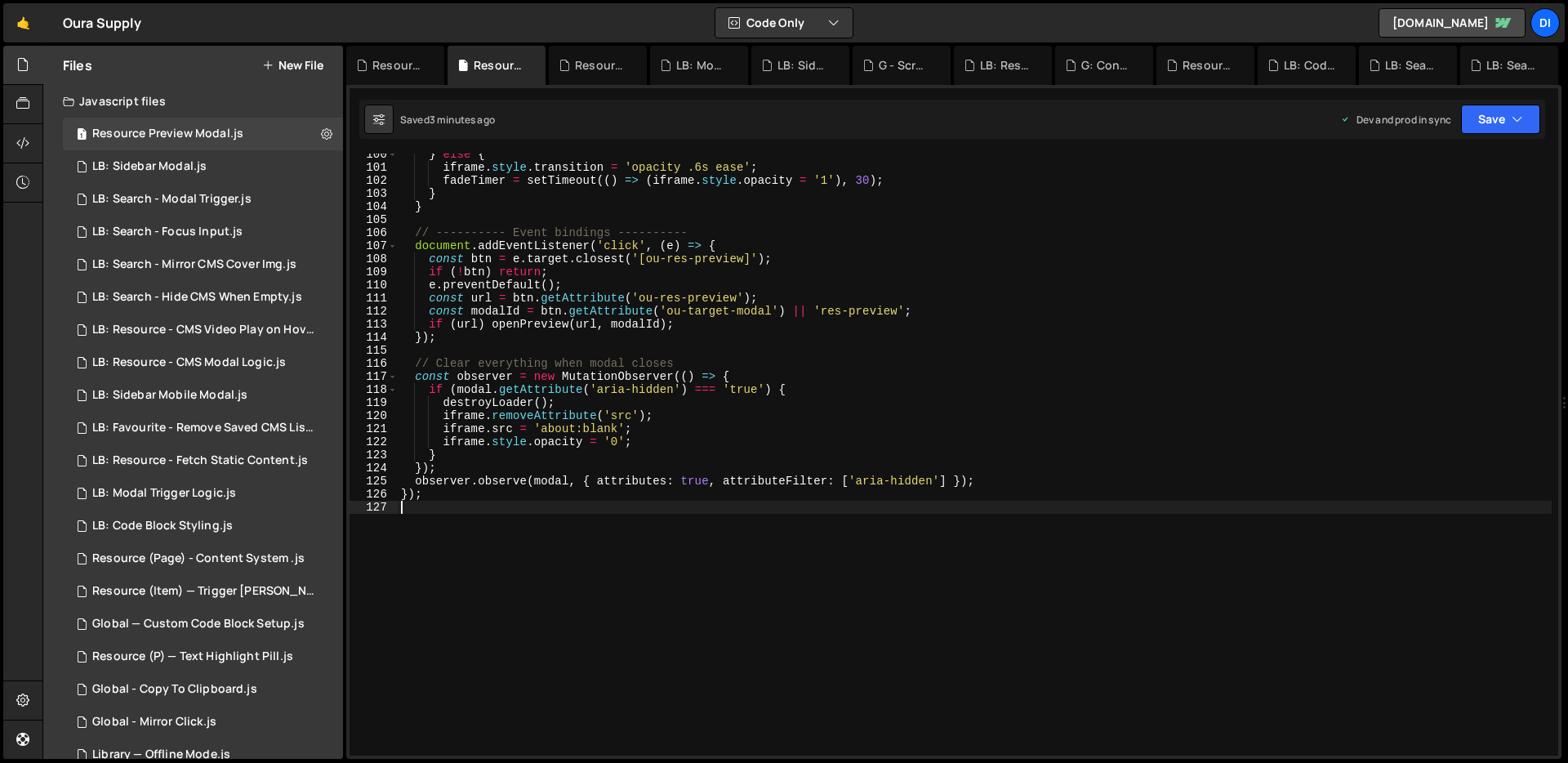
click at [588, 388] on div "} else { iframe . style . transition = 'opacity .6s ease' ; fadeTimer = setTime…" at bounding box center [974, 462] width 1154 height 629
type textarea "});"
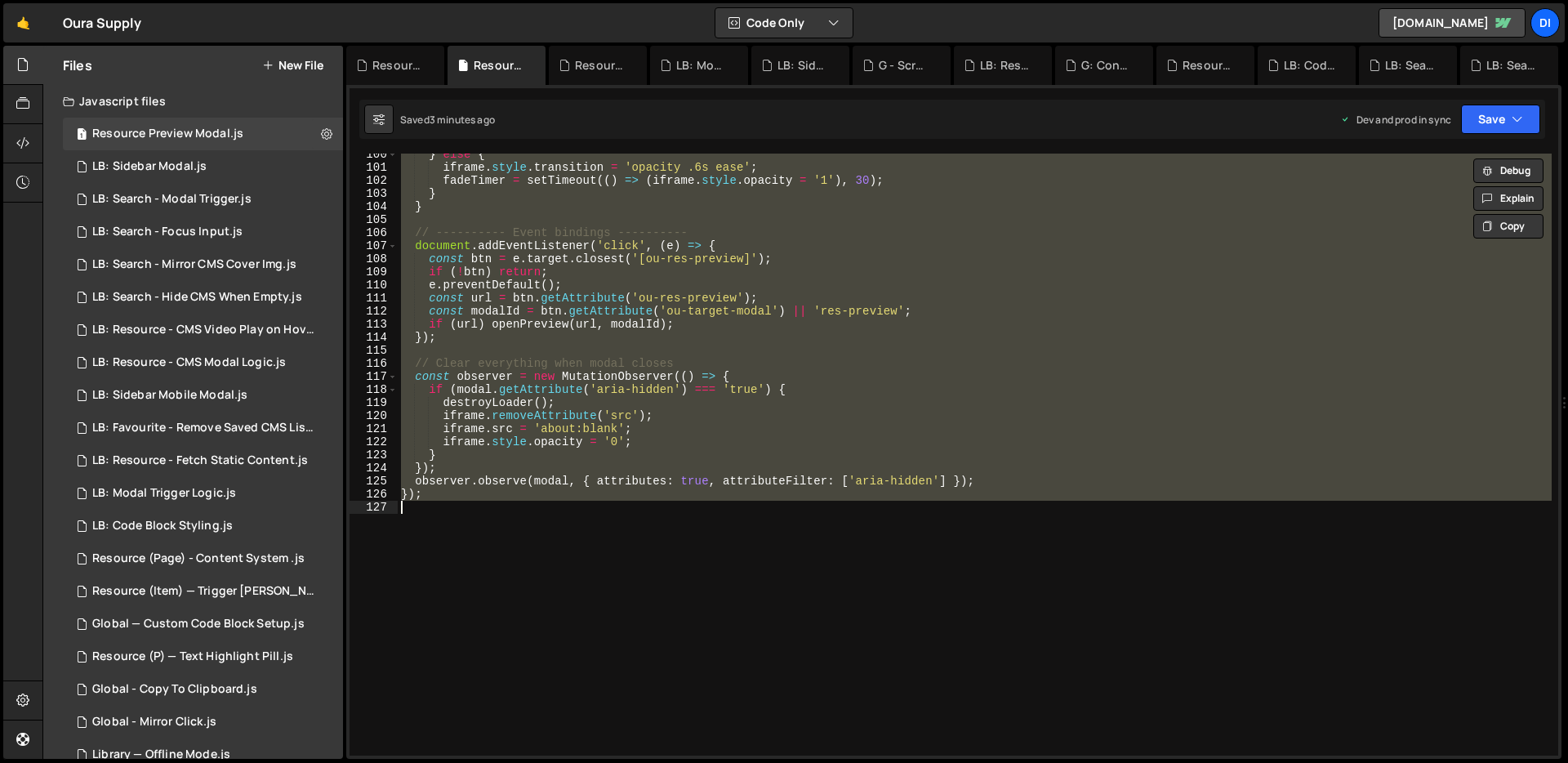
paste textarea
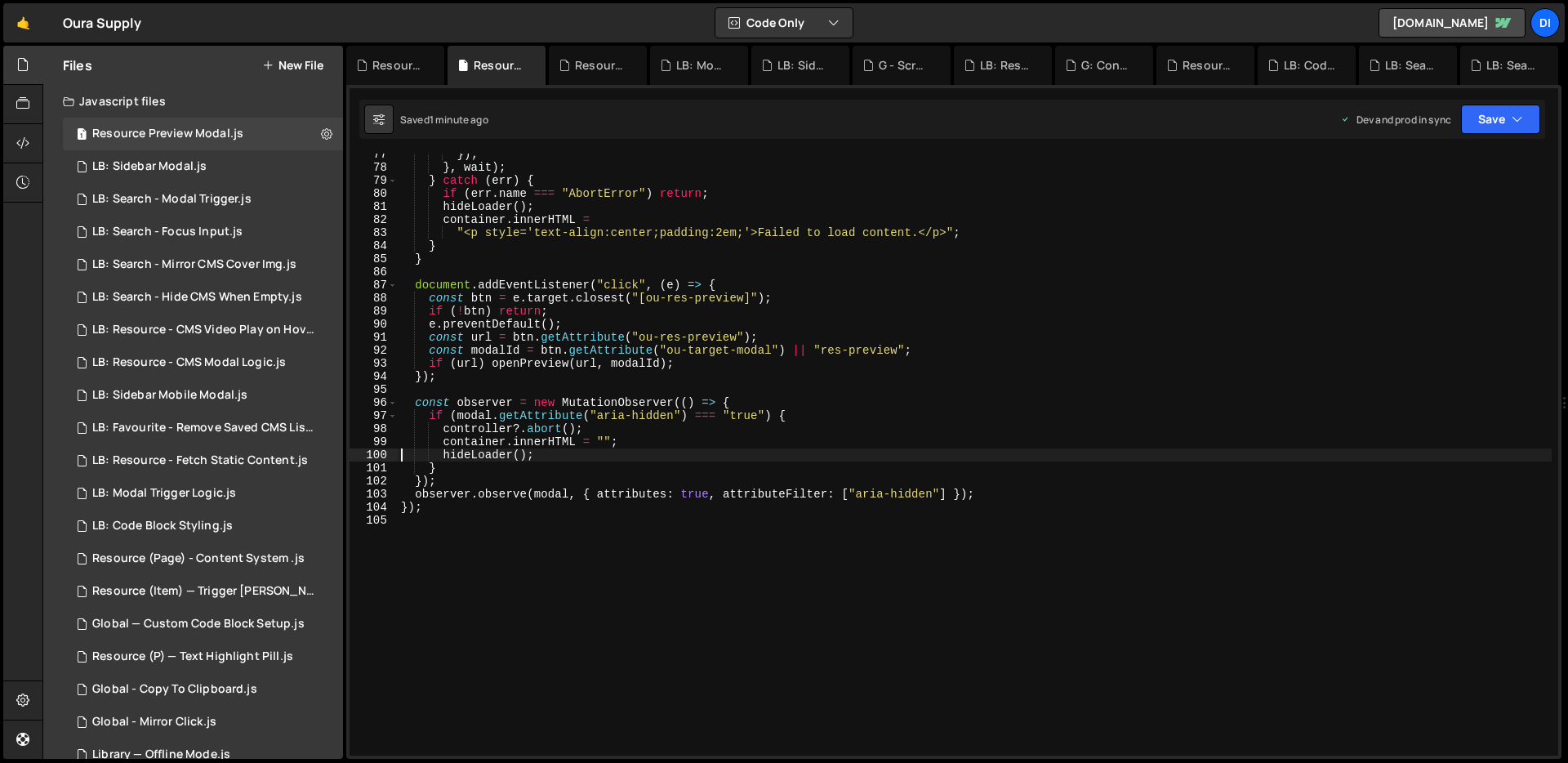
click at [480, 317] on div "}) ; } , wait ) ; } catch ( err ) { if ( err . name === "AbortError" ) return ;…" at bounding box center [974, 462] width 1154 height 629
type textarea "});"
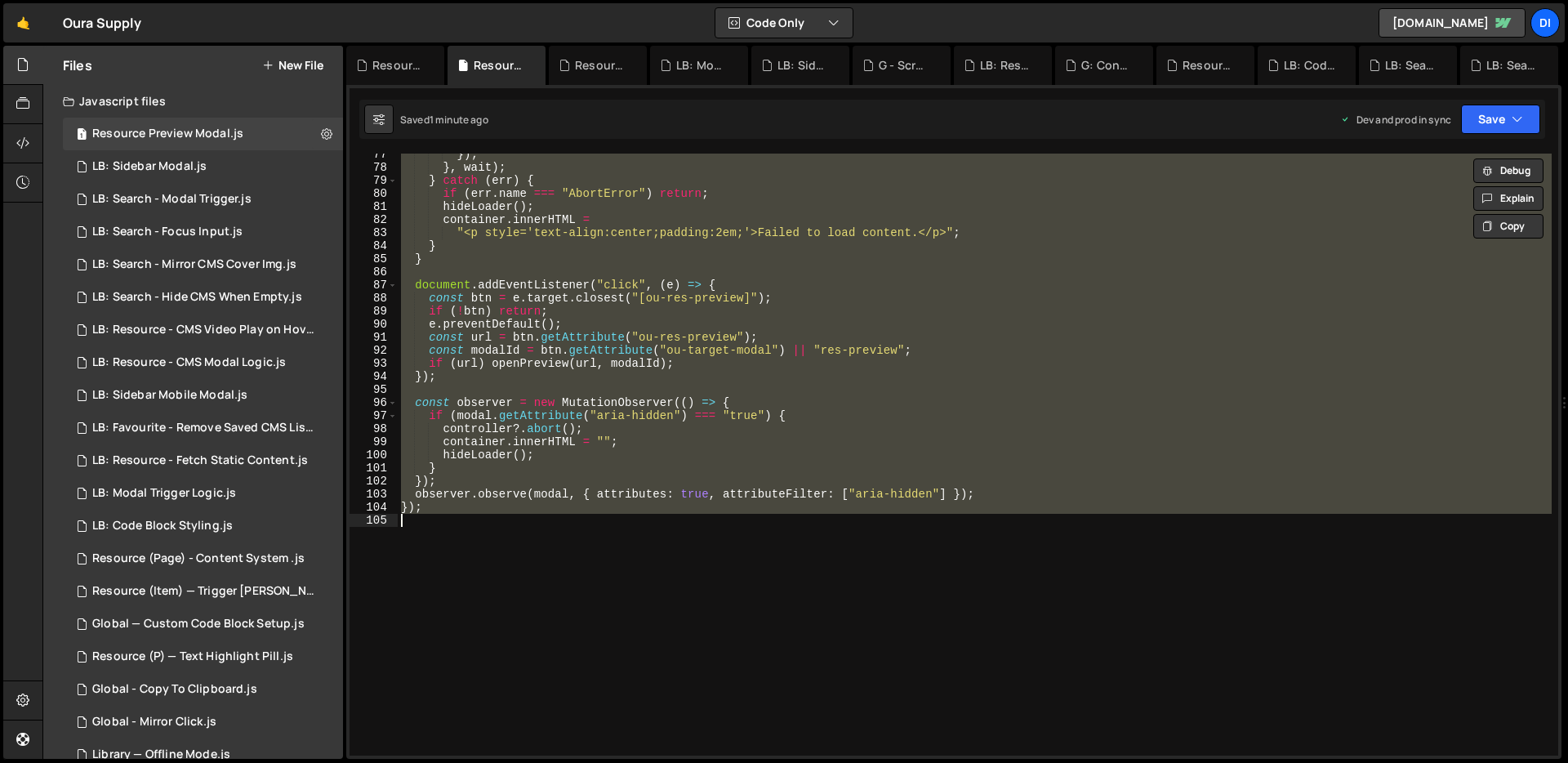
paste textarea
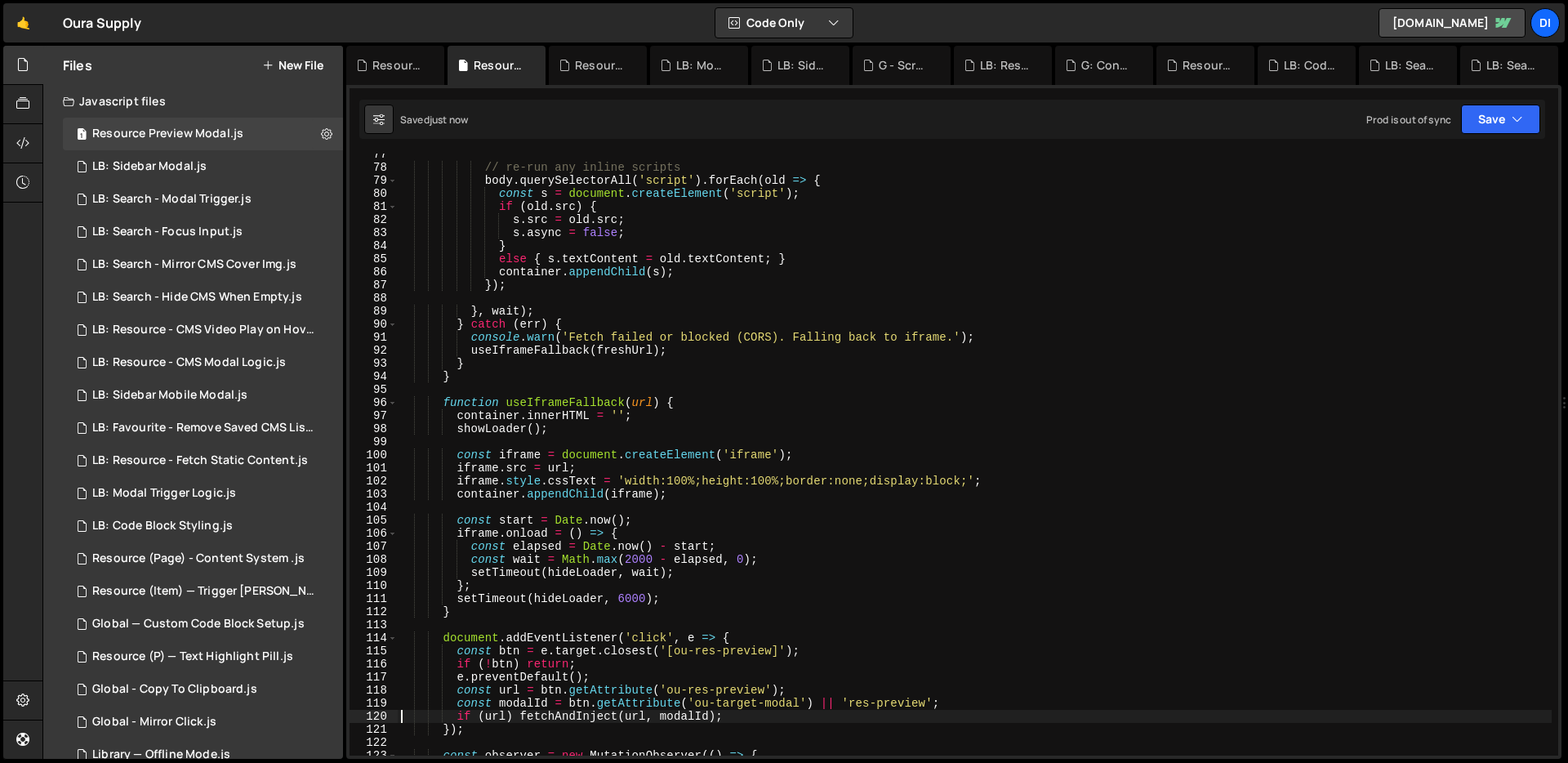
click at [591, 468] on div "// re-run any inline scripts body . querySelectorAll ( 'script' ) . forEach ( o…" at bounding box center [974, 462] width 1154 height 629
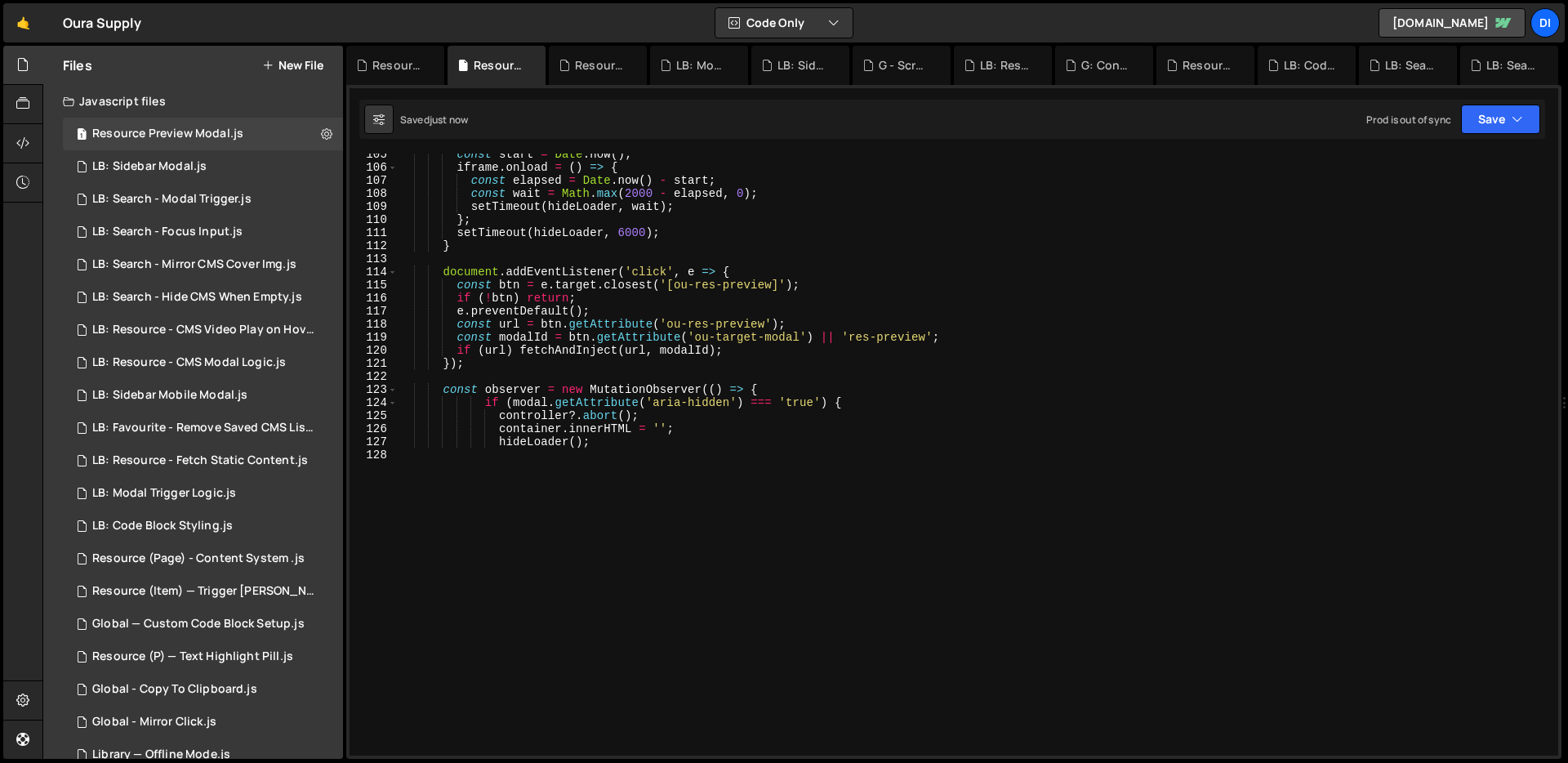
click at [700, 438] on div "const start = Date . now ( ) ; iframe . onload = ( ) => { const elapsed = Date …" at bounding box center [974, 462] width 1154 height 629
type textarea "hideLoader();"
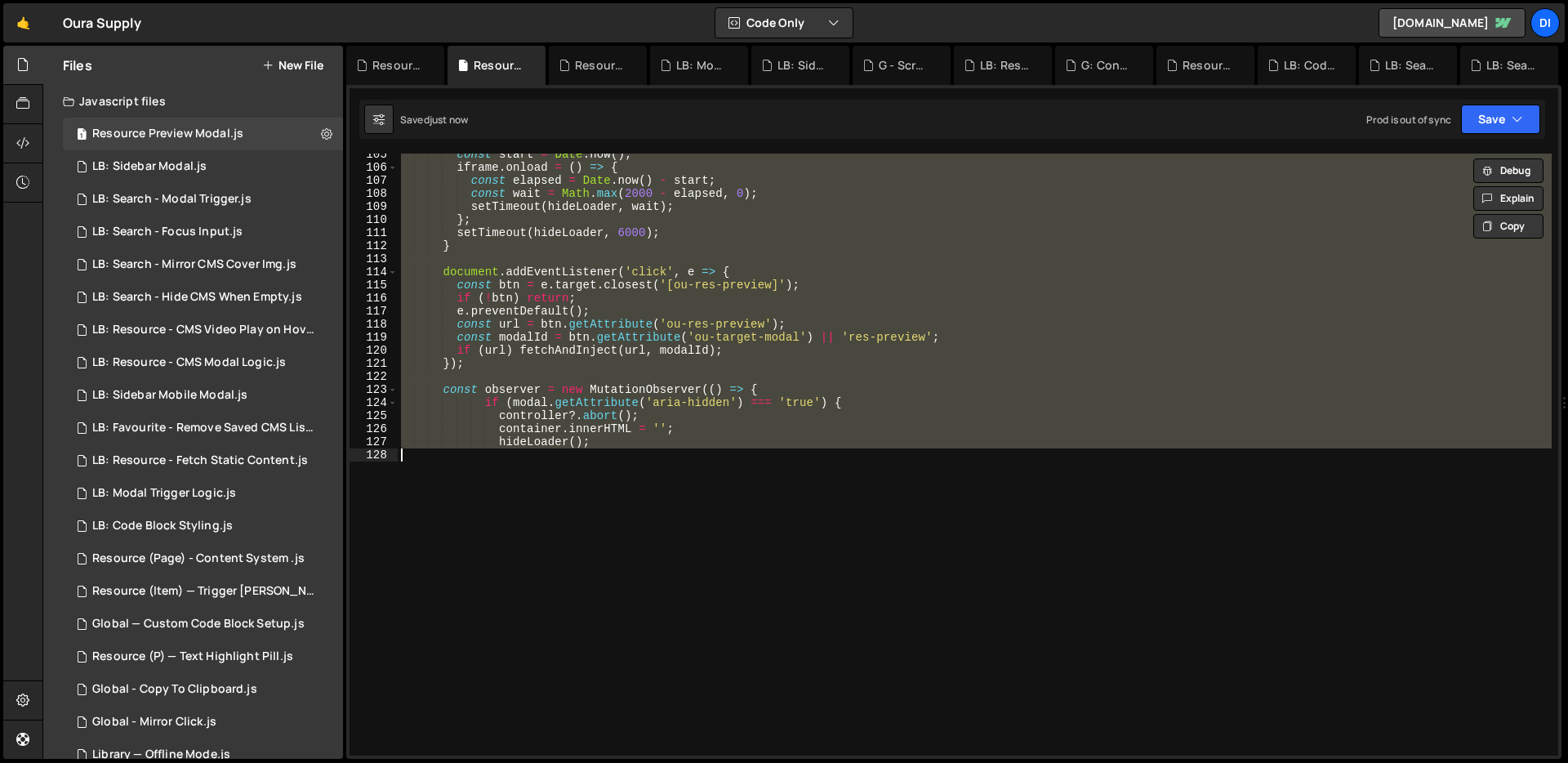
paste textarea
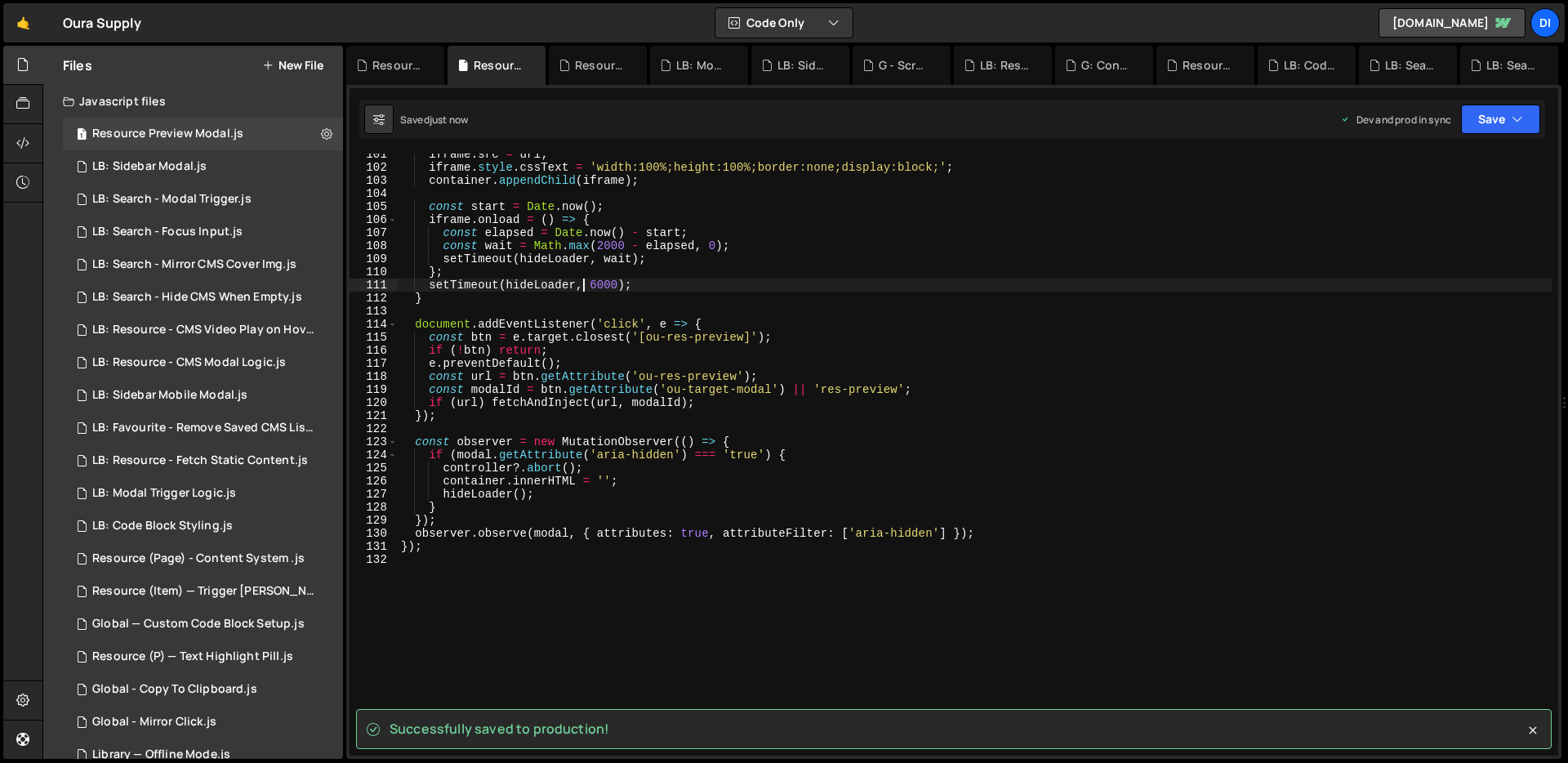
click at [580, 281] on div "iframe . src = url ; iframe . style . cssText = 'width:100%;height:100%;border:…" at bounding box center [974, 462] width 1154 height 629
type textarea "});"
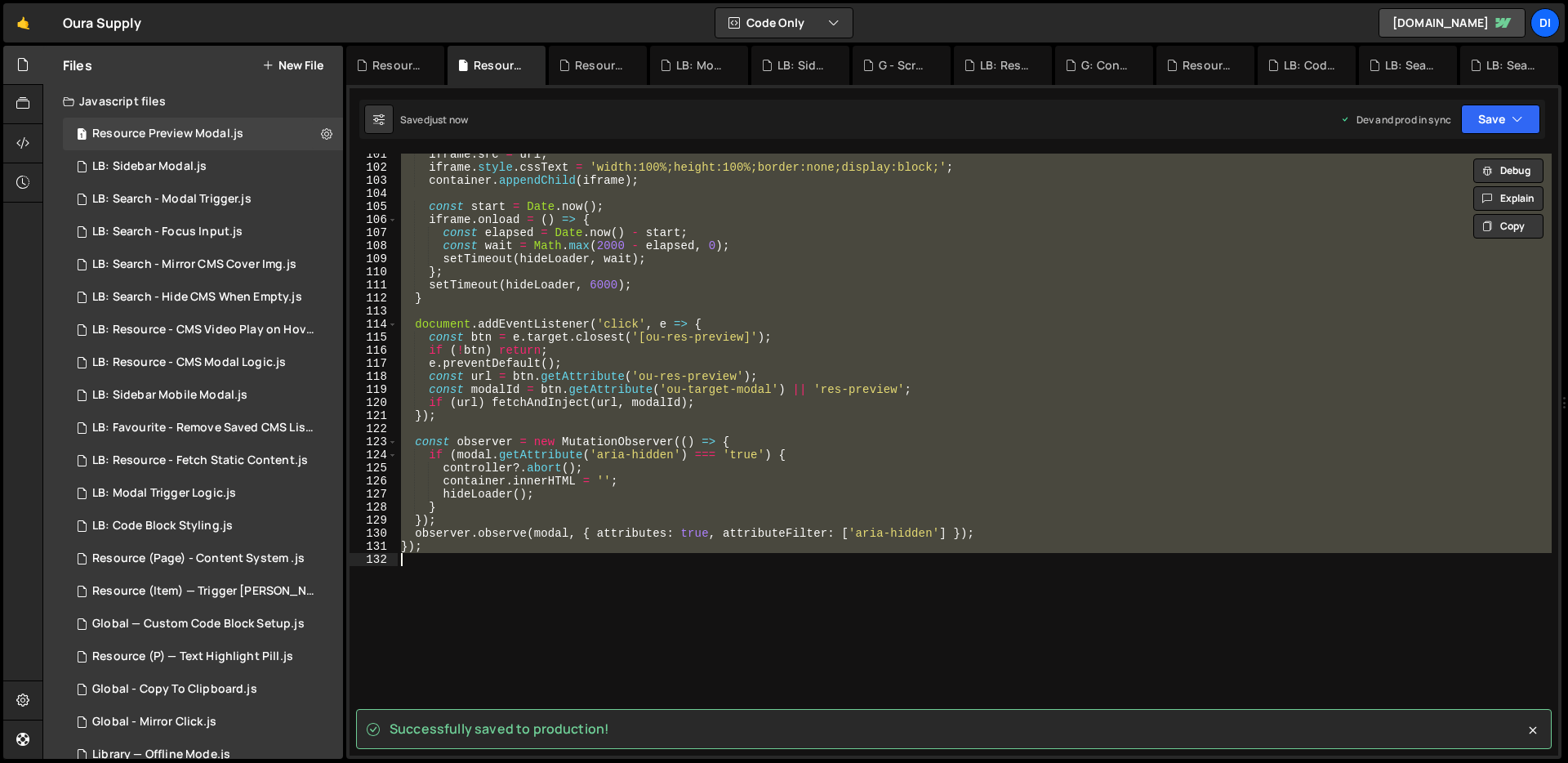
paste textarea
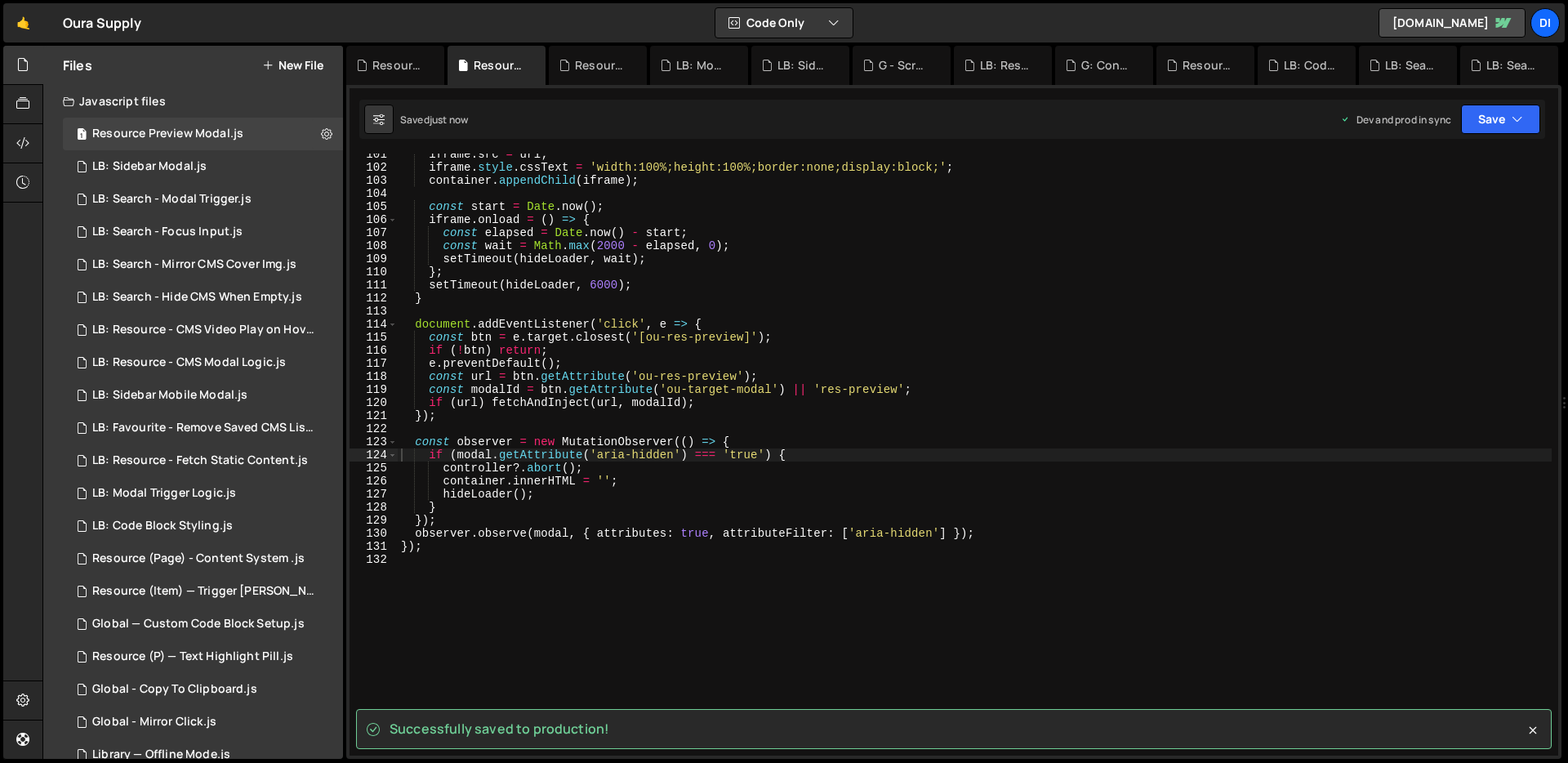
click at [654, 266] on div "iframe . src = url ; iframe . style . cssText = 'width:100%;height:100%;border:…" at bounding box center [974, 462] width 1154 height 629
type textarea "});"
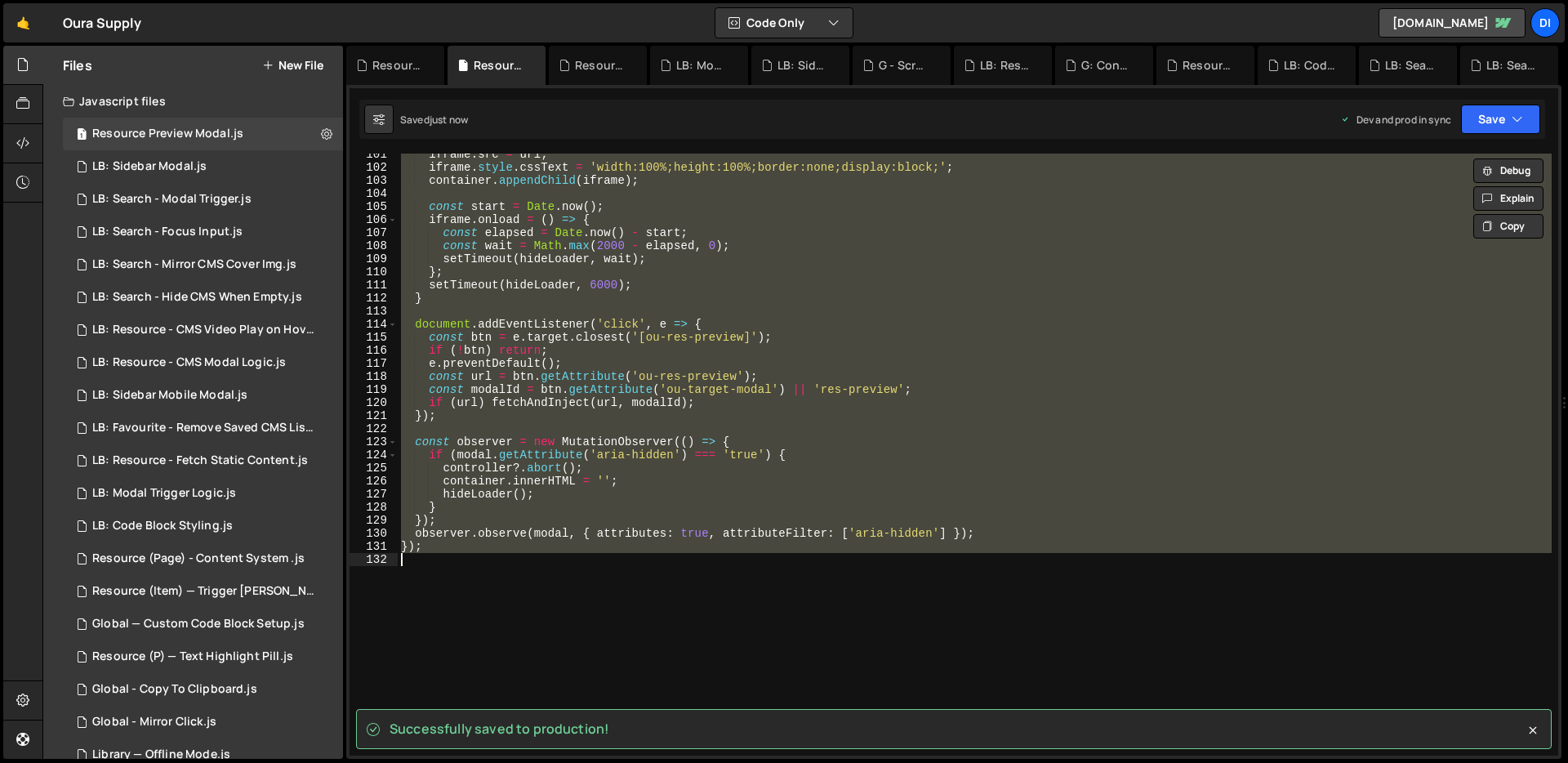
paste textarea
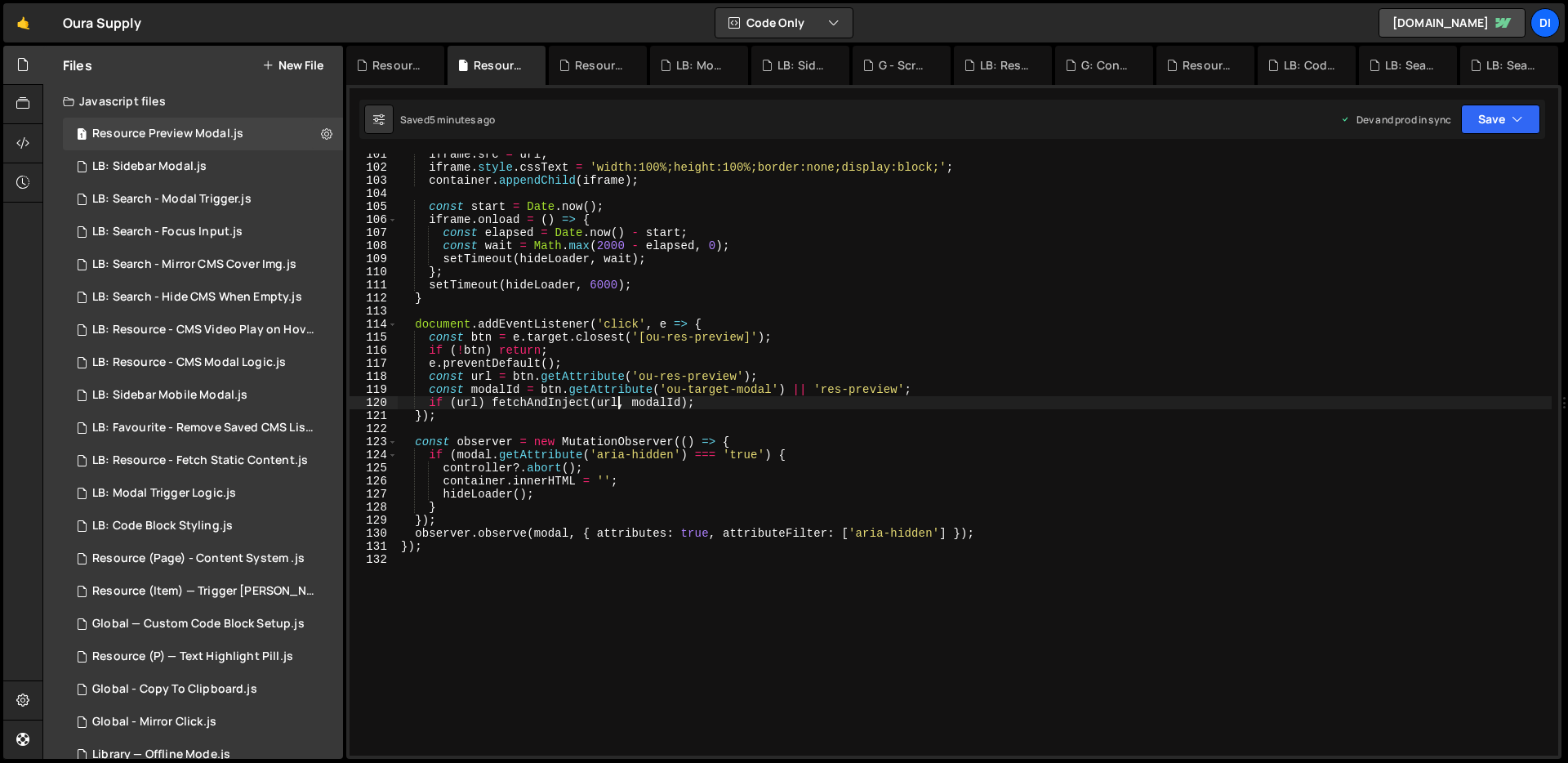
click at [617, 402] on div "iframe . src = url ; iframe . style . cssText = 'width:100%;height:100%;border:…" at bounding box center [974, 462] width 1154 height 629
type textarea "});"
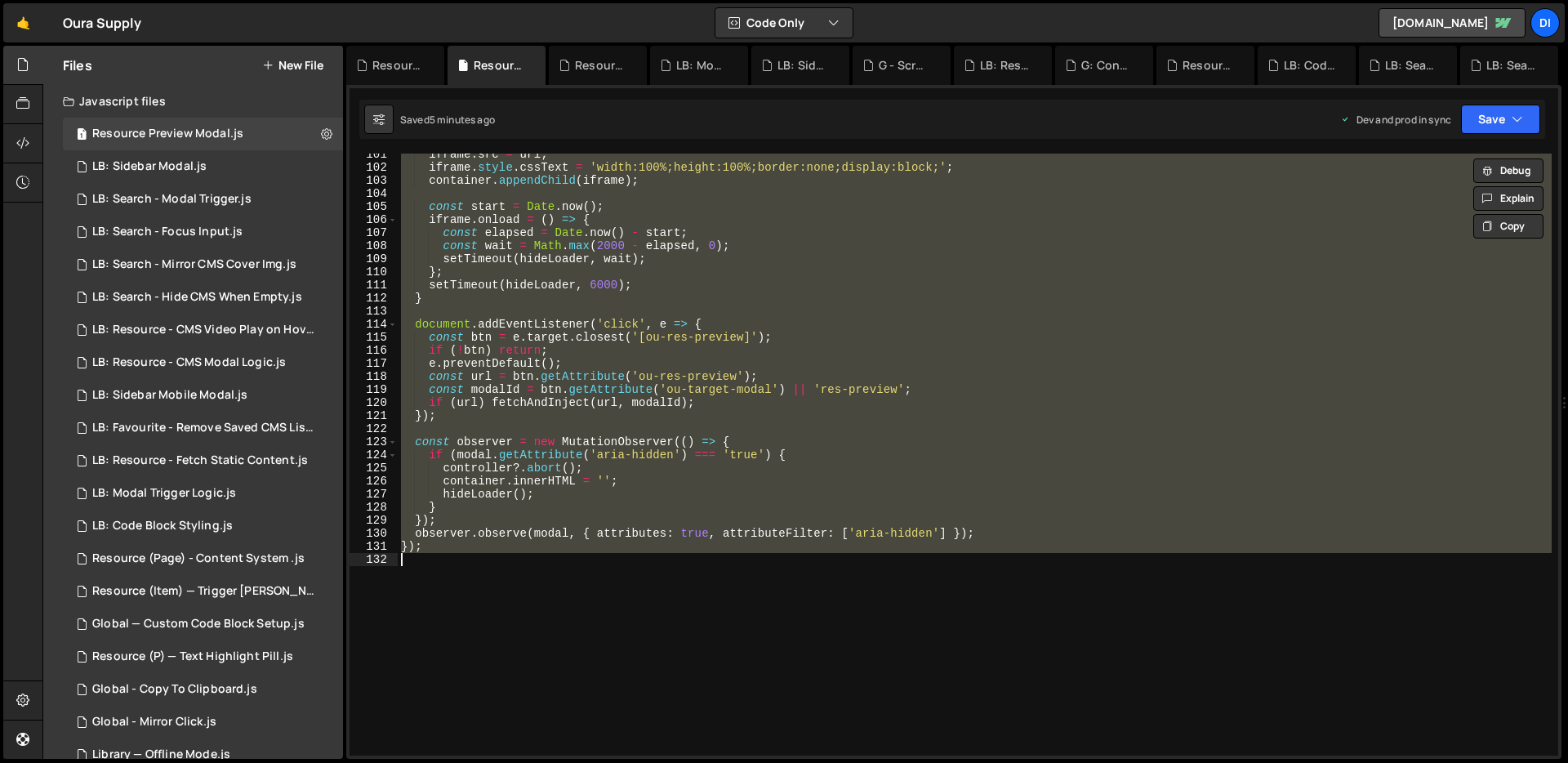
paste textarea
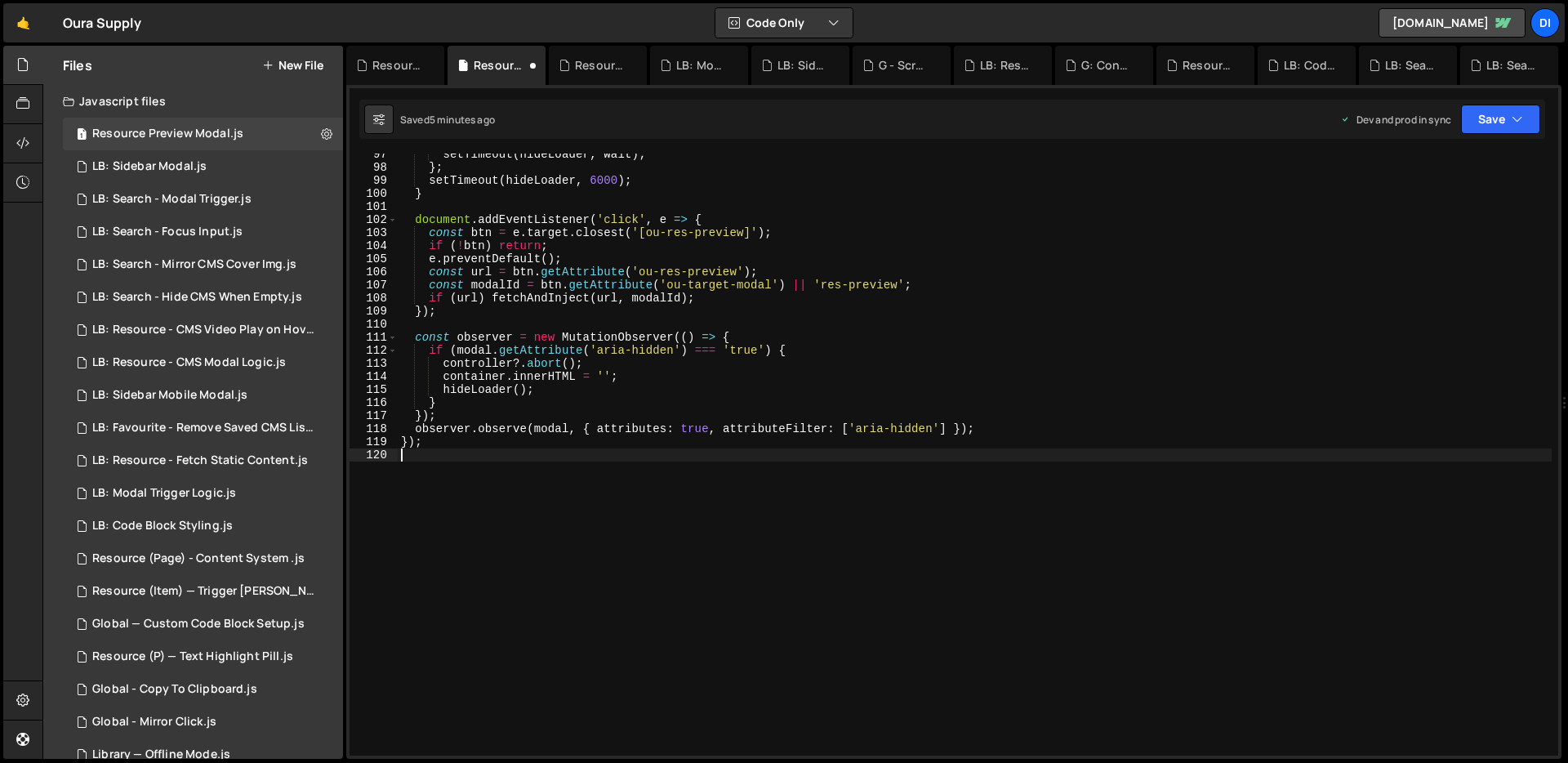
scroll to position [1262, 0]
click at [617, 402] on div "setTimeout ( hideLoader , wait ) ; } ; setTimeout ( hideLoader , 6000 ) ; } doc…" at bounding box center [974, 462] width 1154 height 629
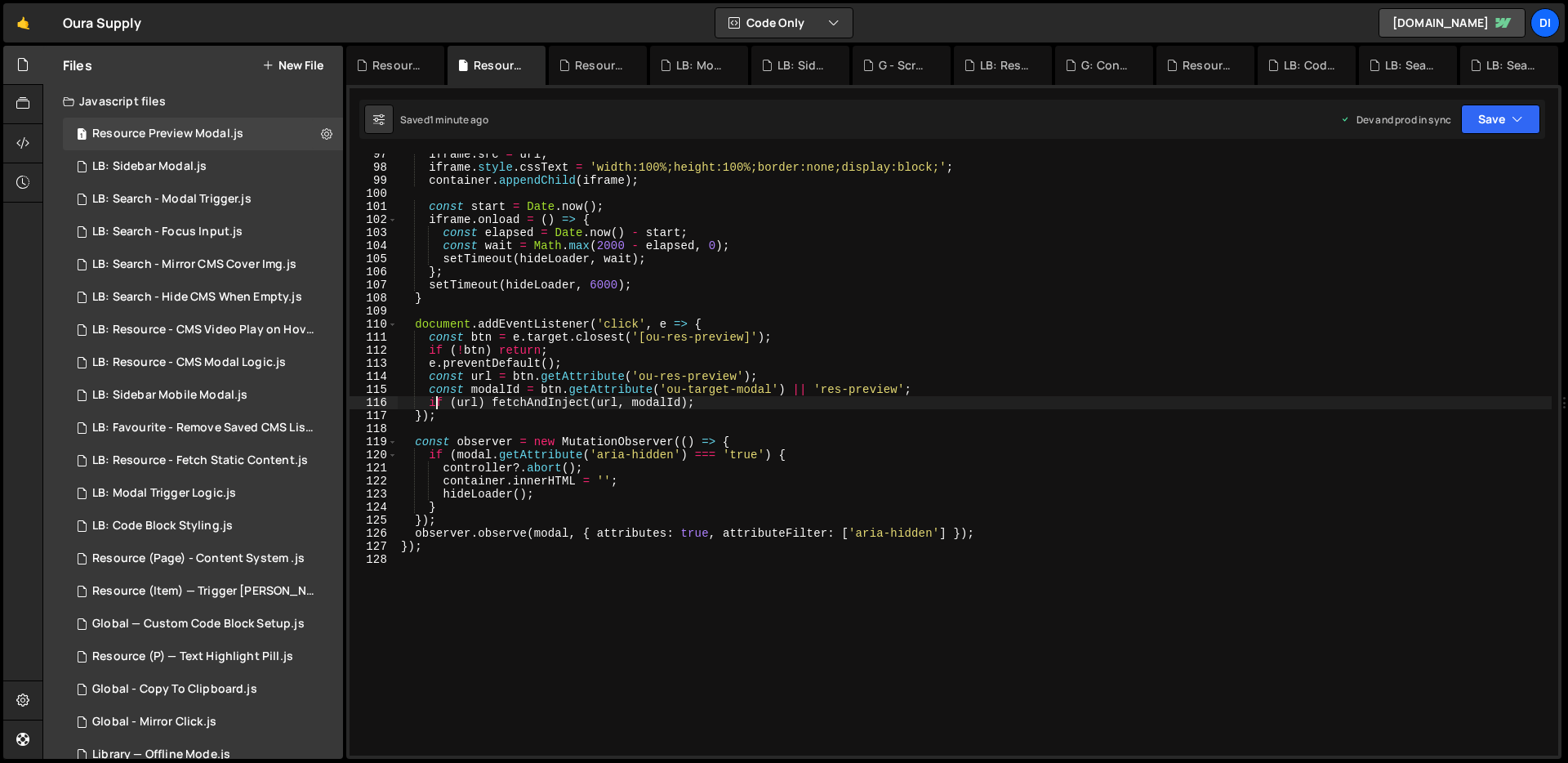
click at [605, 266] on div "iframe . src = url ; iframe . style . cssText = 'width:100%;height:100%;border:…" at bounding box center [974, 462] width 1154 height 629
type textarea "});"
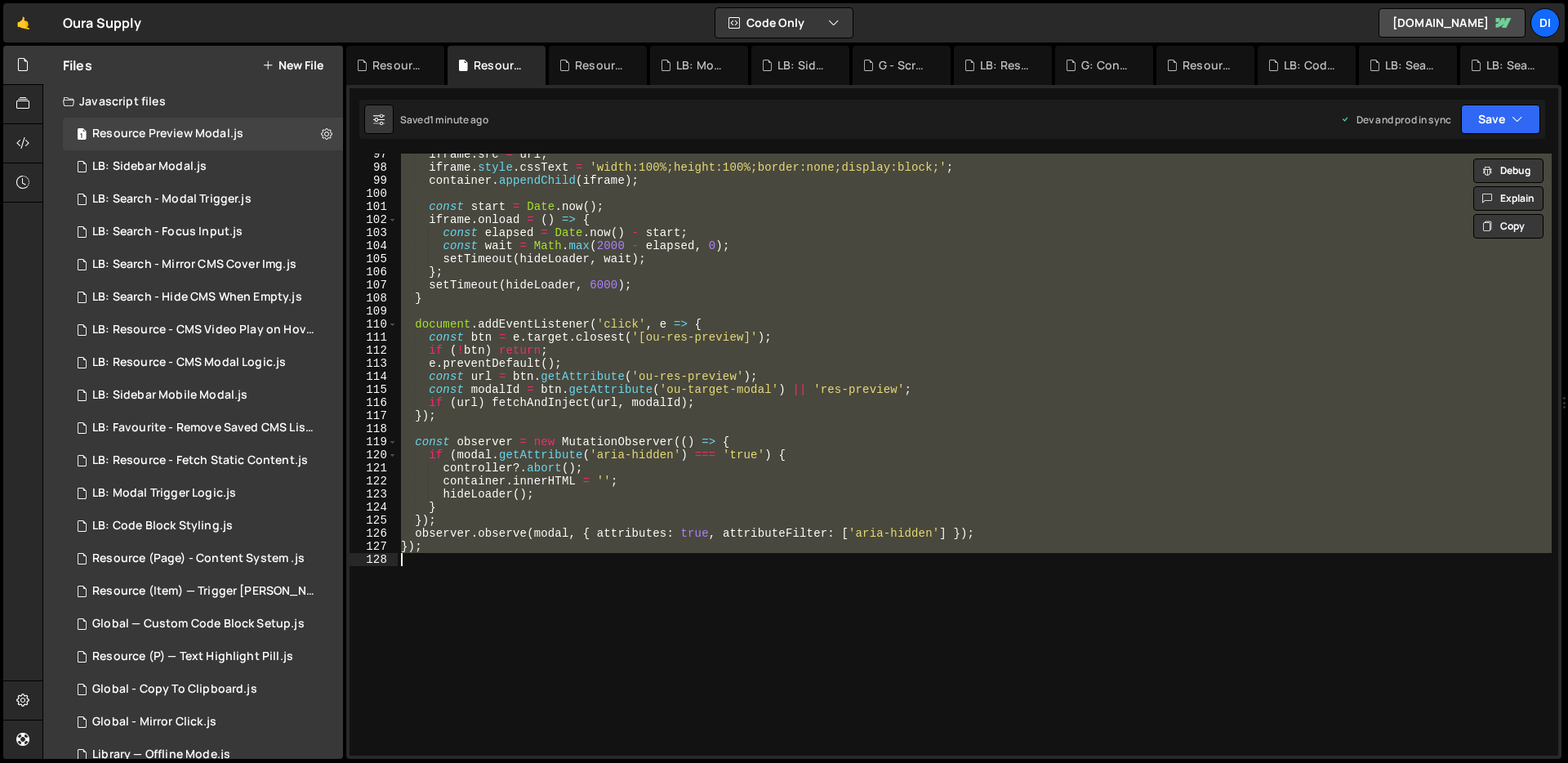
paste textarea
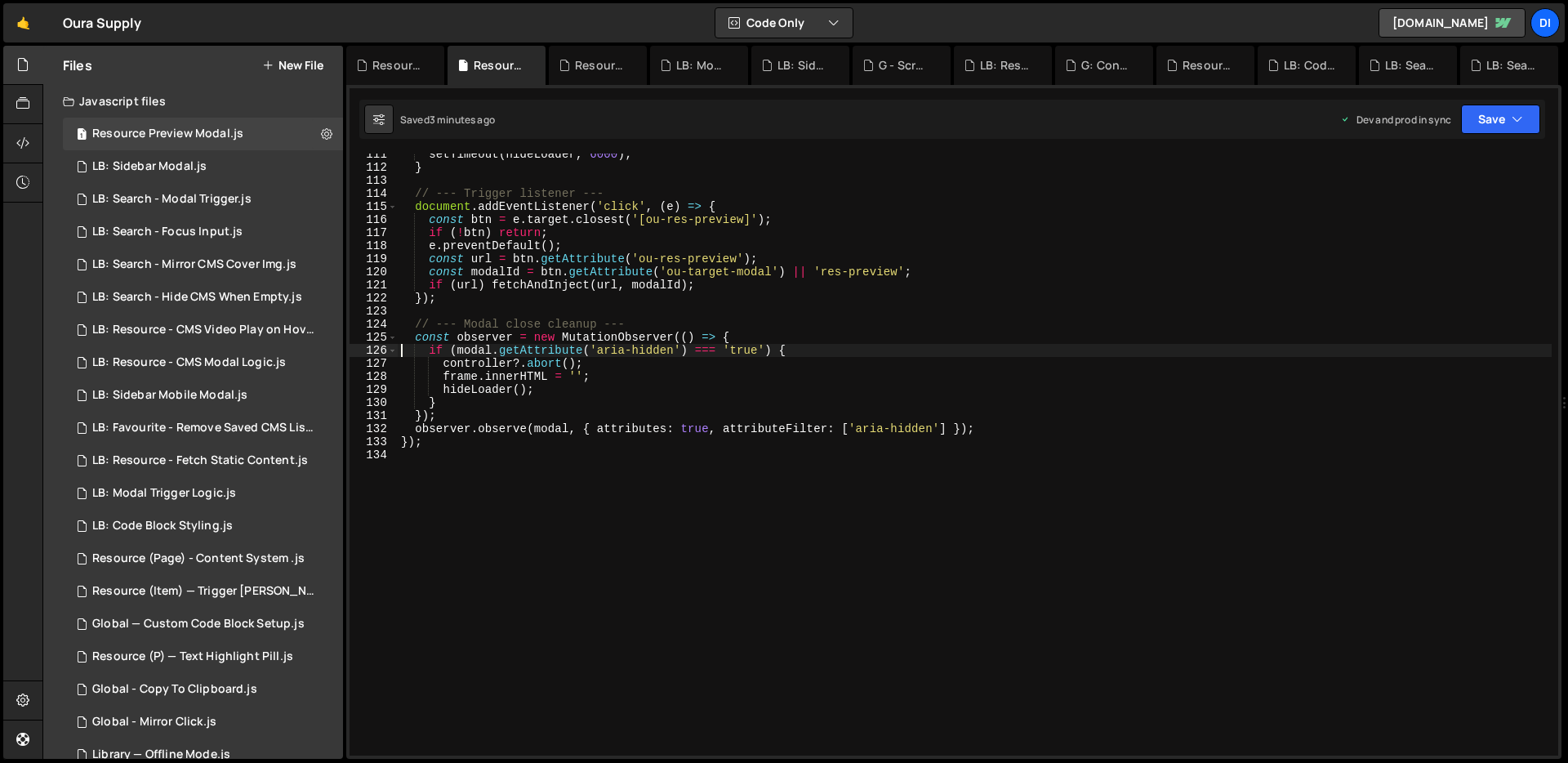
scroll to position [1443, 0]
click at [541, 254] on div "setTimeout ( hideLoader , 6000 ) ; } // --- Trigger listener --- document . add…" at bounding box center [974, 462] width 1154 height 629
type textarea "});"
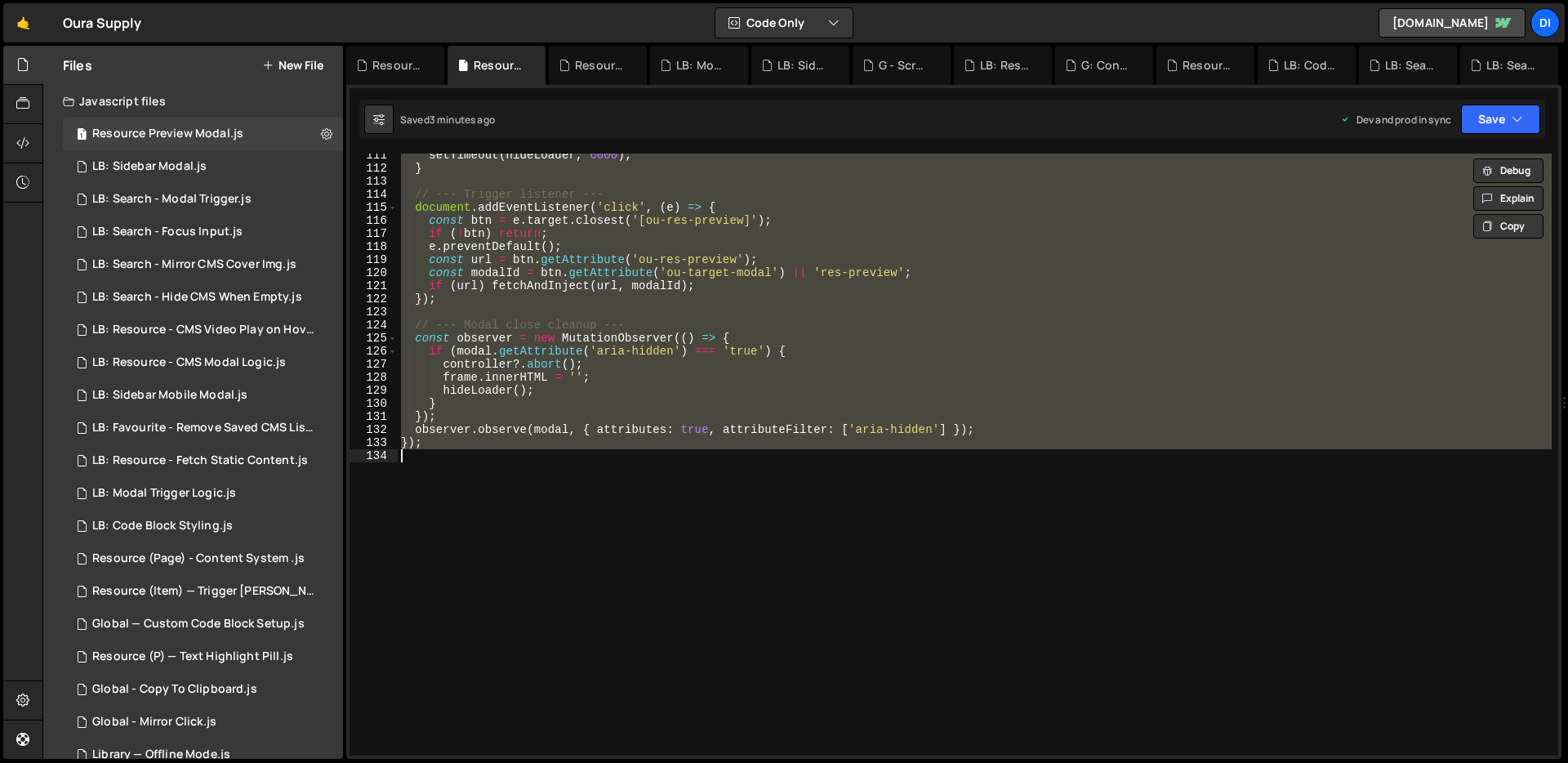
paste textarea
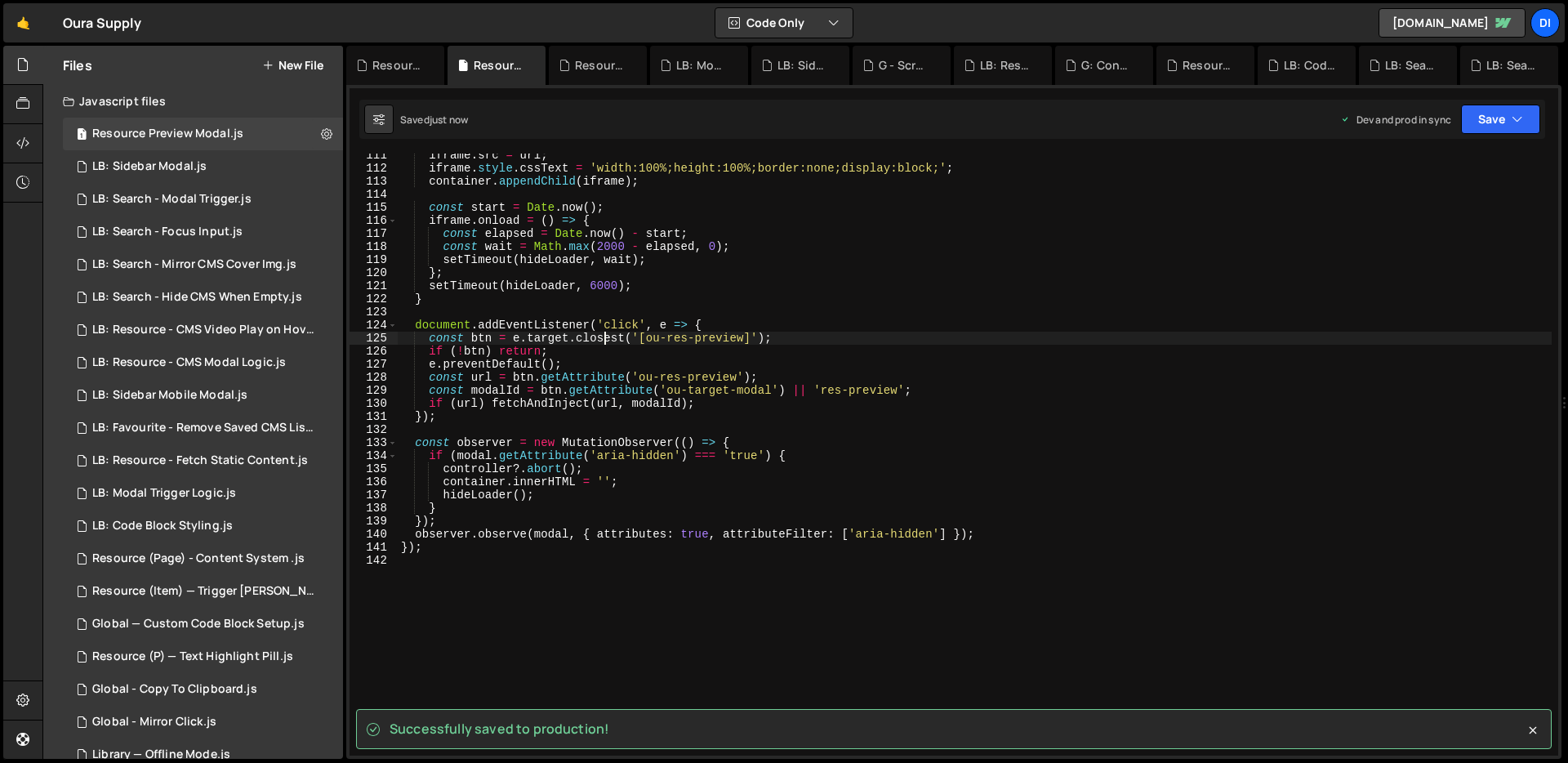
click at [601, 335] on div "iframe . src = url ; iframe . style . cssText = 'width:100%;height:100%;border:…" at bounding box center [974, 463] width 1154 height 629
type textarea "});"
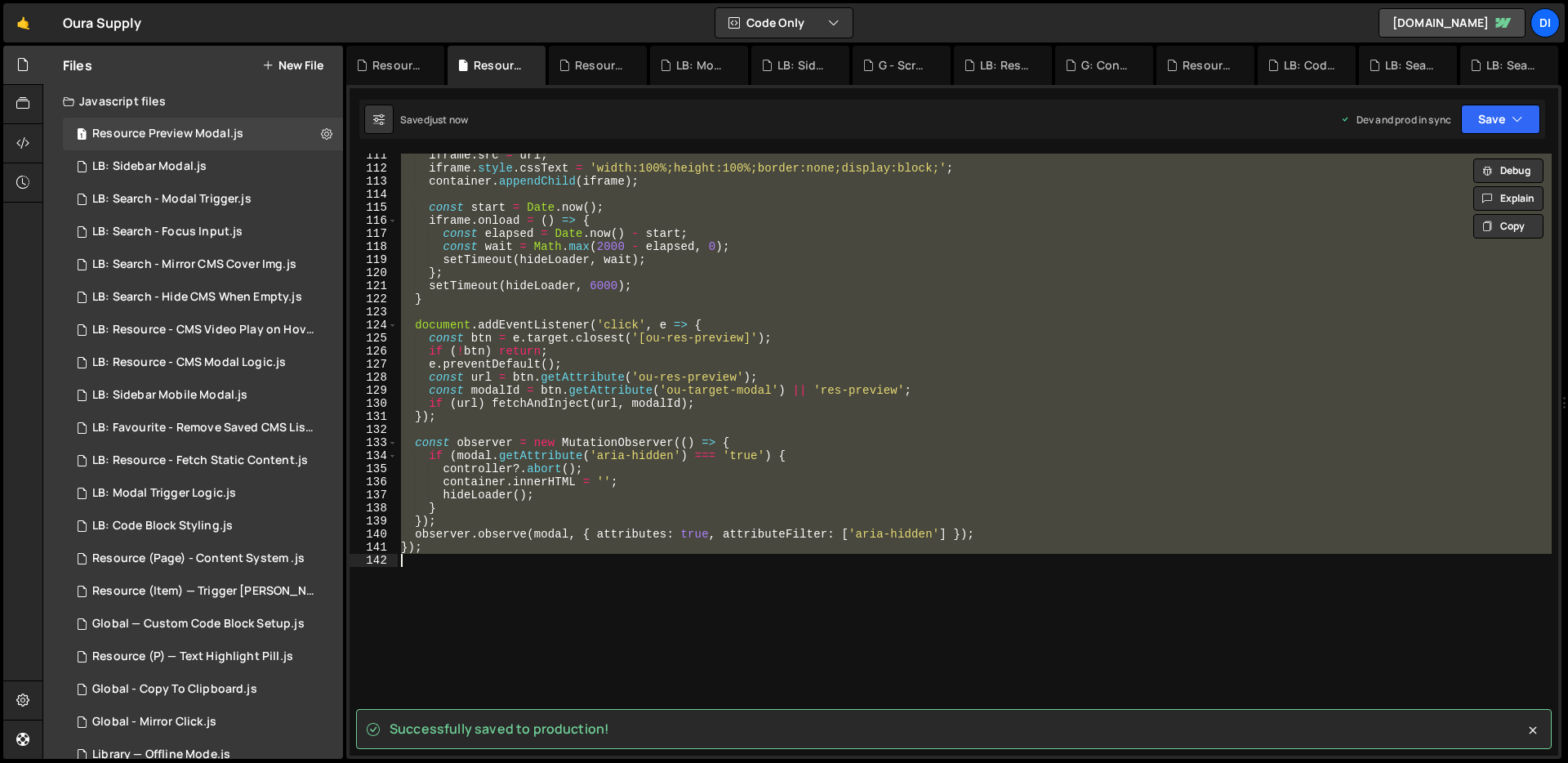
paste textarea
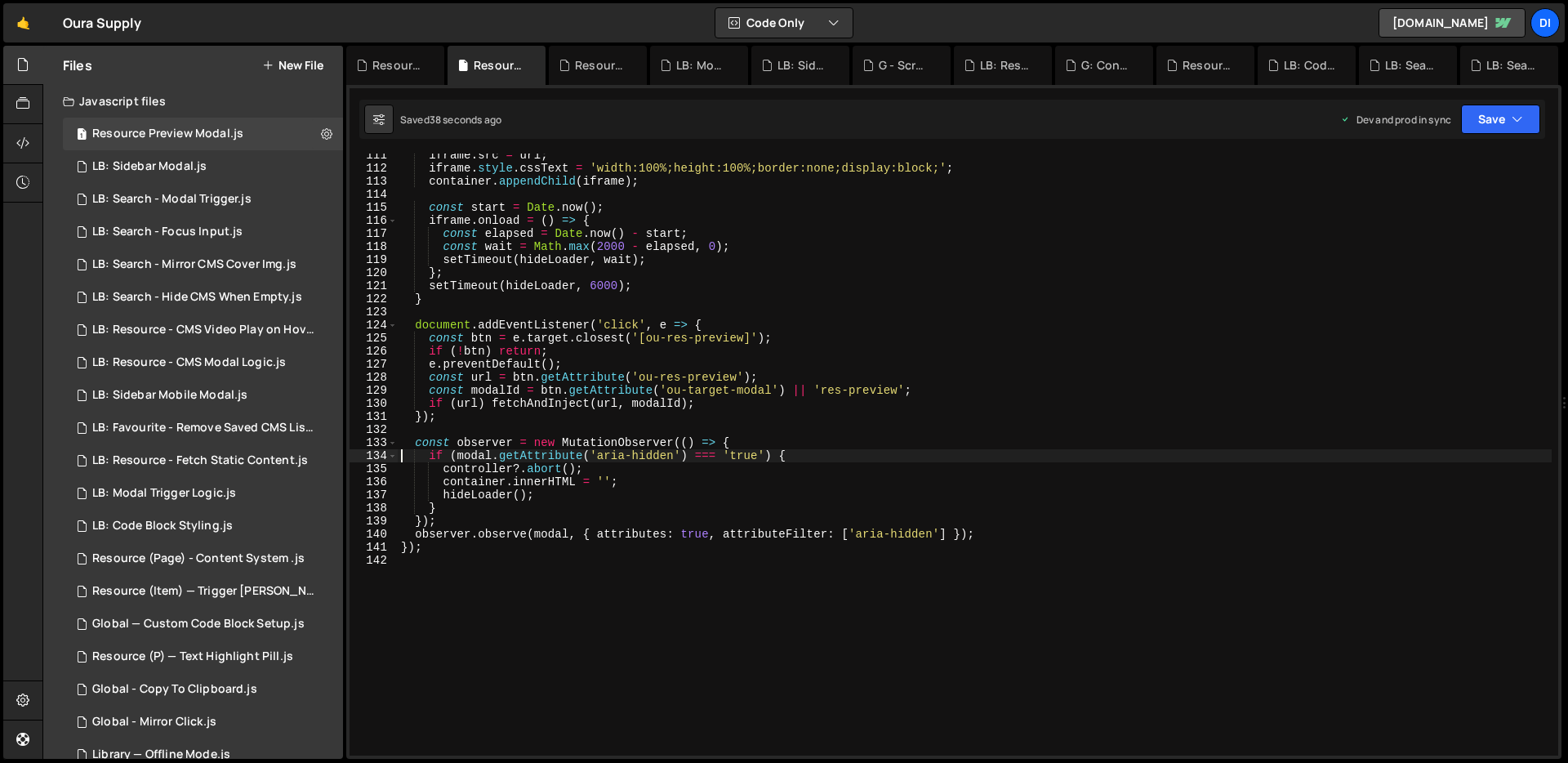
click at [716, 457] on div "iframe . src = url ; iframe . style . cssText = 'width:100%;height:100%;border:…" at bounding box center [974, 463] width 1154 height 629
type textarea "});"
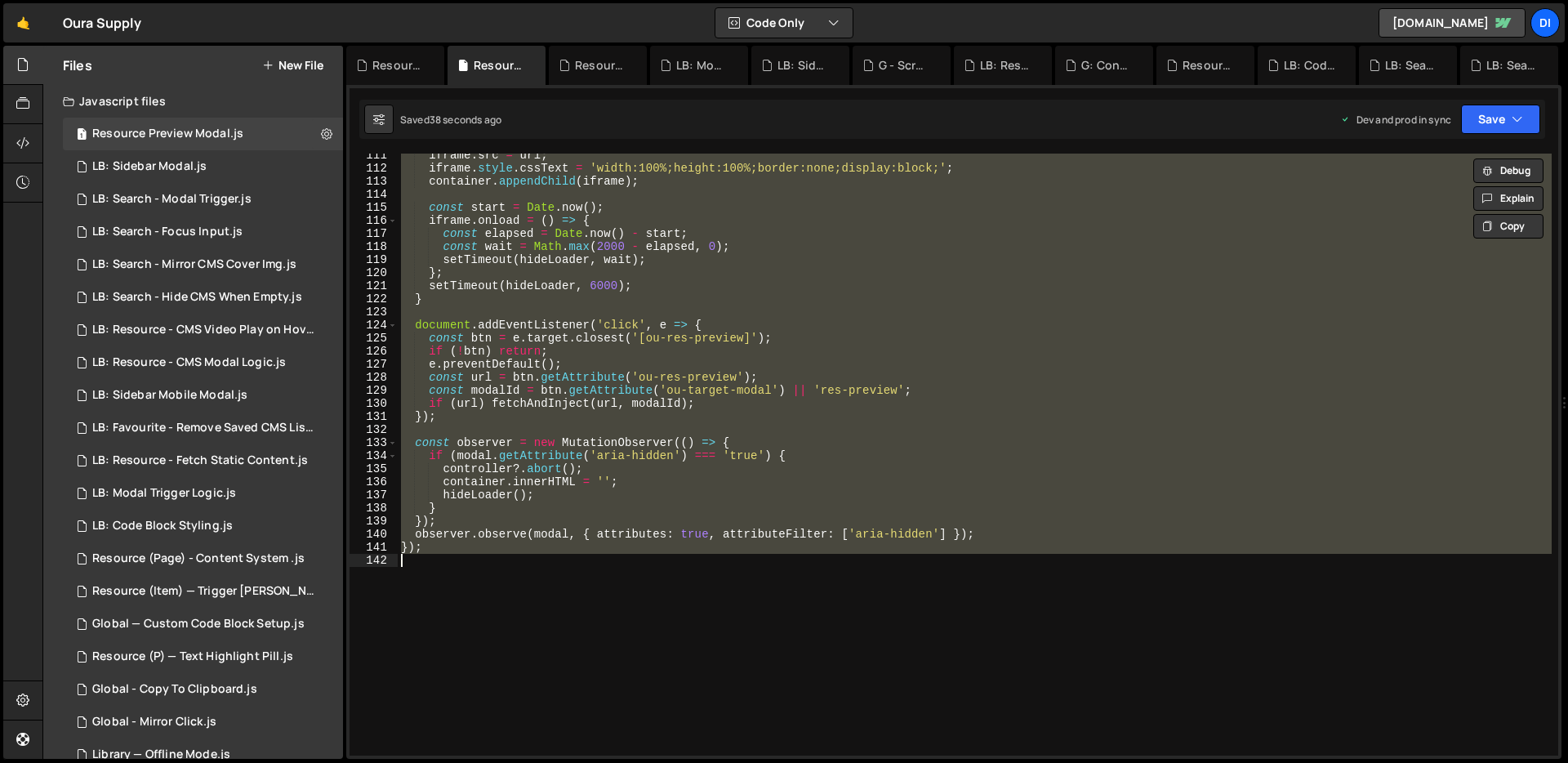
paste textarea
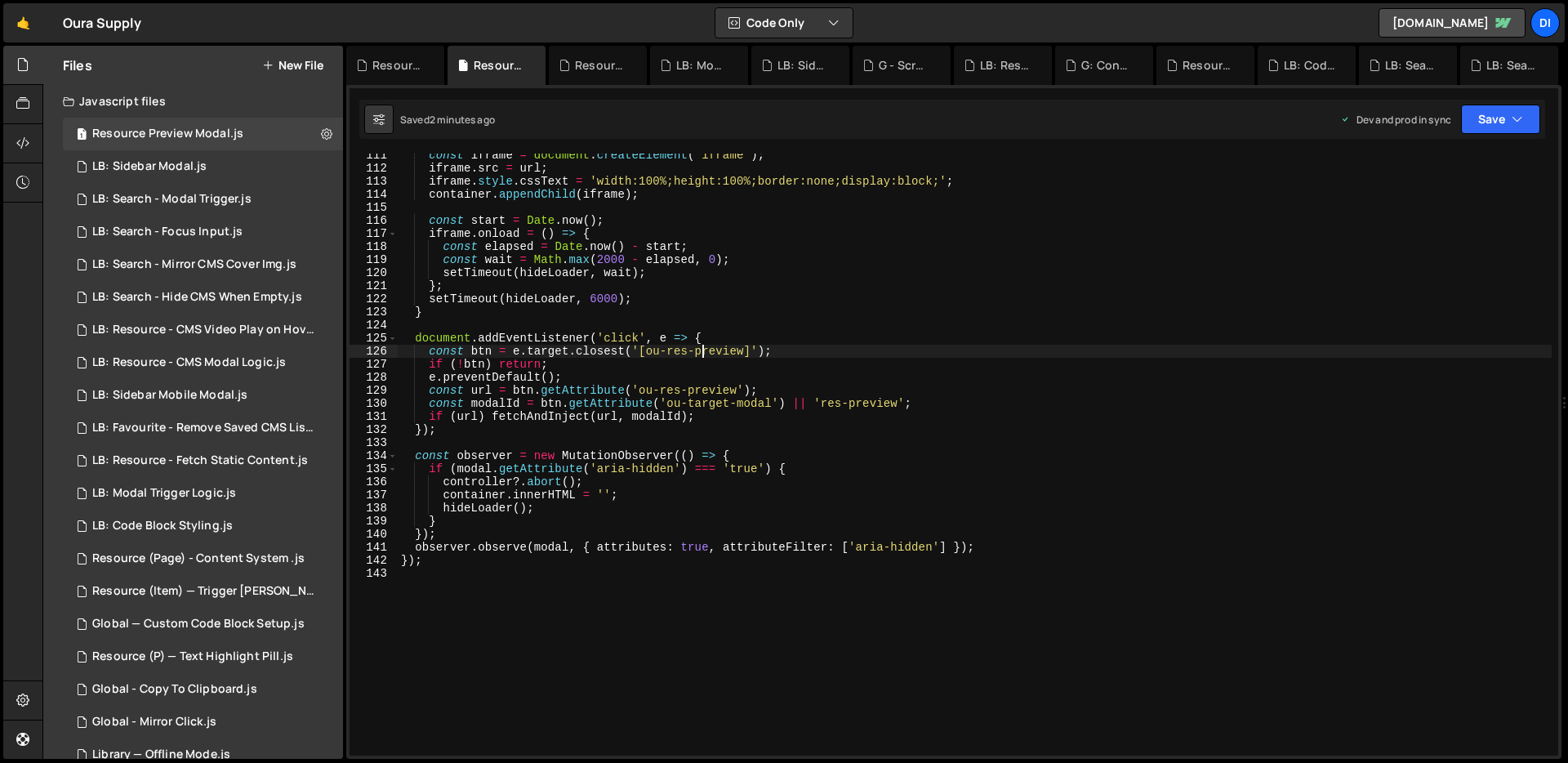
click at [699, 348] on div "const iframe = document . createElement ( 'iframe' ) ; iframe . src = url ; ifr…" at bounding box center [974, 463] width 1154 height 629
type textarea "});"
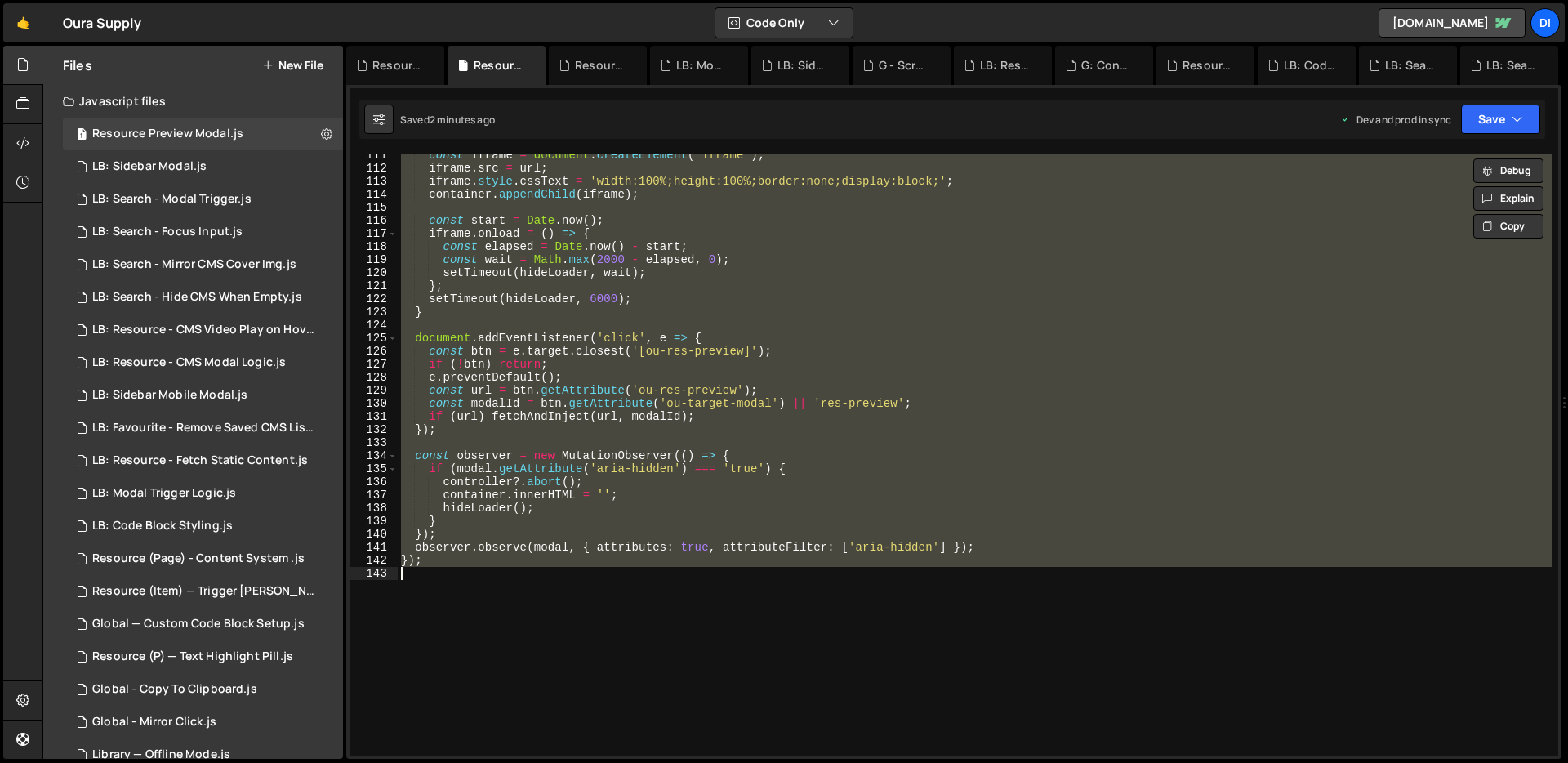
paste textarea
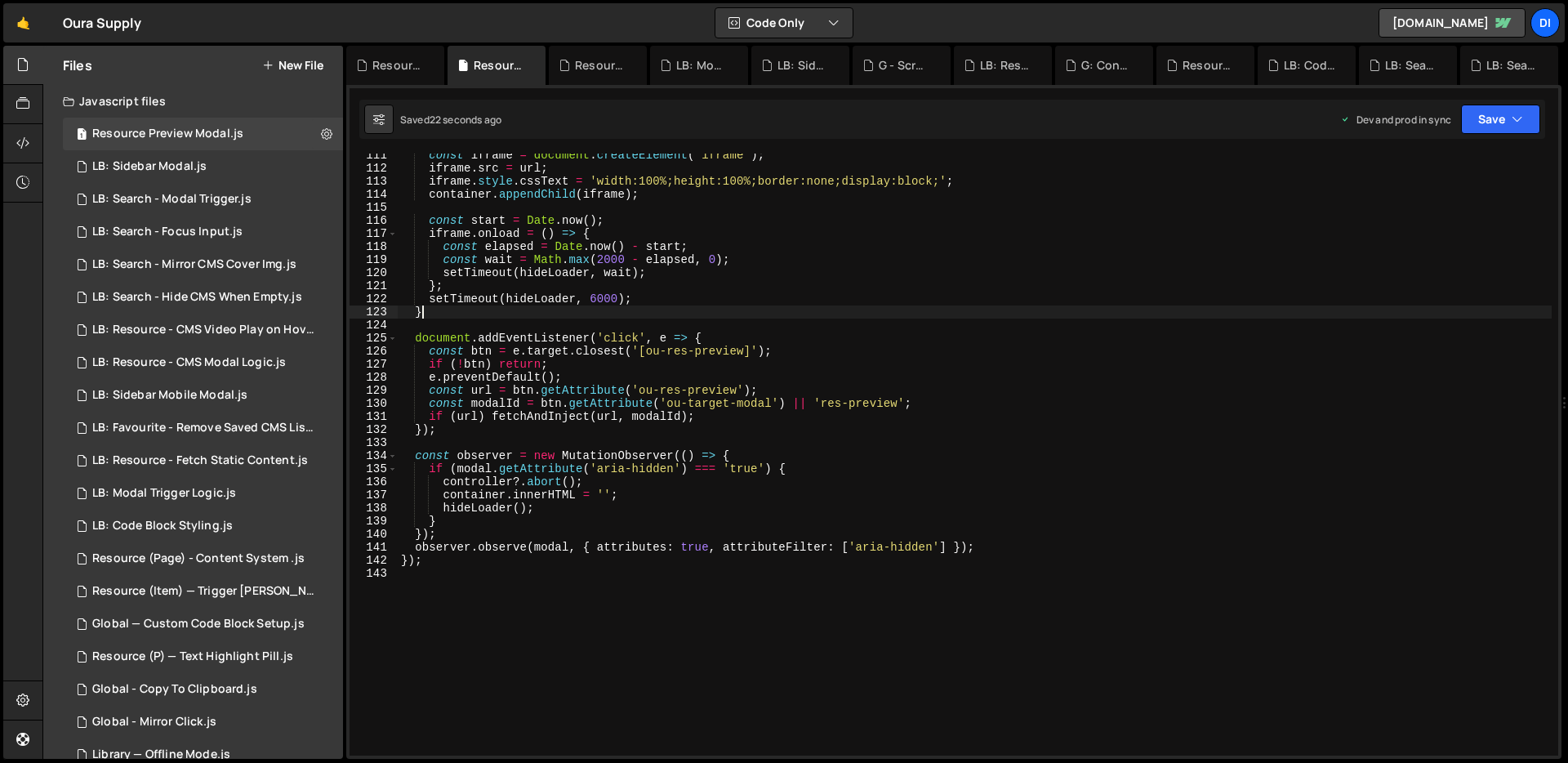
click at [524, 316] on div "const iframe = document . createElement ( 'iframe' ) ; iframe . src = url ; ifr…" at bounding box center [974, 463] width 1154 height 629
type textarea "});"
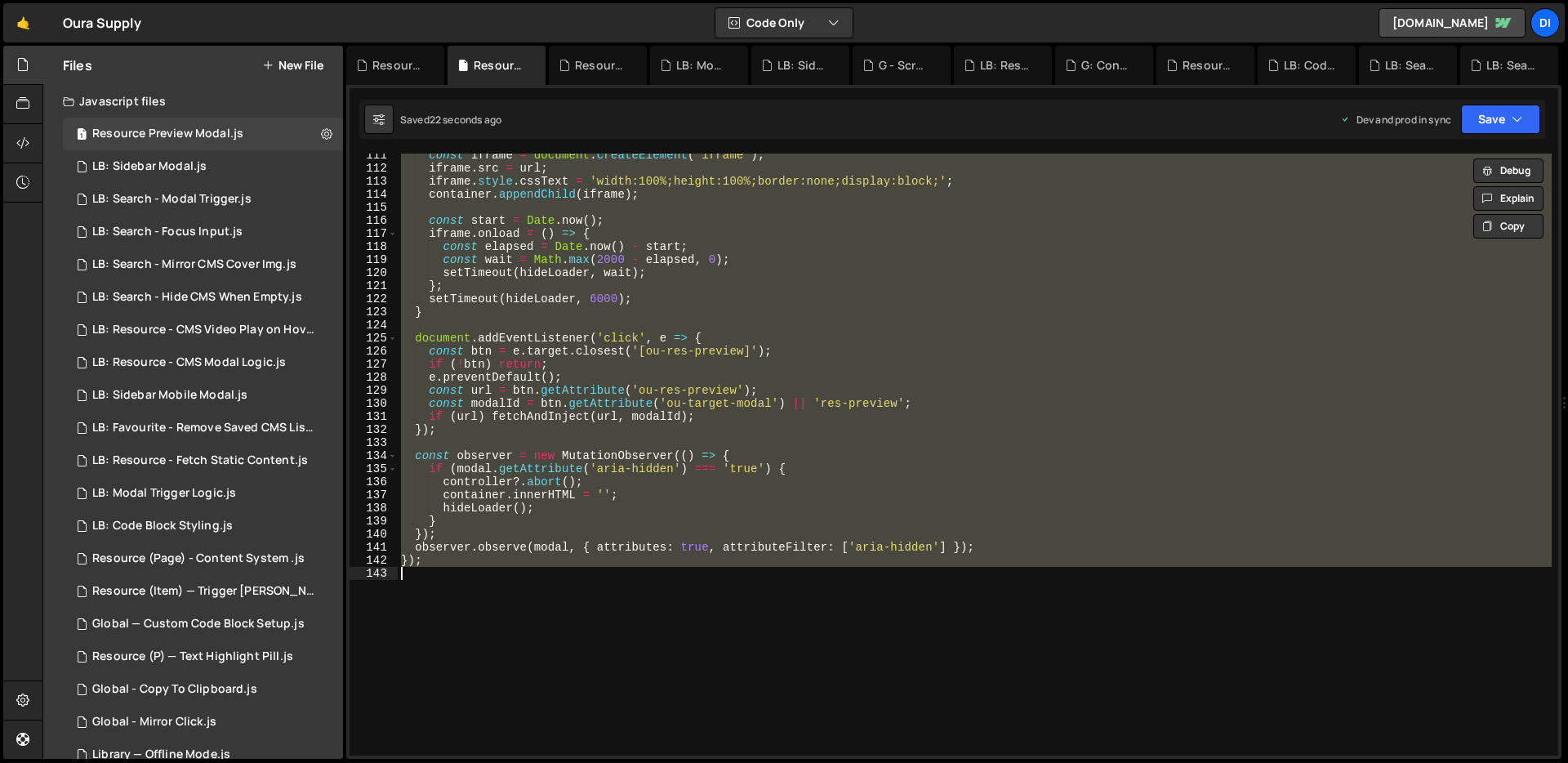
paste textarea
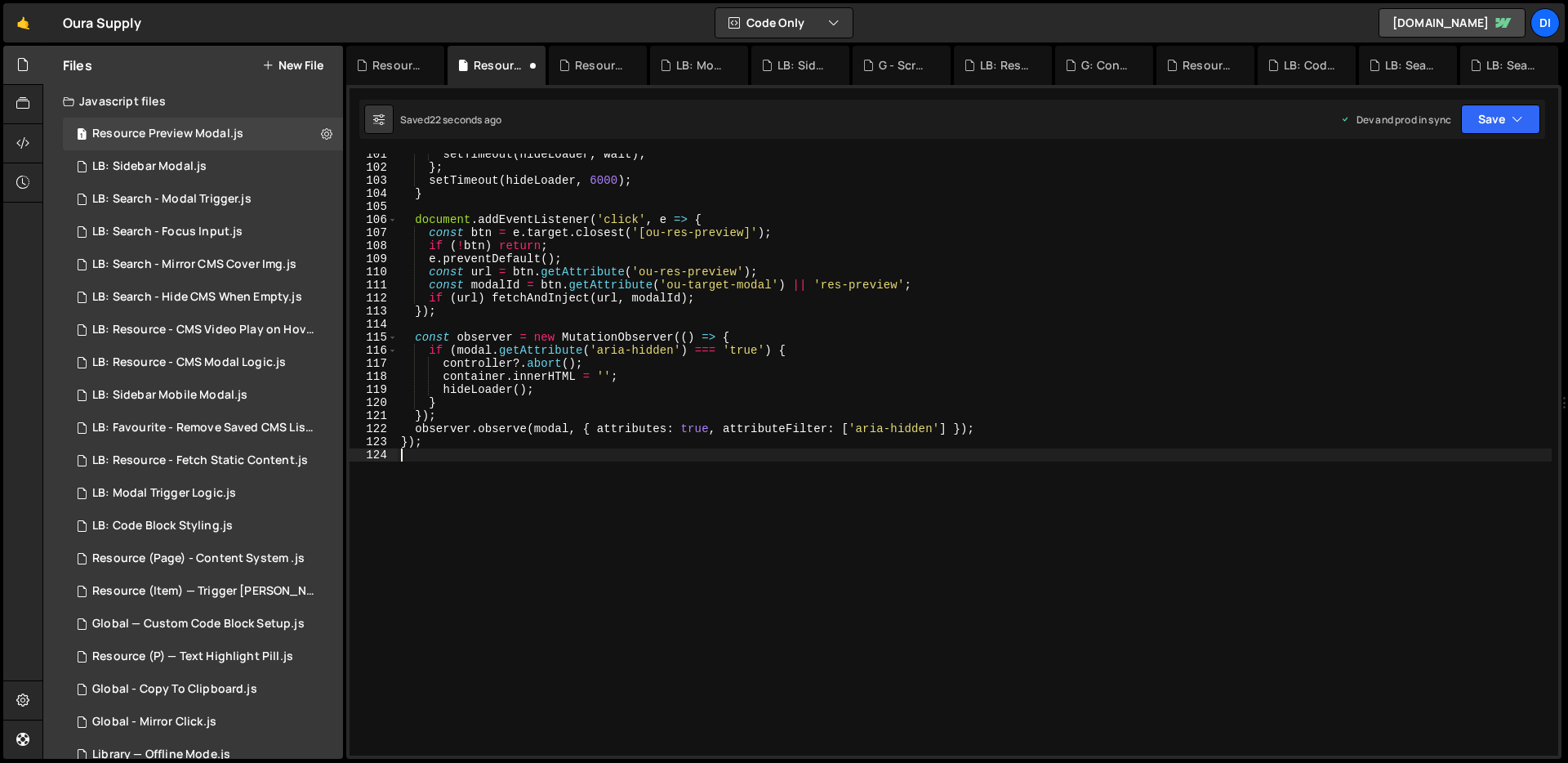
scroll to position [1327, 0]
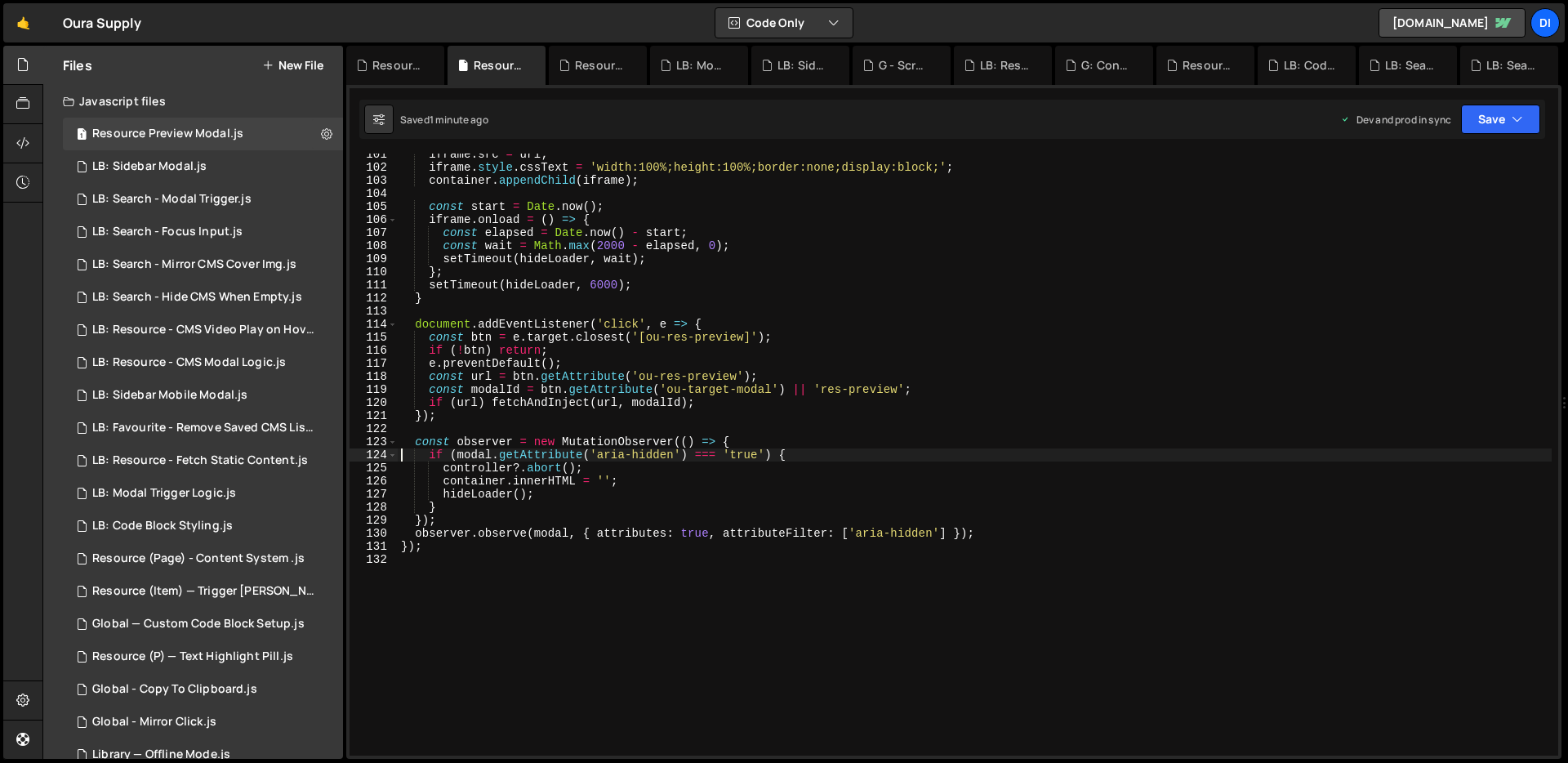
click at [669, 352] on div "iframe . src = url ; iframe . style . cssText = 'width:100%;height:100%;border:…" at bounding box center [974, 462] width 1154 height 629
type textarea "});"
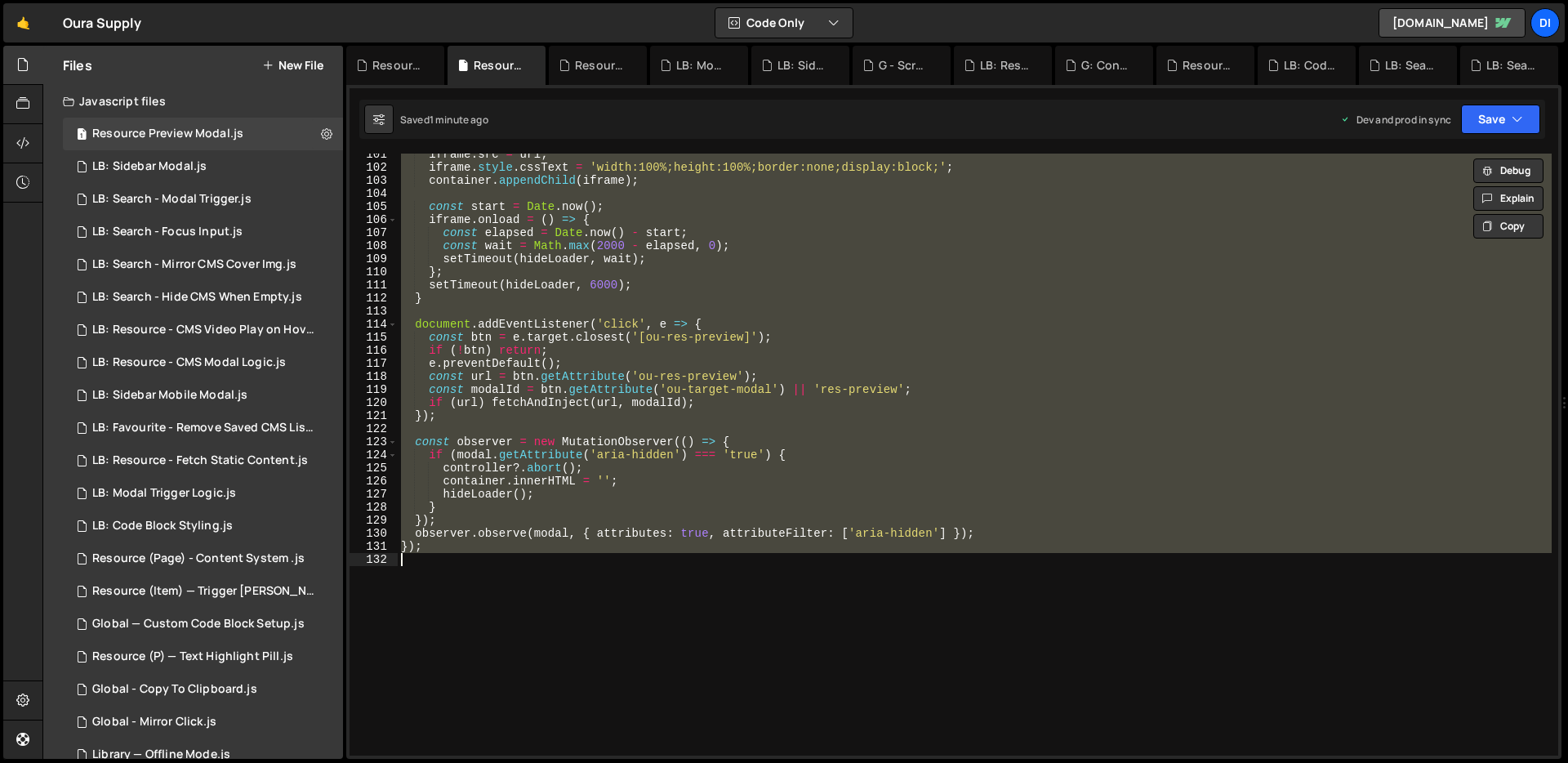
paste textarea
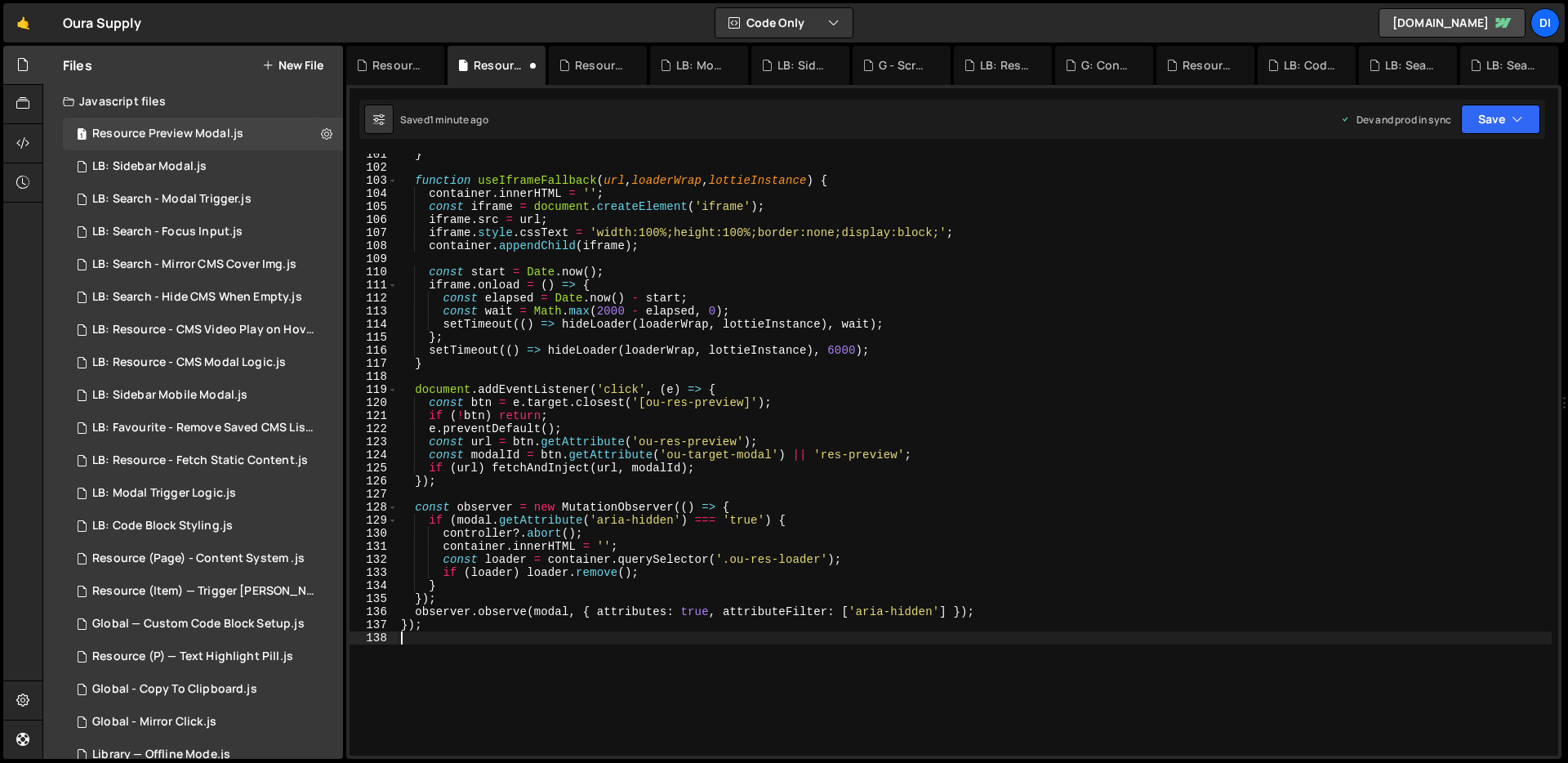
type textarea "container.innerHTML = '';"
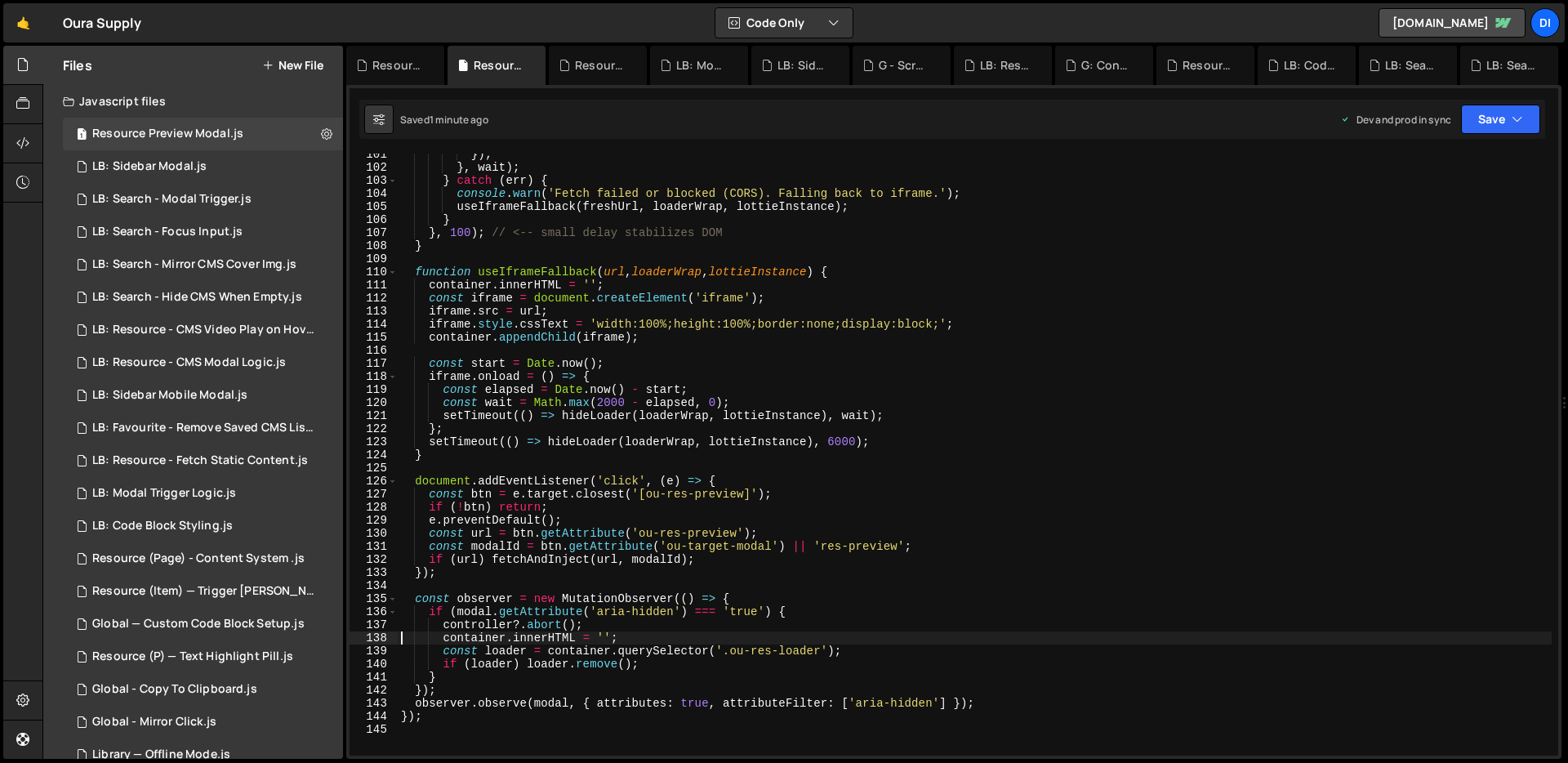
click at [520, 258] on div "}) ; } , wait ) ; } catch ( err ) { console . warn ( 'Fetch failed or blocked (…" at bounding box center [974, 462] width 1154 height 629
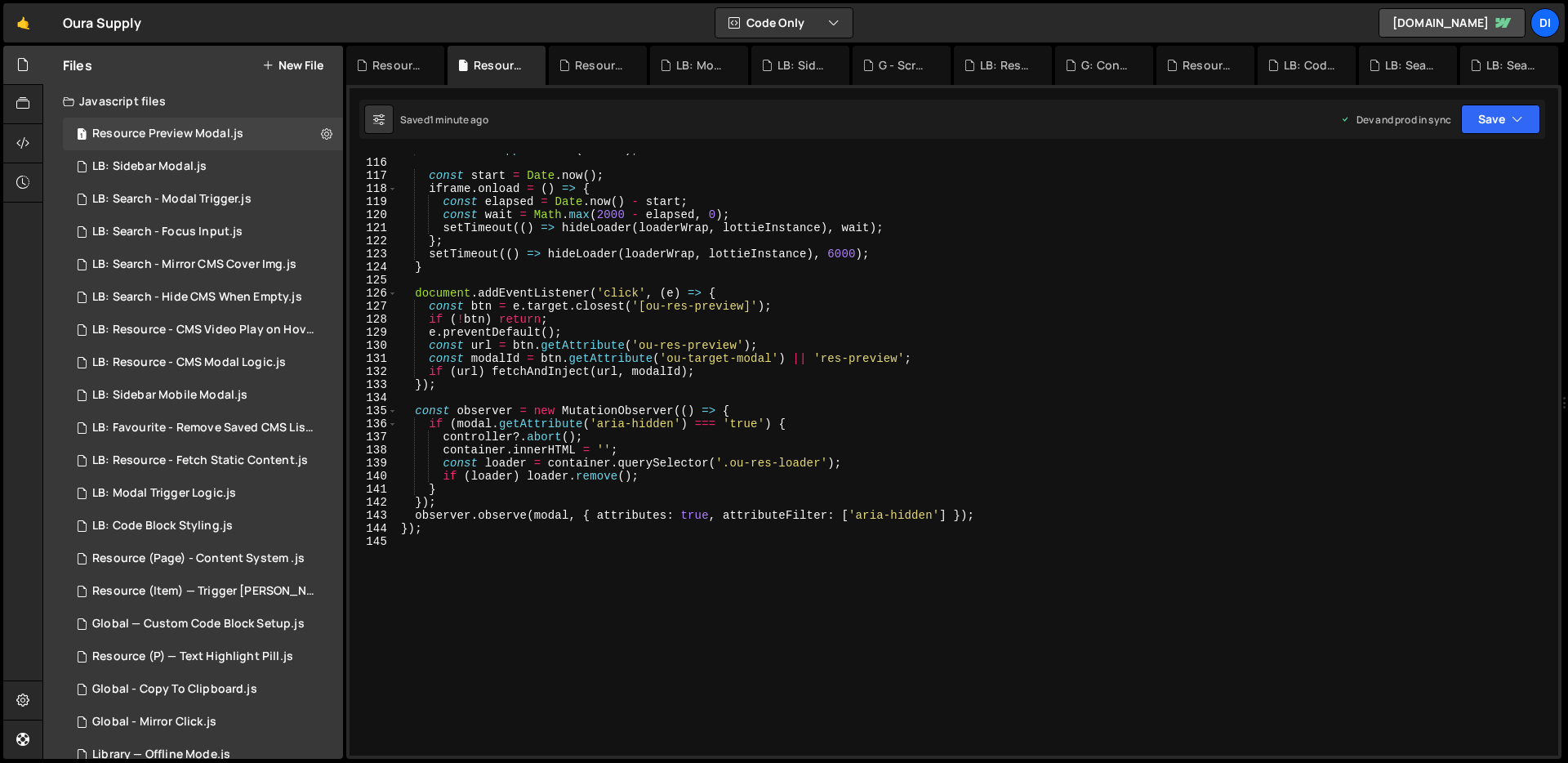
click at [520, 258] on div "container . appendChild ( iframe ) ; const start = Date . now ( ) ; iframe . on…" at bounding box center [974, 457] width 1154 height 629
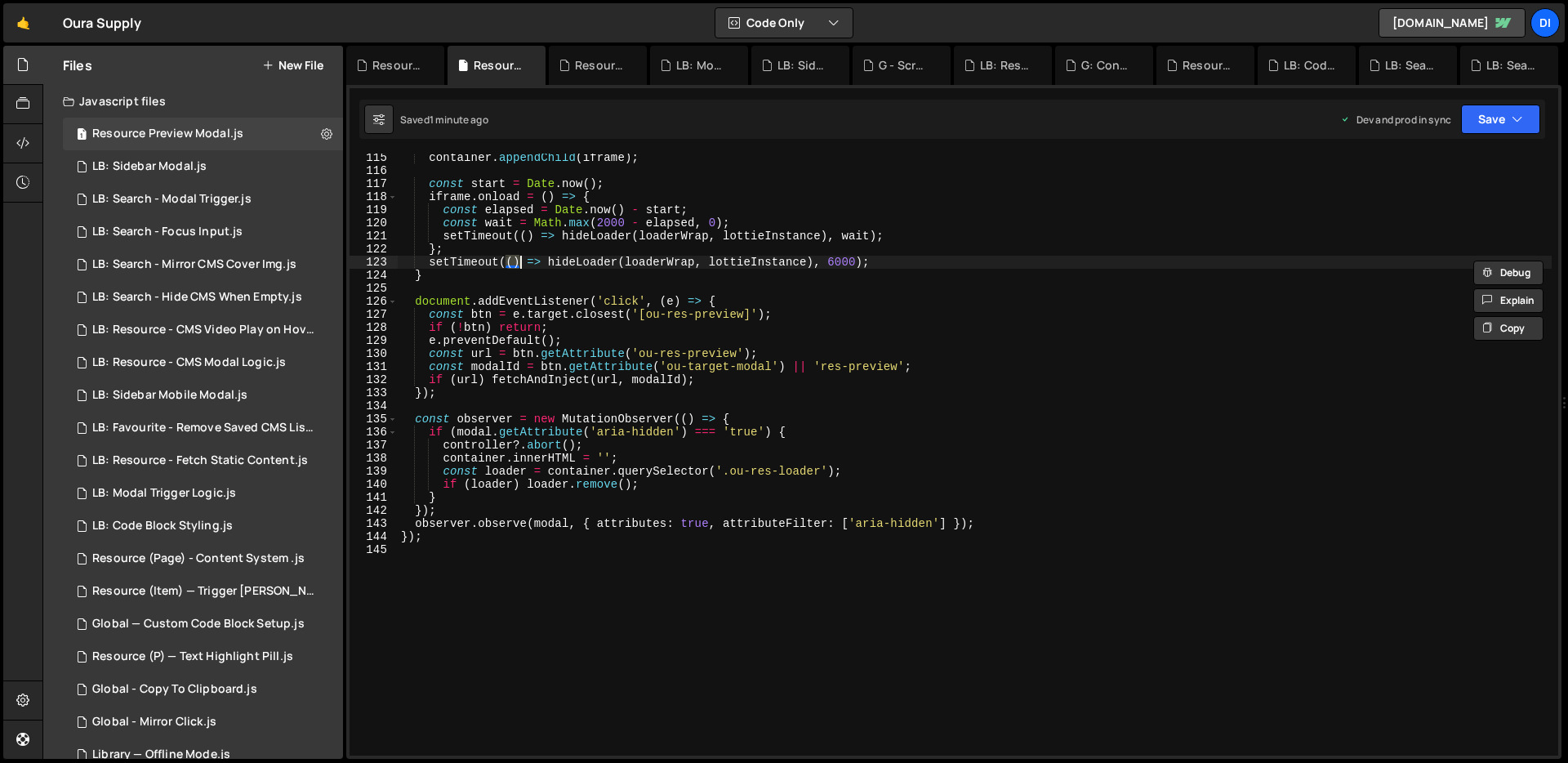
type textarea "});"
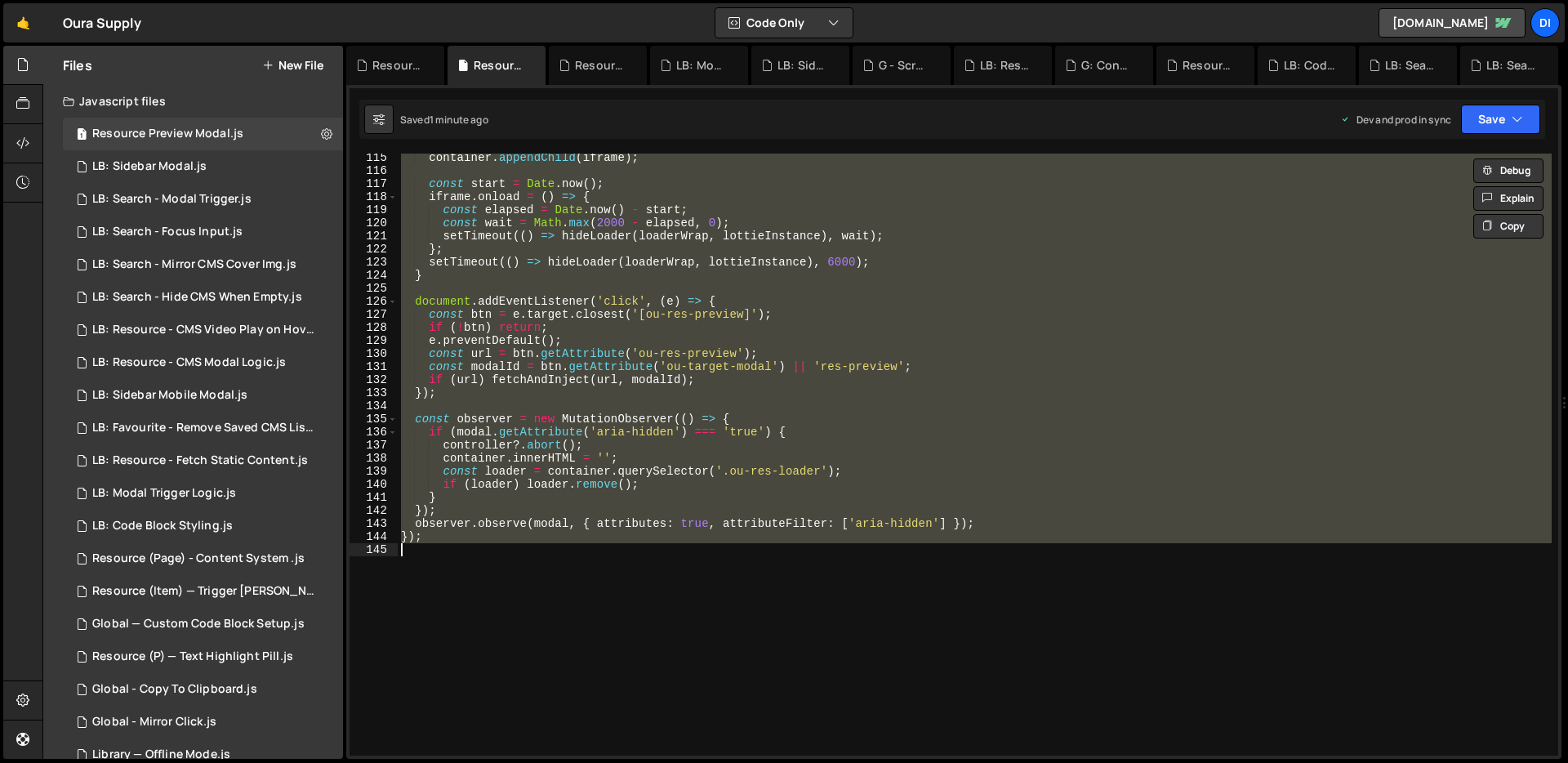
paste textarea
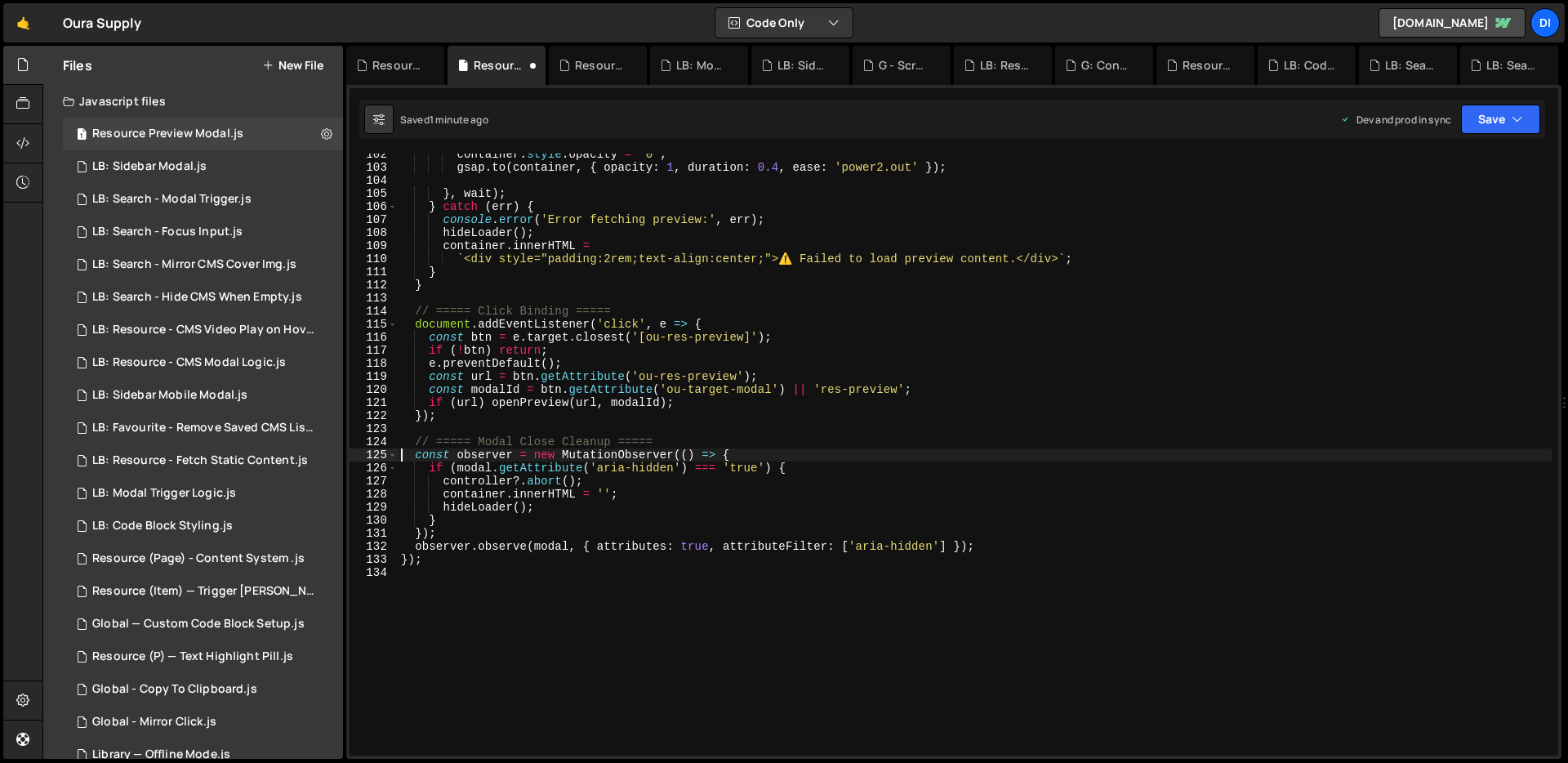
type textarea "const observer = new MutationObserver(() => {"
click at [540, 292] on div "container . style . opacity = '0' ; gsap . to ( container , { opacity : 1 , dur…" at bounding box center [974, 462] width 1154 height 629
type textarea "});"
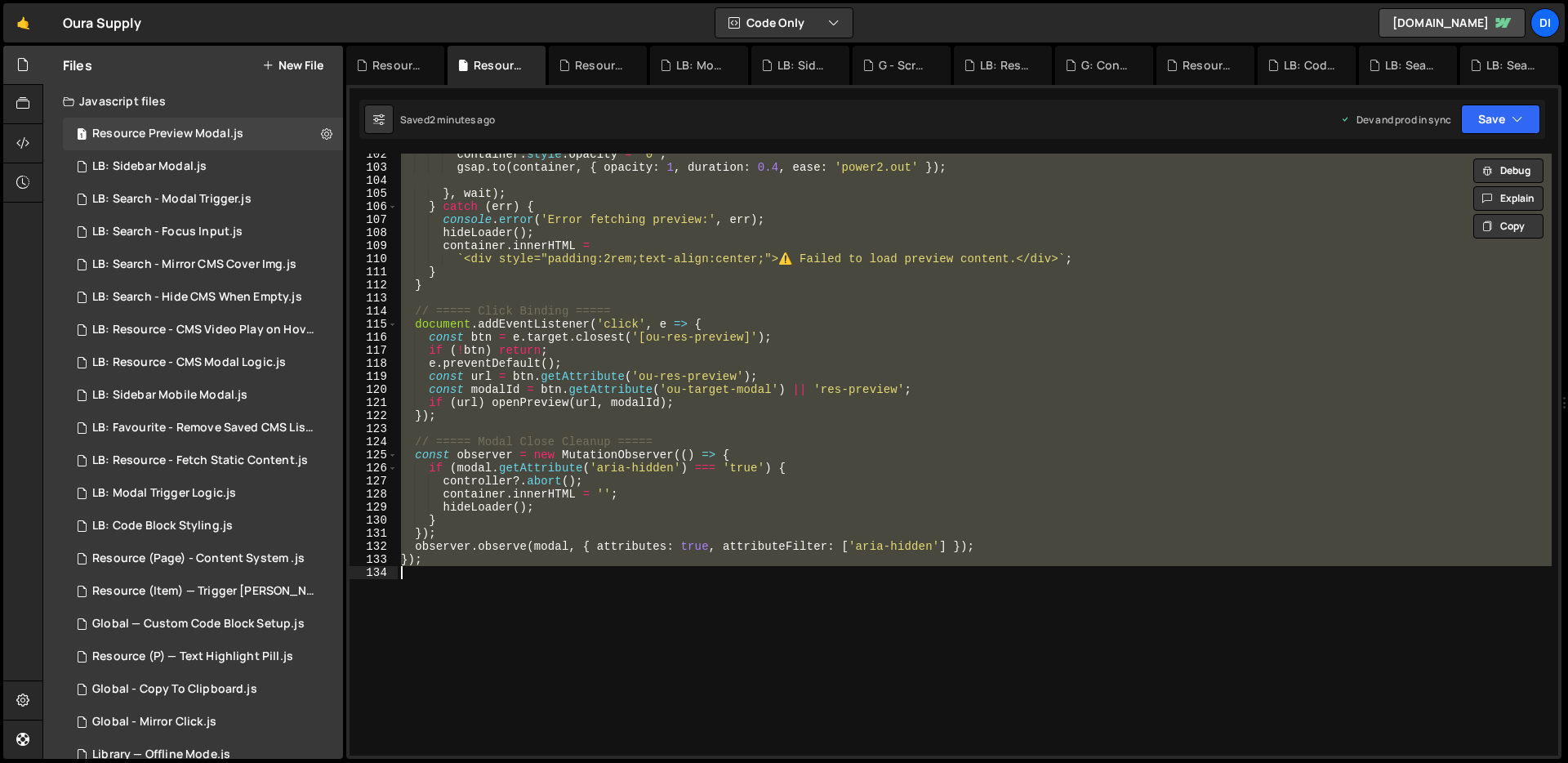
paste textarea
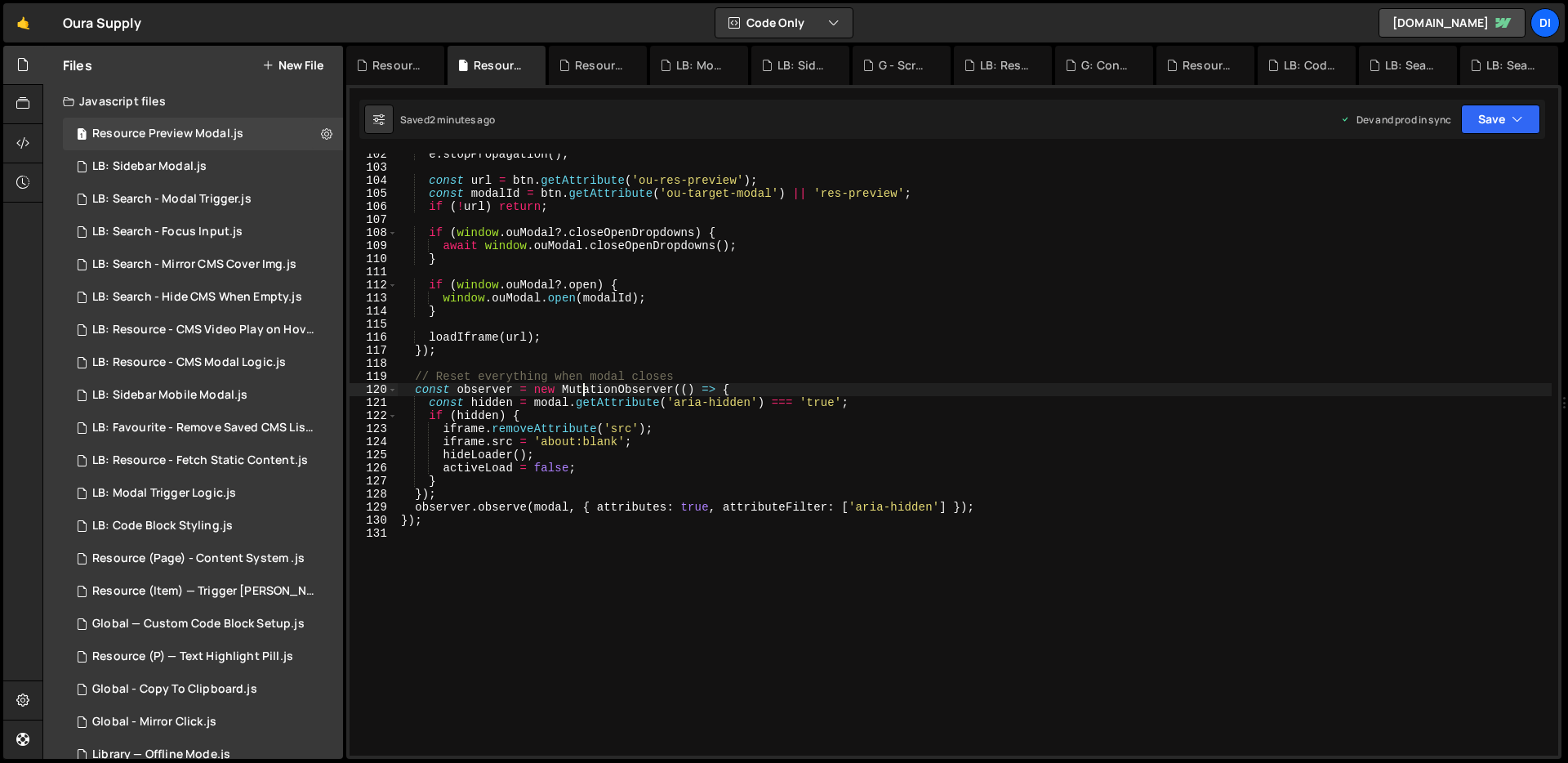
click at [580, 388] on div "e . stopPropagation ( ) ; const url = btn . getAttribute ( 'ou-res-preview' ) ;…" at bounding box center [974, 462] width 1154 height 629
type textarea "});"
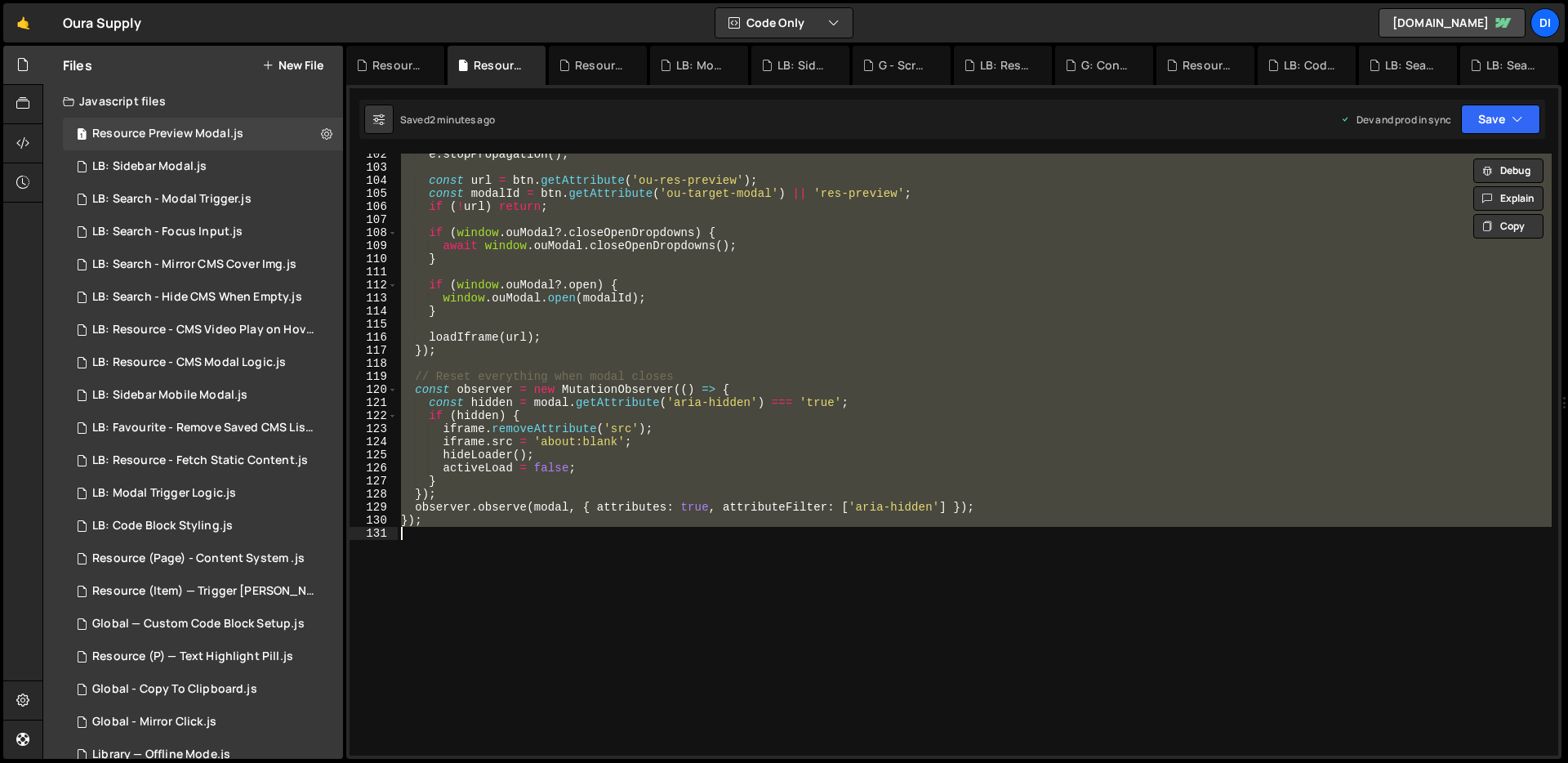
paste textarea
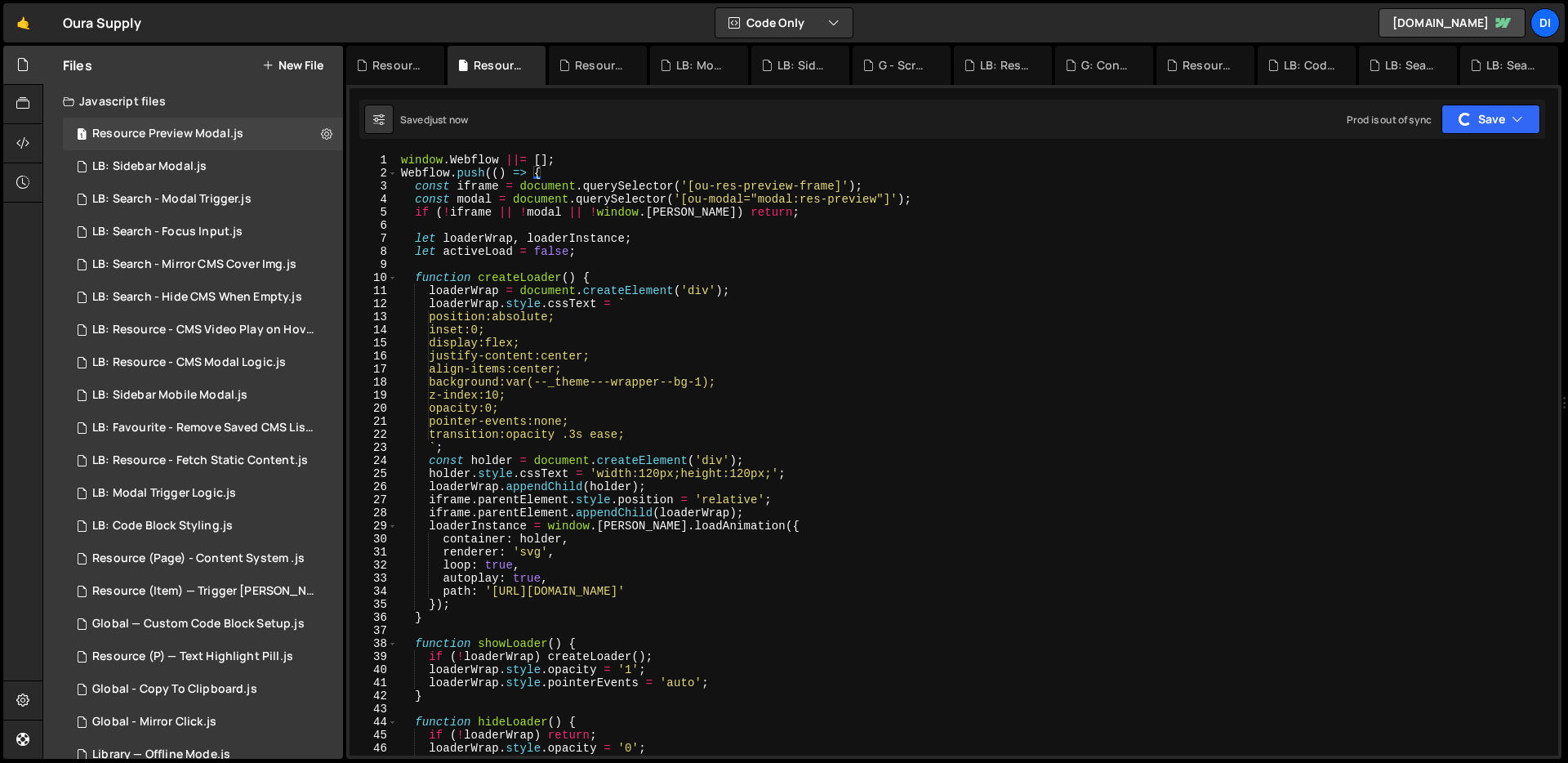
scroll to position [0, 0]
click at [514, 323] on div "window . Webflow ||= [ ] ; Webflow . push (( ) => { const iframe = document . q…" at bounding box center [974, 467] width 1154 height 629
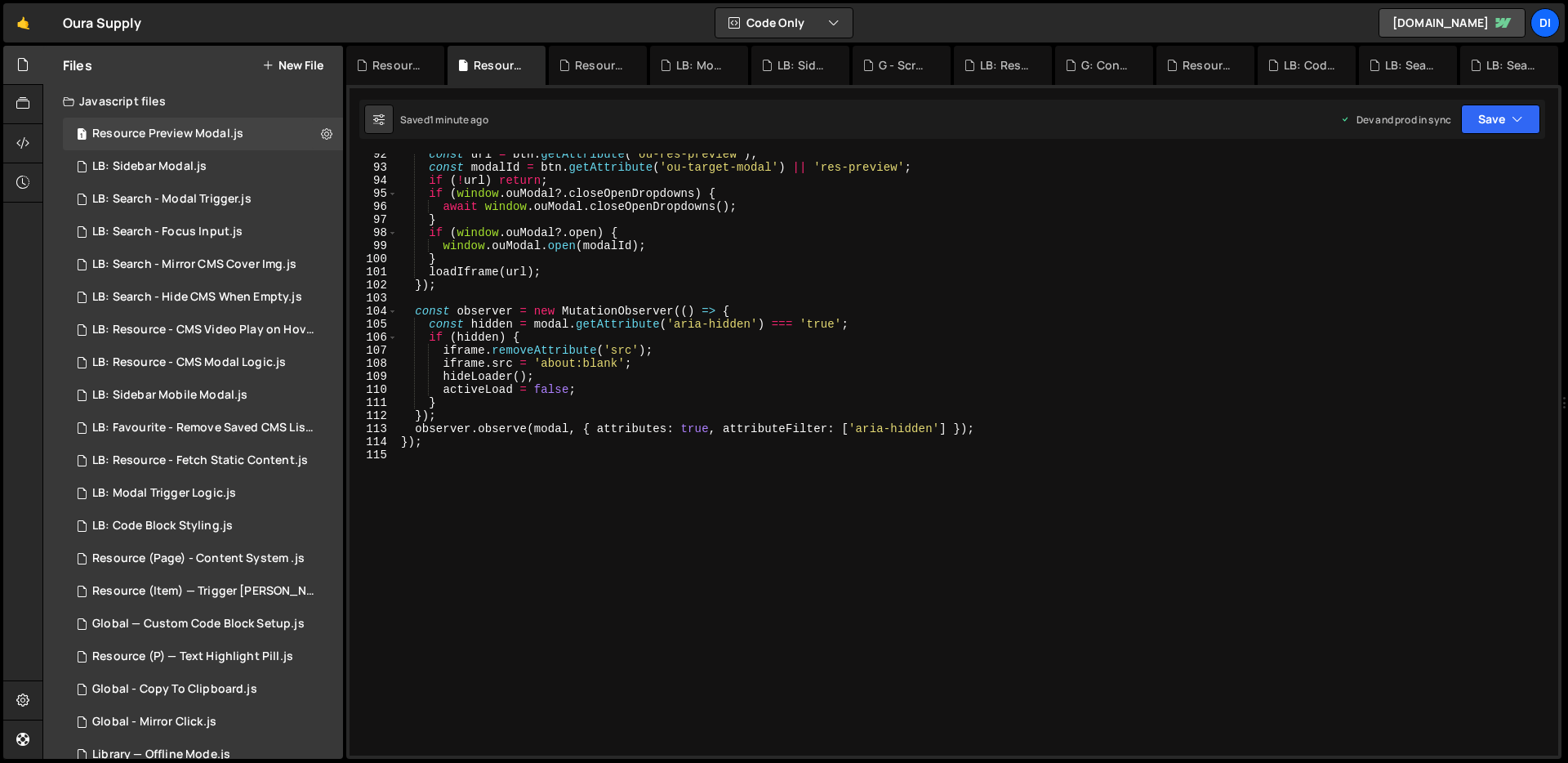
scroll to position [1196, 0]
click at [514, 323] on div "const url = btn . getAttribute ( 'ou-res-preview' ) ; const modalId = btn . get…" at bounding box center [974, 462] width 1154 height 629
type textarea "});"
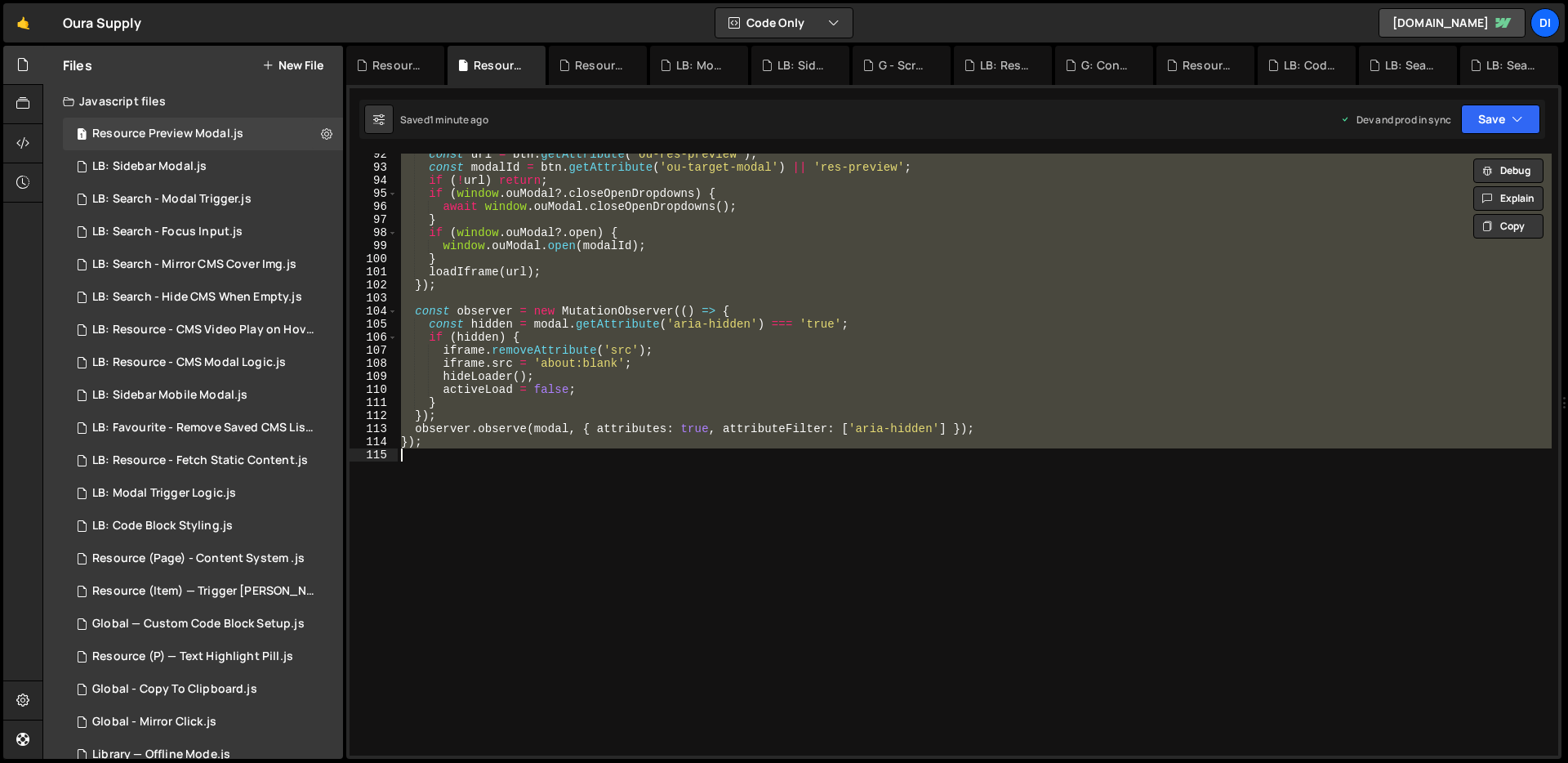
paste textarea
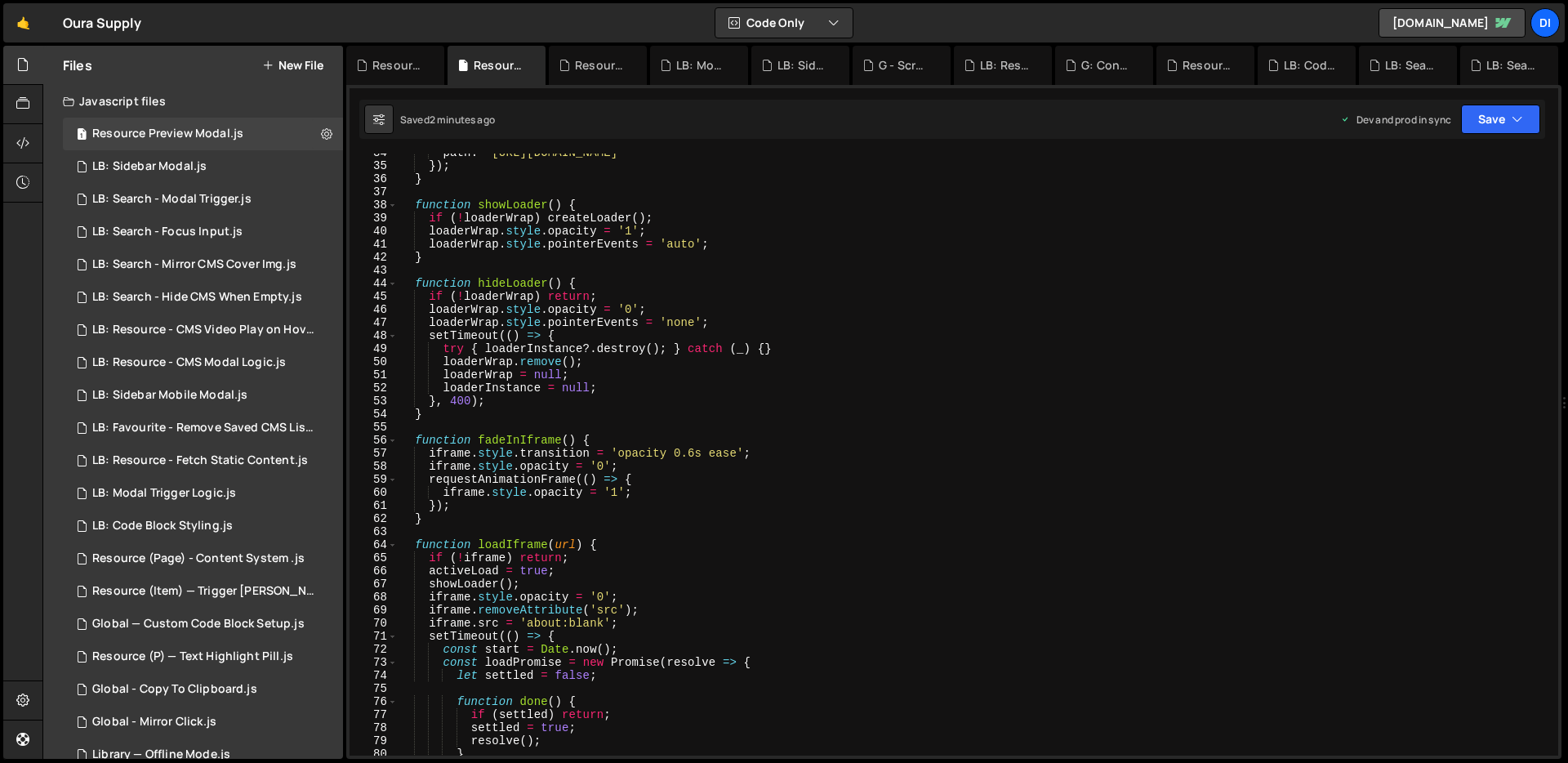
scroll to position [797, 0]
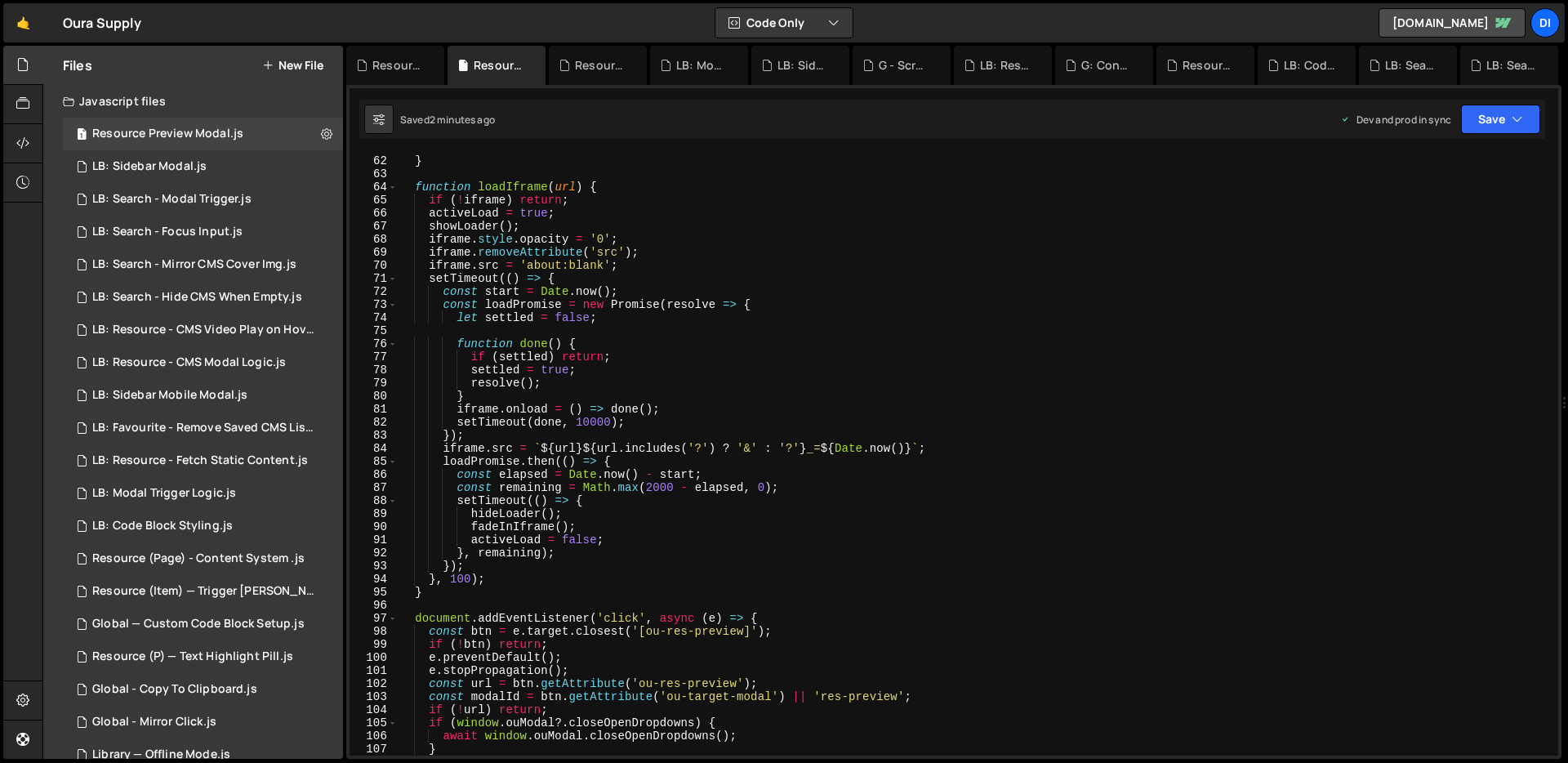
click at [612, 310] on div "}) ; } function loadIframe ( url ) { if ( ! iframe ) return ; activeLoad = true…" at bounding box center [974, 455] width 1154 height 629
type textarea "});"
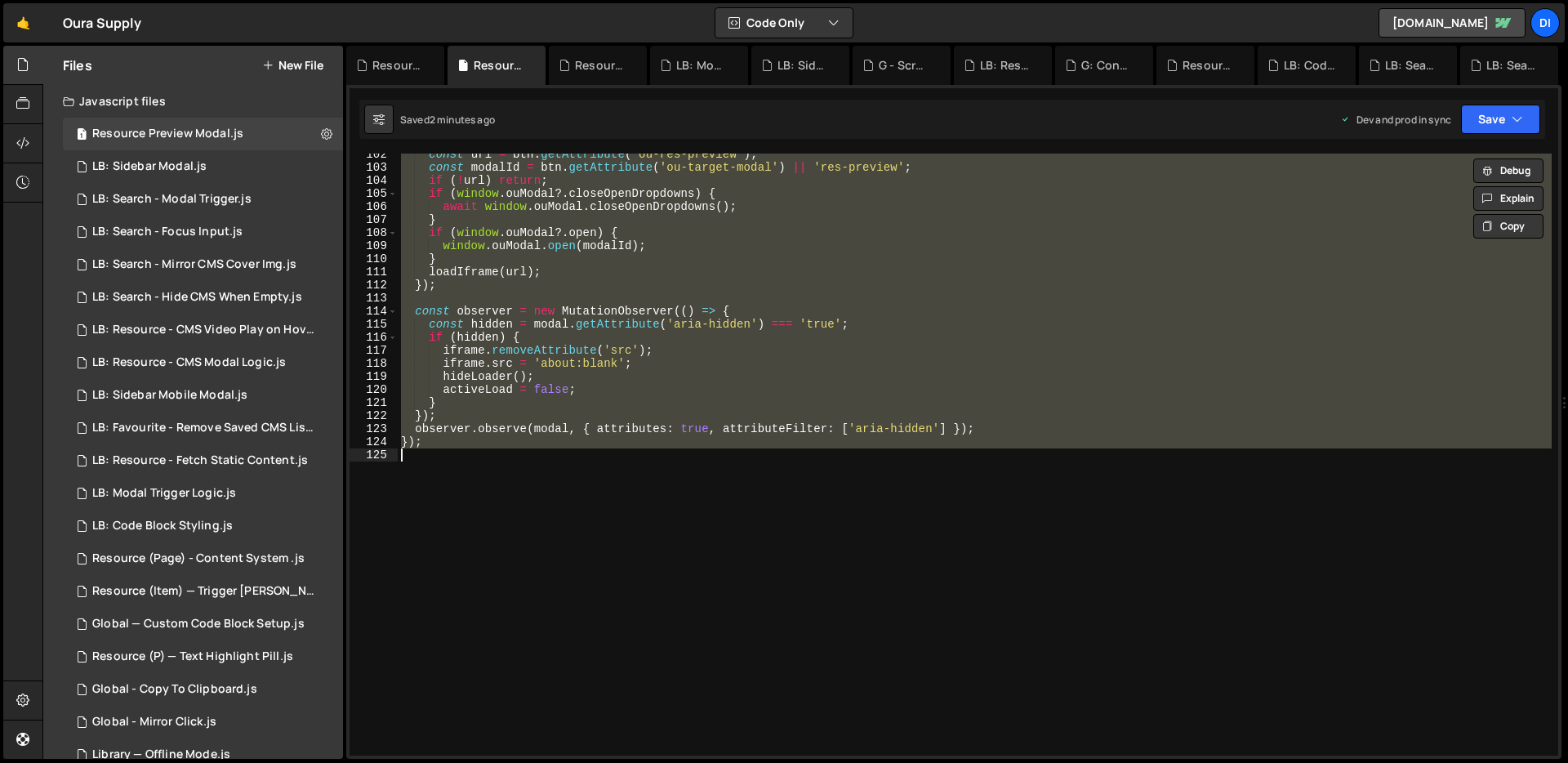
paste textarea
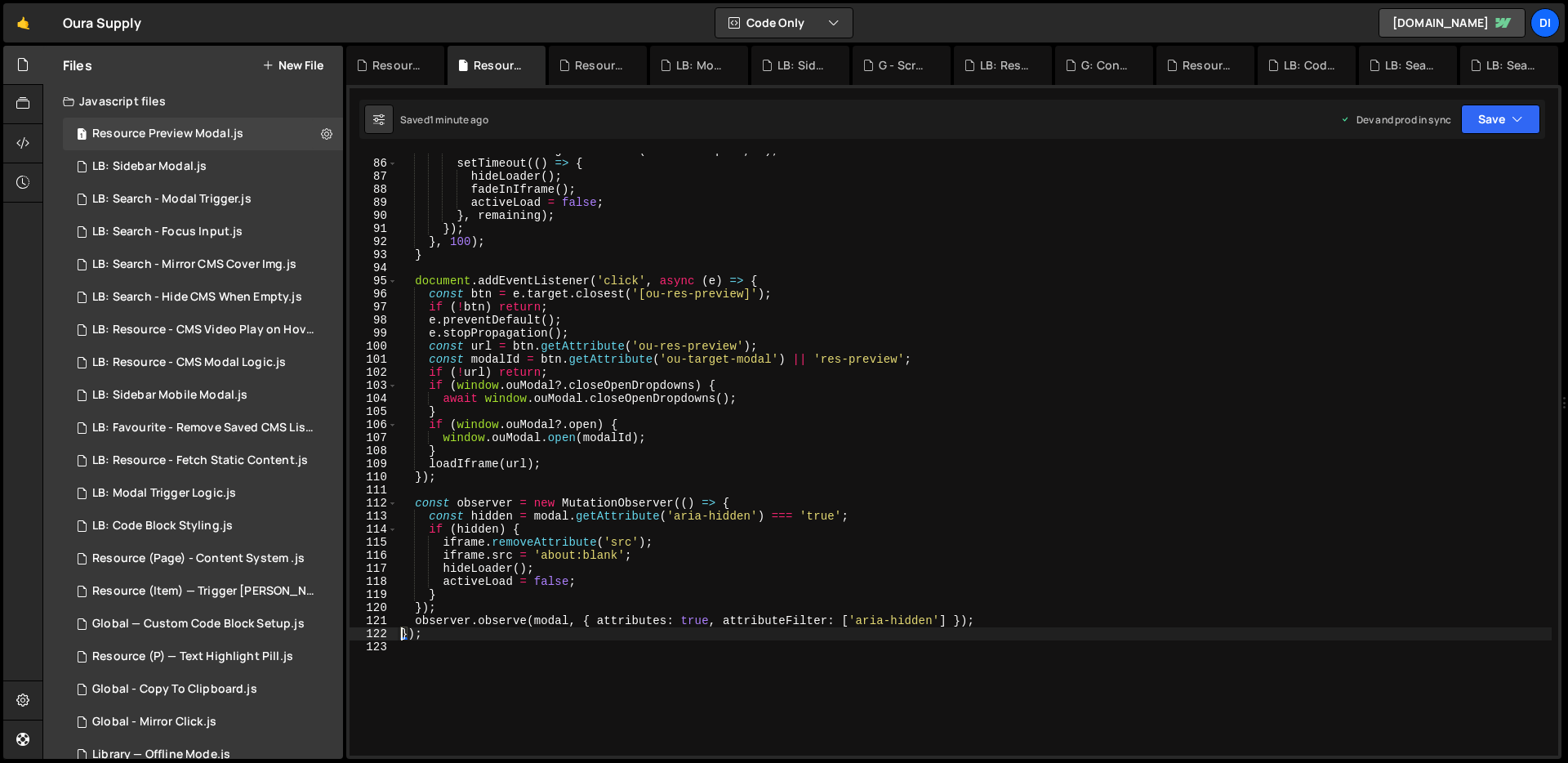
scroll to position [1301, 0]
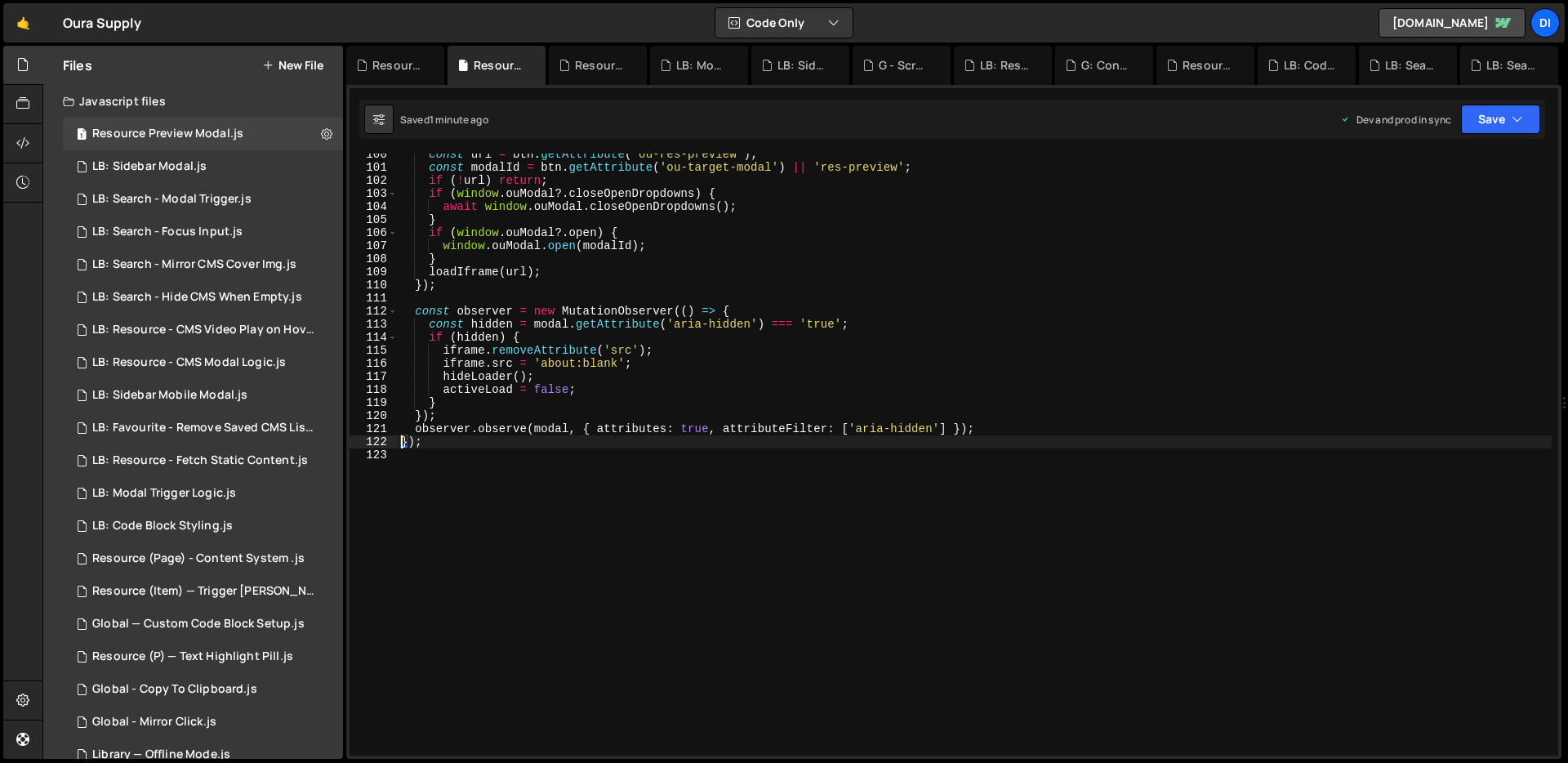
click at [606, 279] on div "const url = btn . getAttribute ( 'ou-res-preview' ) ; const modalId = btn . get…" at bounding box center [974, 462] width 1154 height 629
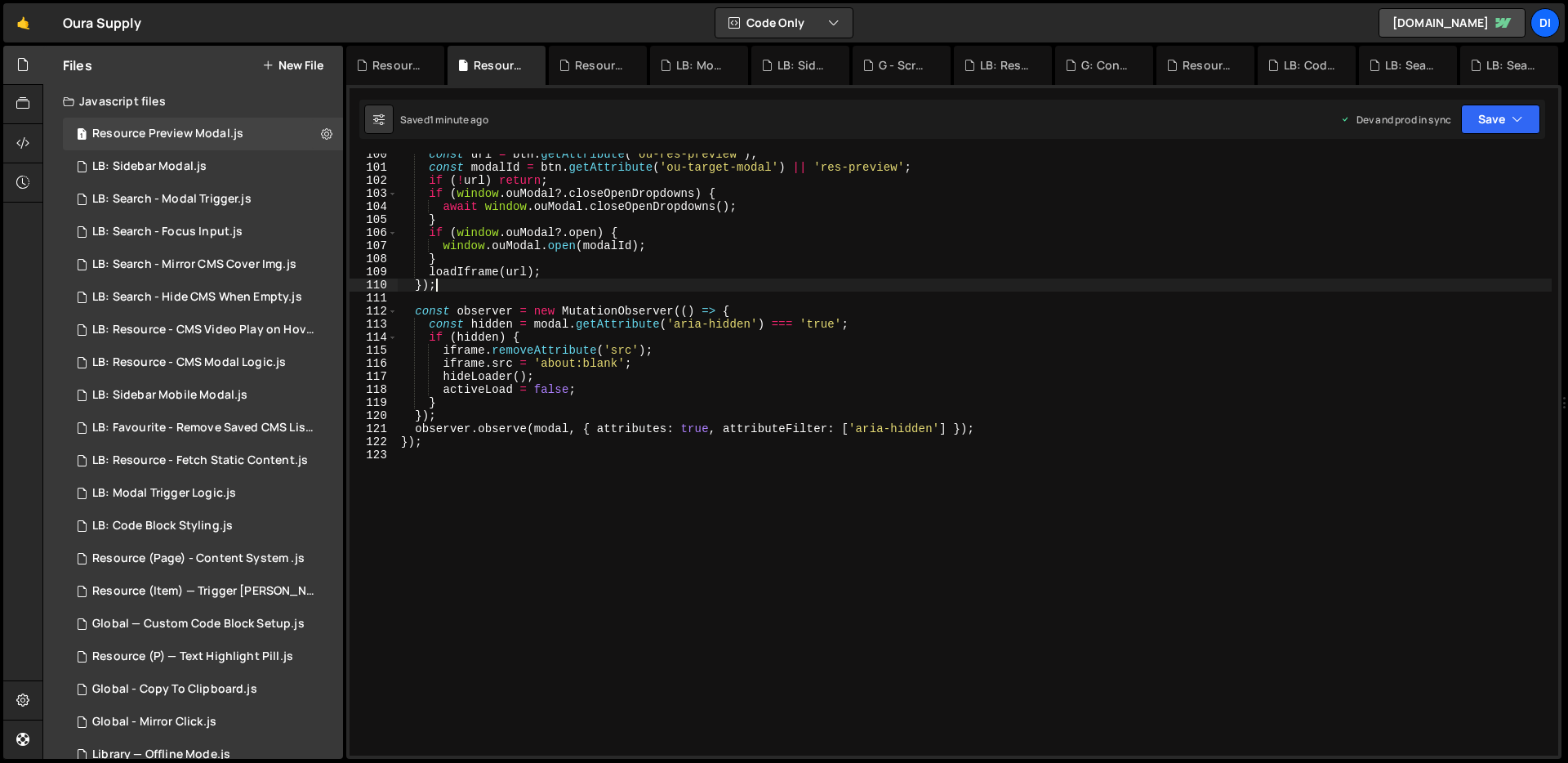
type textarea "});"
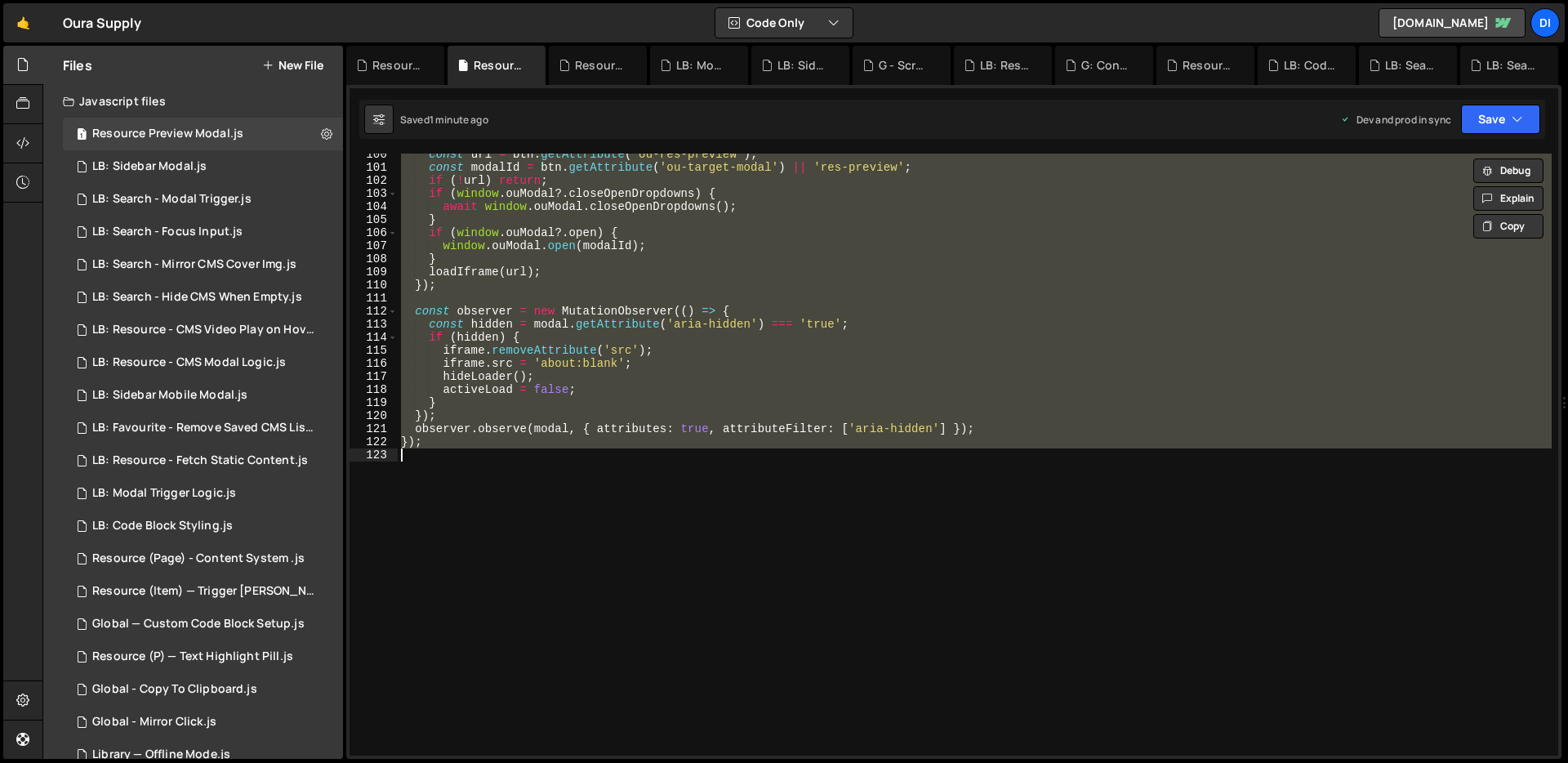
paste textarea
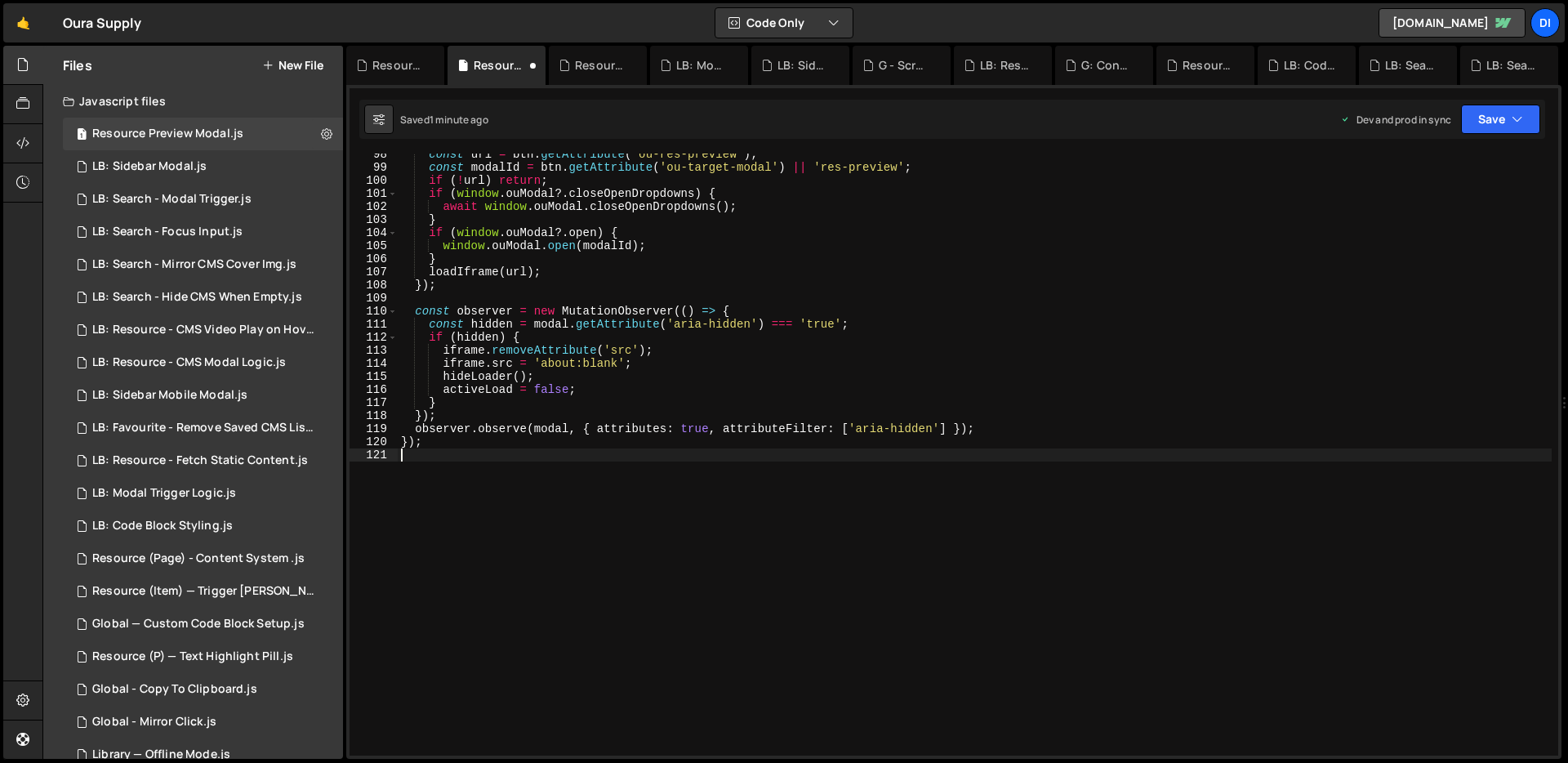
scroll to position [1275, 0]
type textarea "});"
